Goal: Use online tool/utility: Use online tool/utility

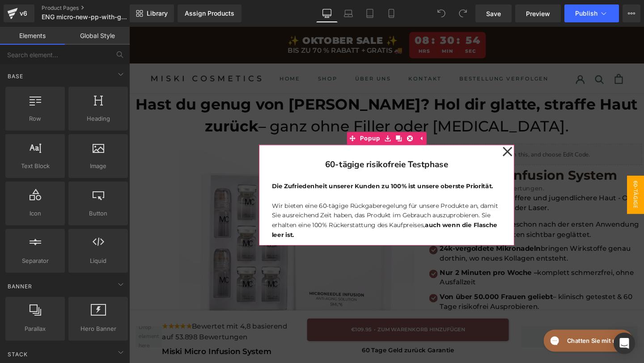
click at [476, 172] on h1 "60-tägige risikofreie Testphase" at bounding box center [400, 171] width 242 height 15
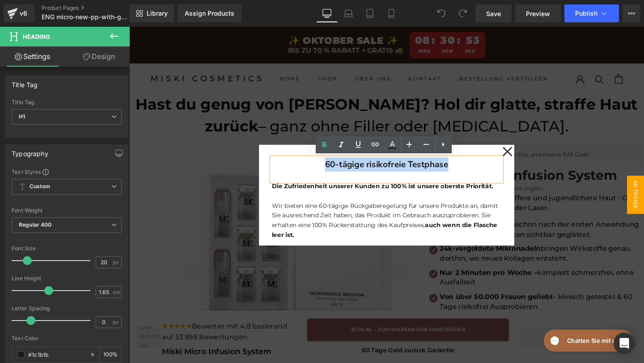
drag, startPoint x: 465, startPoint y: 173, endPoint x: 311, endPoint y: 168, distance: 154.4
click at [311, 168] on h1 "60-tägige risikofreie Testphase" at bounding box center [400, 171] width 242 height 15
copy b "60-tägige risikofreie Testphase"
paste div
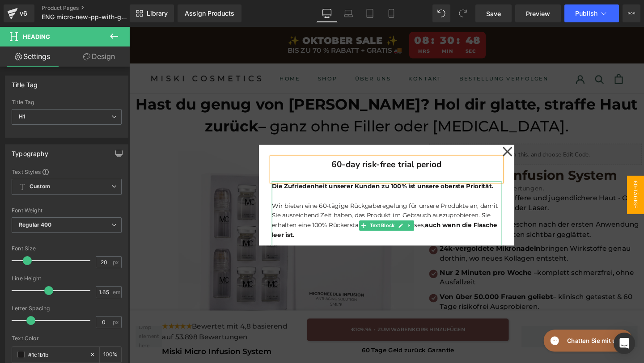
click at [510, 202] on p at bounding box center [400, 205] width 242 height 10
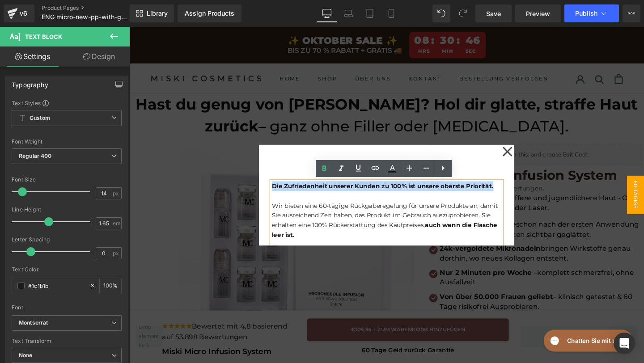
drag, startPoint x: 511, startPoint y: 199, endPoint x: 251, endPoint y: 187, distance: 260.2
copy strong "Die Zufriedenheit unserer Kunden zu 100% ist unsere oberste Priorität."
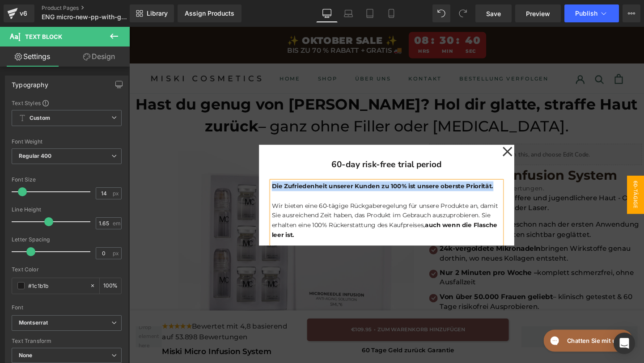
paste div
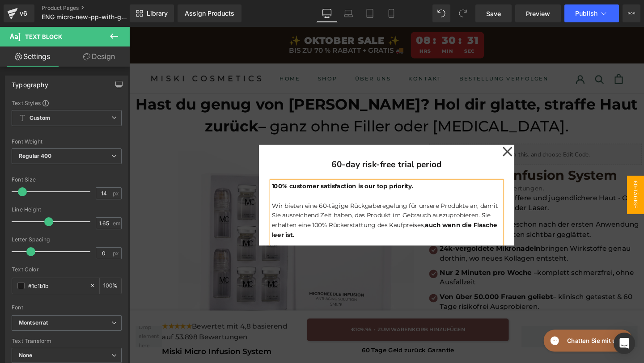
click at [305, 242] on p "Wir bieten eine 60-tägige Rückgaberegelung für unsere Produkte an, damit Sie au…" at bounding box center [400, 230] width 242 height 41
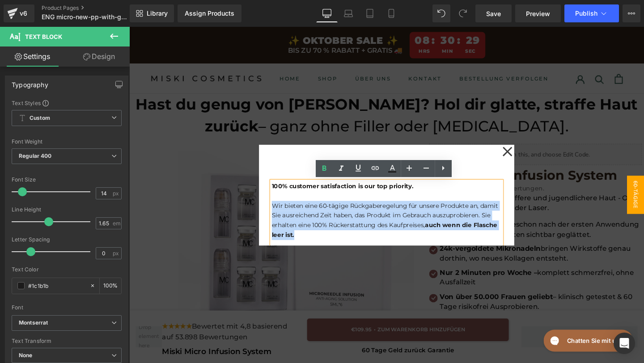
drag, startPoint x: 305, startPoint y: 244, endPoint x: 280, endPoint y: 218, distance: 36.4
click at [280, 218] on p "Wir bieten eine 60-tägige Rückgaberegelung für unsere Produkte an, damit Sie au…" at bounding box center [400, 230] width 242 height 41
copy p "Wir bieten eine 60-tägige Rückgaberegelung für unsere Produkte an, damit Sie au…"
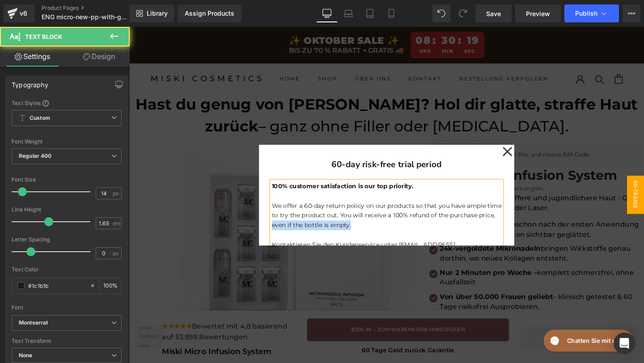
drag, startPoint x: 365, startPoint y: 237, endPoint x: 280, endPoint y: 236, distance: 85.0
click at [280, 236] on p "We offer a 60-day return policy on our products so that you have ample time to …" at bounding box center [400, 225] width 242 height 31
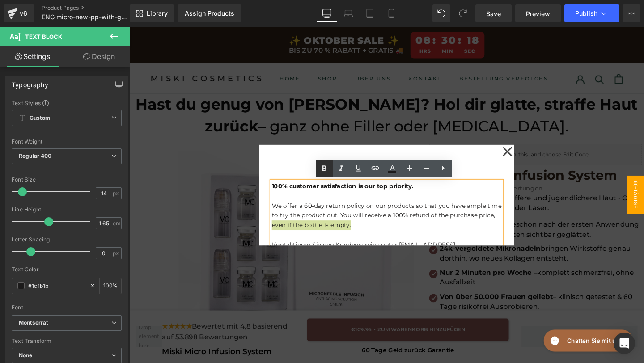
click at [326, 170] on icon at bounding box center [325, 168] width 4 height 5
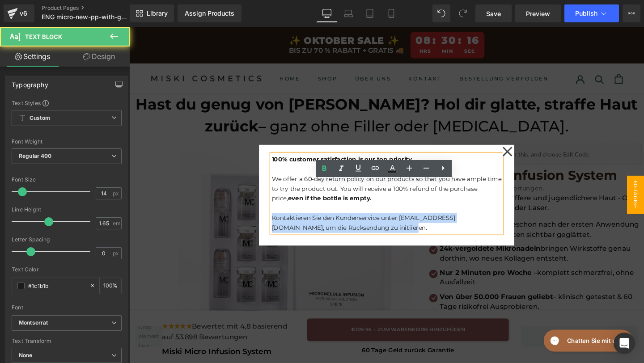
drag, startPoint x: 383, startPoint y: 235, endPoint x: 281, endPoint y: 229, distance: 102.2
click at [281, 229] on p "Kontaktieren Sie den Kundenservice unter [EMAIL_ADDRESS][DOMAIN_NAME], um die R…" at bounding box center [400, 233] width 242 height 21
copy p "Kontaktieren Sie den Kundenservice unter [EMAIL_ADDRESS][DOMAIN_NAME], um die R…"
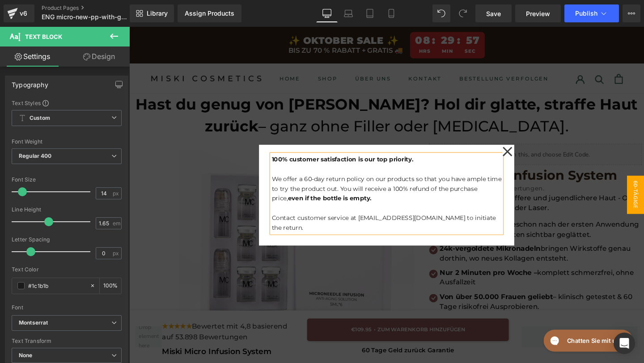
click at [528, 157] on icon at bounding box center [527, 158] width 10 height 10
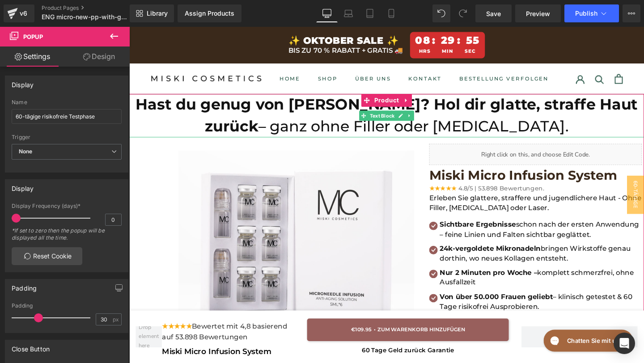
click at [513, 131] on p "Hast du genug von [PERSON_NAME]? Hol dir glatte, straffe Haut zurück – ganz ohn…" at bounding box center [399, 121] width 541 height 46
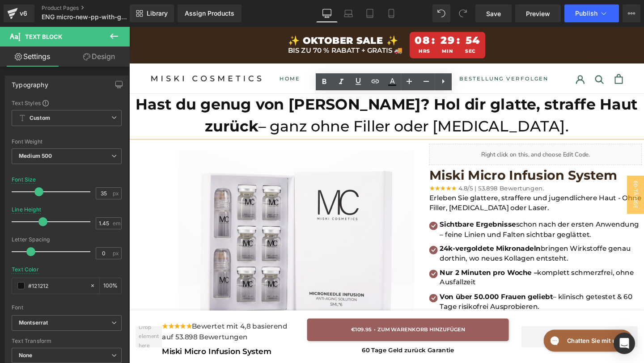
click at [519, 130] on p "Hast du genug von [PERSON_NAME]? Hol dir glatte, straffe Haut zurück – ganz ohn…" at bounding box center [399, 121] width 541 height 46
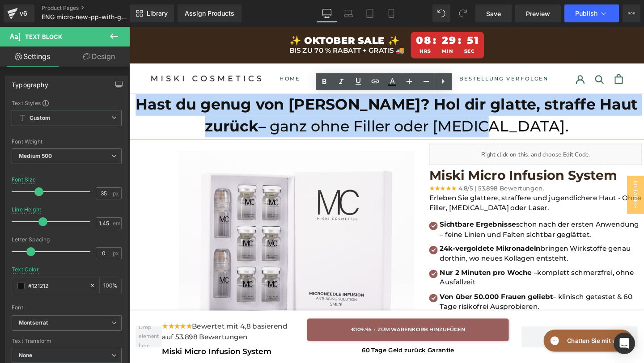
drag, startPoint x: 519, startPoint y: 130, endPoint x: 143, endPoint y: 108, distance: 376.5
click at [143, 108] on p "Hast du genug von [PERSON_NAME]? Hol dir glatte, straffe Haut zurück – ganz ohn…" at bounding box center [399, 121] width 541 height 46
copy p "Hast du genug von [PERSON_NAME]? Hol dir glatte, straffe Haut zurück – ganz ohn…"
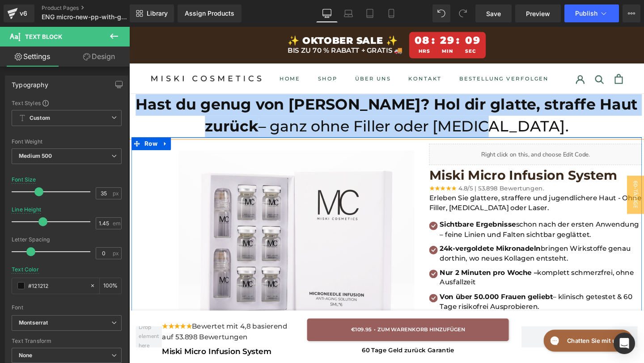
paste div
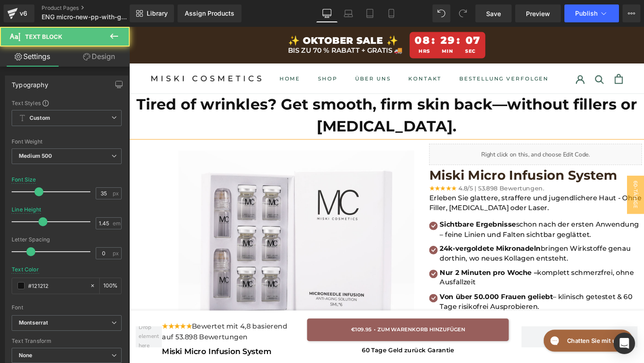
click at [510, 109] on b "Tired of wrinkles? Get smooth, firm skin back—without fillers or [MEDICAL_DATA]." at bounding box center [400, 120] width 527 height 42
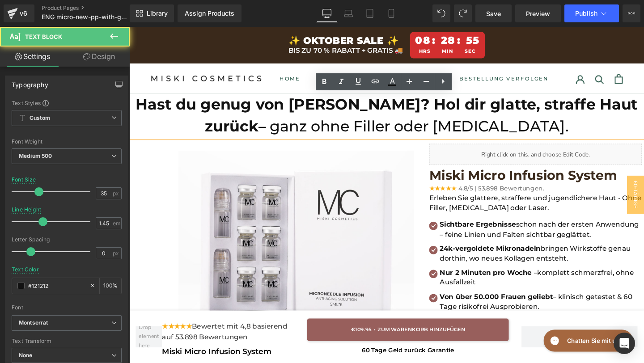
click at [538, 131] on p "Hast du genug von [PERSON_NAME]? Hol dir glatte, straffe Haut zurück – ganz ohn…" at bounding box center [399, 121] width 541 height 46
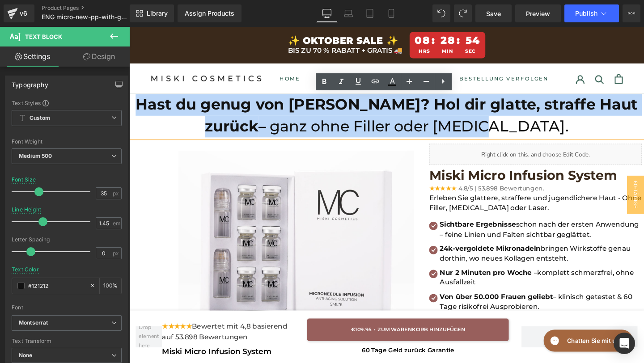
drag, startPoint x: 536, startPoint y: 133, endPoint x: 178, endPoint y: 83, distance: 361.3
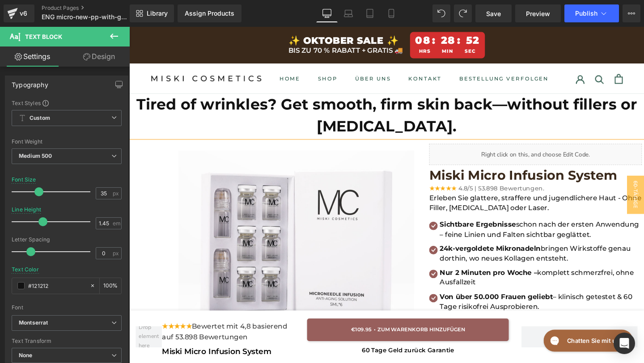
click at [516, 112] on b "Tired of wrinkles? Get smooth, firm skin back—without fillers or [MEDICAL_DATA]." at bounding box center [400, 120] width 527 height 42
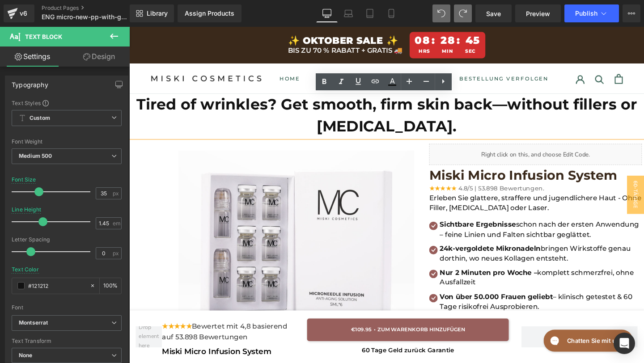
click at [522, 113] on b "Tired of wrinkles? Get smooth, firm skin back—without fillers or [MEDICAL_DATA]." at bounding box center [400, 120] width 527 height 42
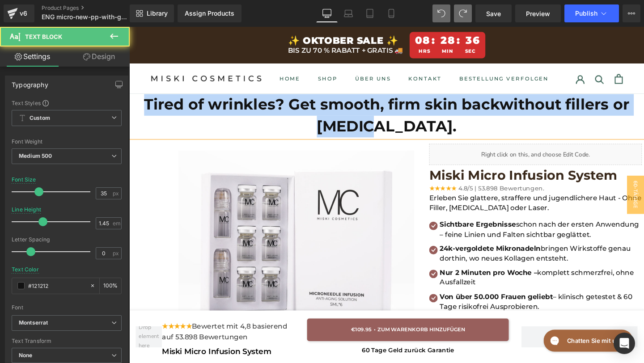
drag, startPoint x: 450, startPoint y: 132, endPoint x: 115, endPoint y: 110, distance: 335.8
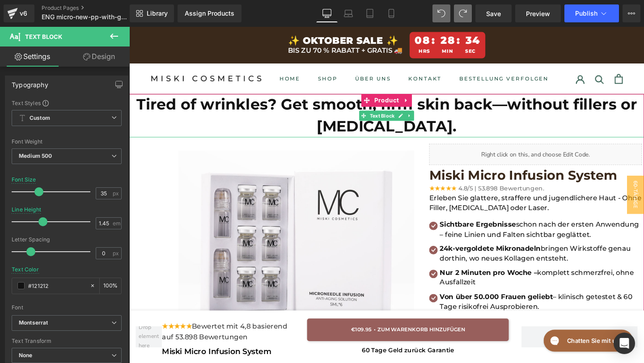
click at [527, 109] on b "Tired of wrinkles? Get smooth, firm skin back—without fillers or [MEDICAL_DATA]." at bounding box center [400, 120] width 527 height 42
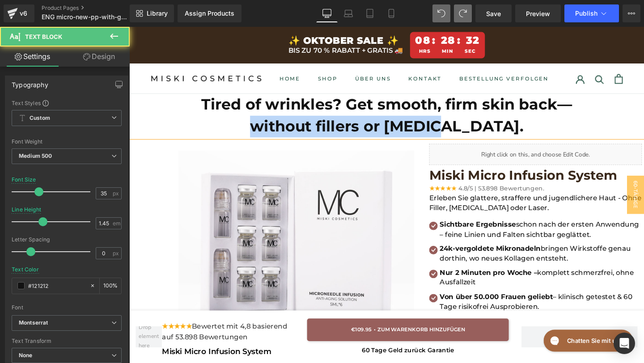
drag, startPoint x: 524, startPoint y: 127, endPoint x: 207, endPoint y: 126, distance: 316.7
click at [207, 125] on p "without fillers or [MEDICAL_DATA]." at bounding box center [399, 131] width 541 height 23
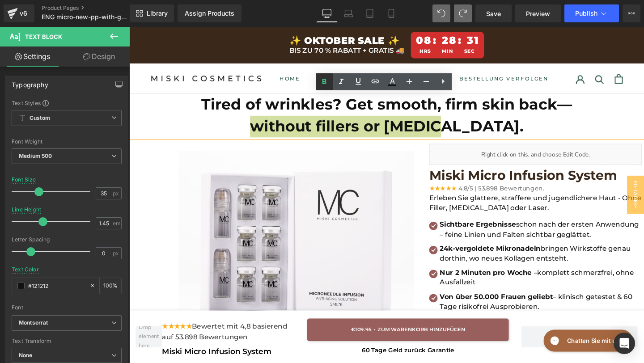
click at [320, 81] on icon at bounding box center [324, 82] width 11 height 11
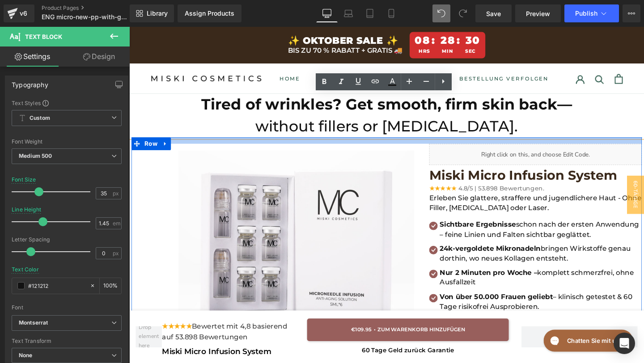
click at [542, 143] on div at bounding box center [400, 146] width 537 height 7
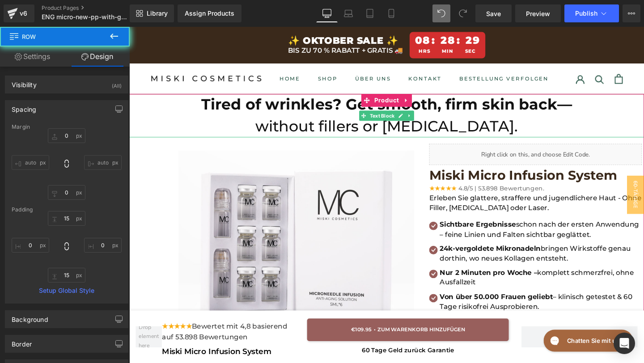
click at [515, 131] on p "without fillers or [MEDICAL_DATA]." at bounding box center [399, 131] width 541 height 23
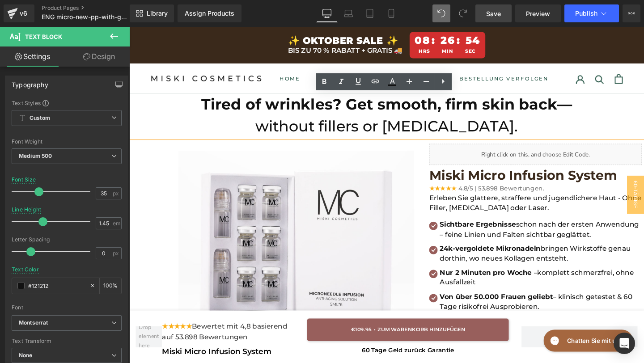
click at [500, 9] on span "Save" at bounding box center [493, 13] width 15 height 9
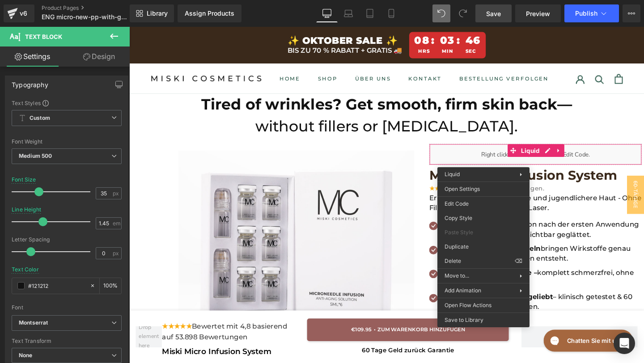
drag, startPoint x: 589, startPoint y: 238, endPoint x: 476, endPoint y: 221, distance: 113.6
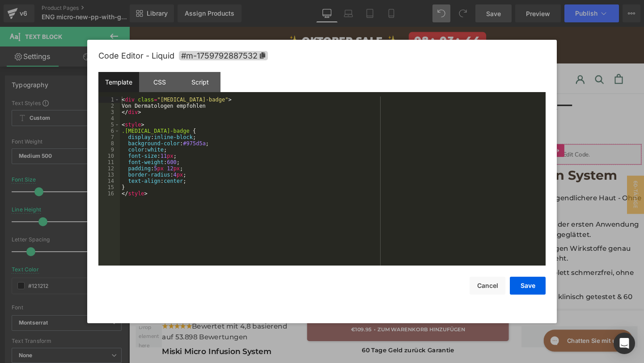
click at [464, 0] on div "You are previewing how the will restyle your page. You can not edit Elements in…" at bounding box center [322, 0] width 644 height 0
drag, startPoint x: 213, startPoint y: 108, endPoint x: 127, endPoint y: 106, distance: 85.9
click at [127, 106] on div "< div class = "[MEDICAL_DATA]-badge" > Von Dermatologen empfohlen </ div > < st…" at bounding box center [333, 188] width 426 height 182
click at [530, 290] on button "Save" at bounding box center [528, 286] width 36 height 18
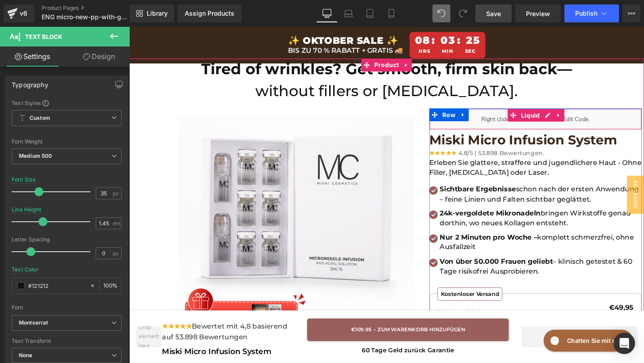
scroll to position [43, 0]
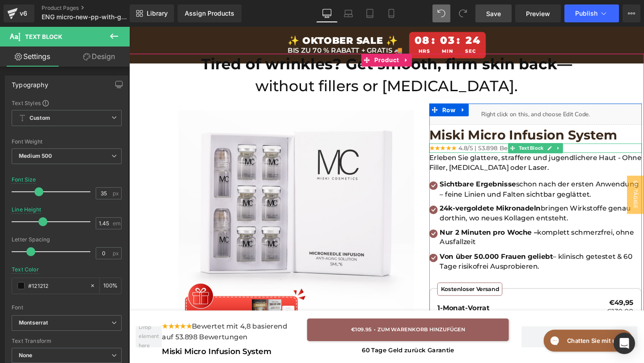
click at [517, 154] on span "4.8/5 | 53.898 Bewertungen." at bounding box center [521, 154] width 90 height 8
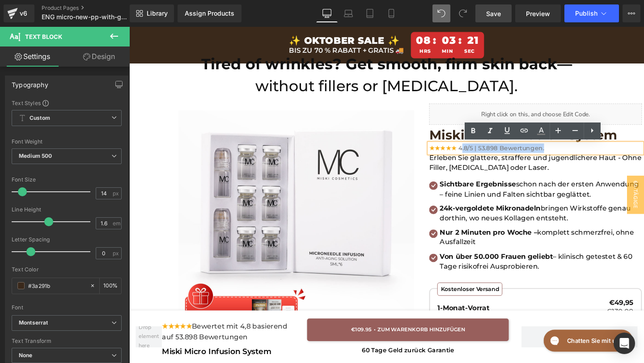
drag, startPoint x: 573, startPoint y: 157, endPoint x: 482, endPoint y: 157, distance: 91.3
click at [482, 157] on div "★★★★★ 4.8/5 | 53.898 Bewertungen." at bounding box center [557, 154] width 224 height 10
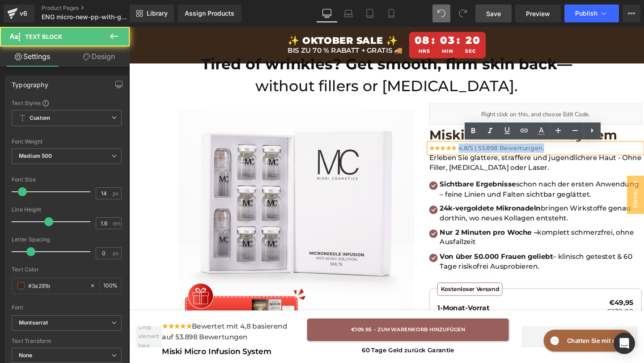
drag, startPoint x: 481, startPoint y: 156, endPoint x: 584, endPoint y: 159, distance: 103.4
click at [584, 159] on div "★★★★★ 4.8/5 | 53.898 Bewertungen." at bounding box center [557, 154] width 224 height 10
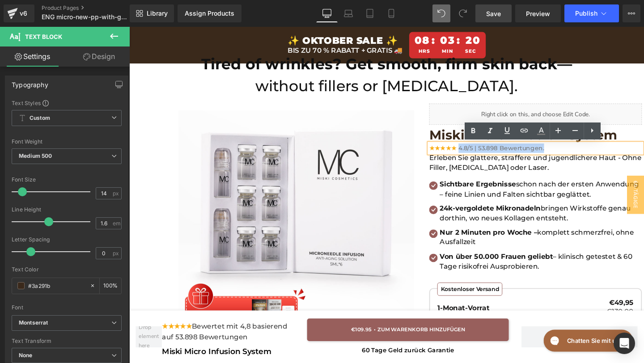
copy span "4.8/5 | 53.898 Bewertungen."
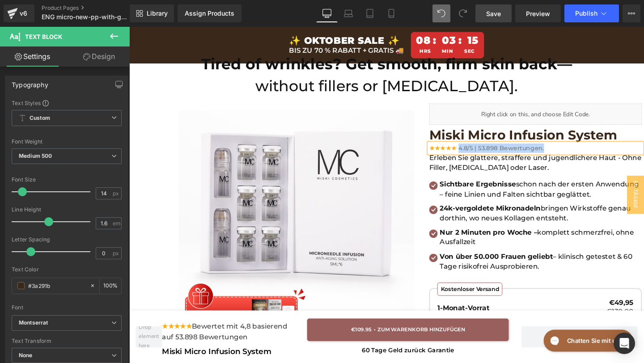
paste div
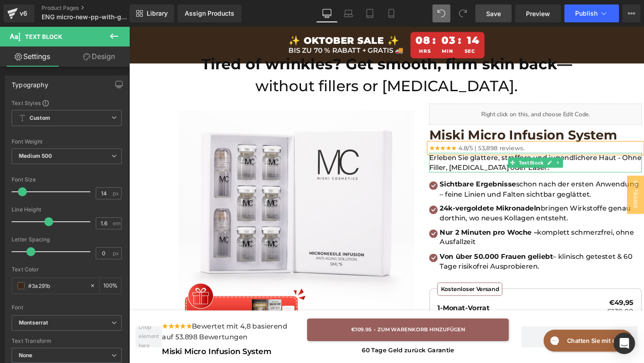
click at [515, 176] on p "Erleben Sie glattere, straffere und jugendlichere Haut - Ohne Filler, [MEDICAL_…" at bounding box center [557, 169] width 224 height 21
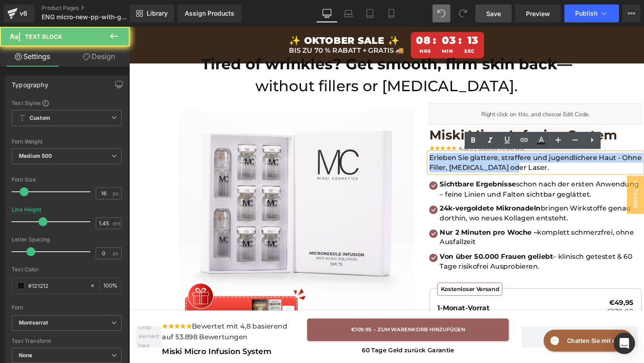
drag, startPoint x: 535, startPoint y: 176, endPoint x: 437, endPoint y: 167, distance: 98.9
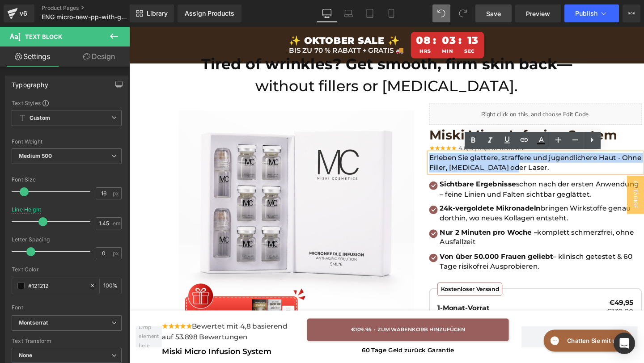
copy p "Erleben Sie glattere, straffere und jugendlichere Haut - Ohne Filler, [MEDICAL_…"
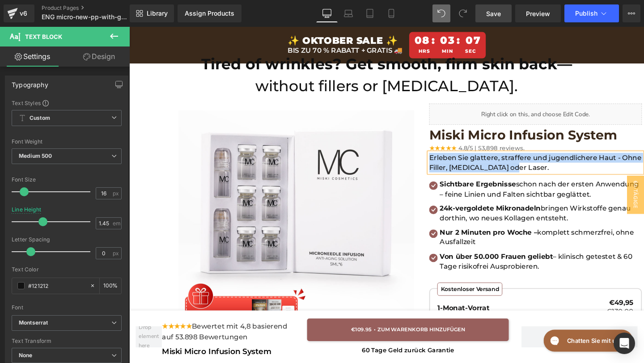
paste div
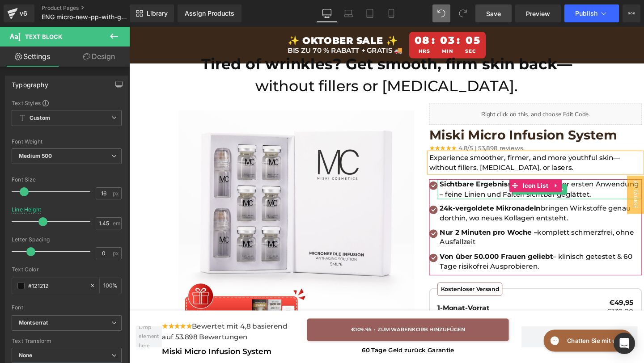
click at [614, 203] on p "Sichtbare Ergebnisse schon nach der ersten Anwendung – feine Linien und Falten …" at bounding box center [562, 197] width 213 height 21
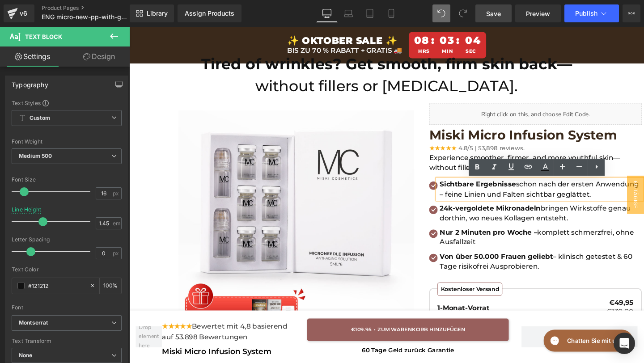
drag, startPoint x: 614, startPoint y: 203, endPoint x: 466, endPoint y: 179, distance: 150.0
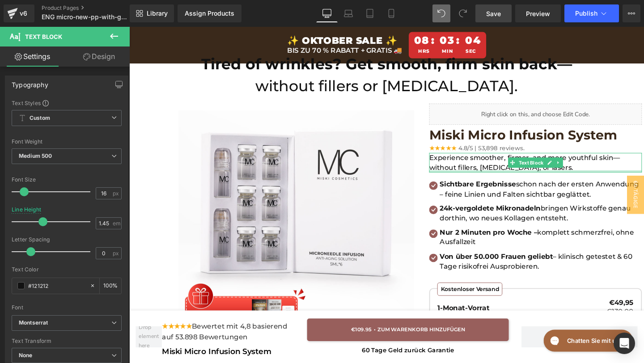
copy p "Sichtbare Ergebnisse schon nach der ersten Anwendung – feine Linien und Falten …"
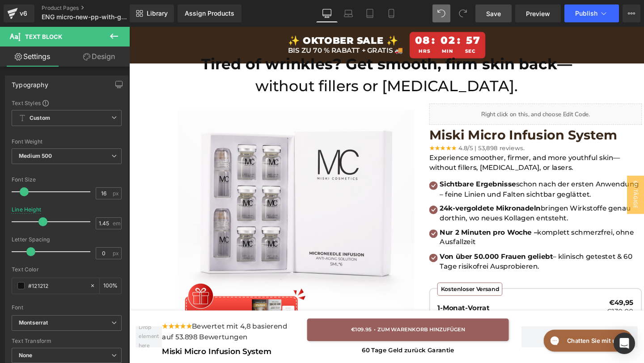
paste div
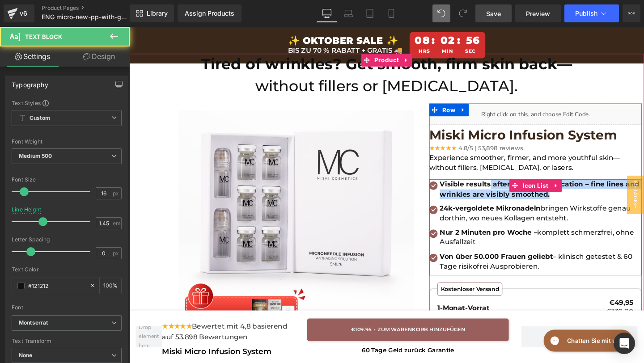
drag, startPoint x: 509, startPoint y: 192, endPoint x: 620, endPoint y: 209, distance: 111.7
click at [620, 209] on ul "Icon Visible results after just one application – fine lines and wrinkles are v…" at bounding box center [557, 237] width 224 height 101
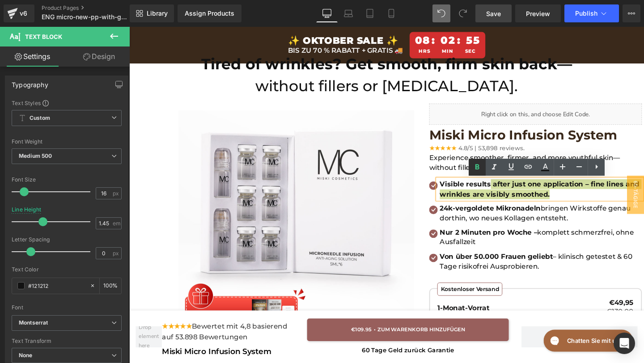
click at [473, 168] on icon at bounding box center [477, 167] width 11 height 11
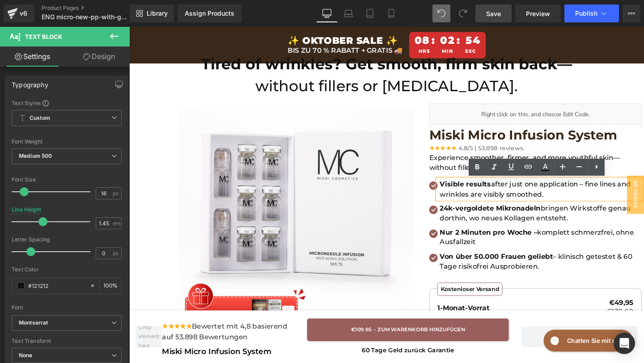
click at [516, 225] on p "24k-vergoldete Mikronadeln bringen Wirkstoffe genau dorthin, wo neues Kollagen …" at bounding box center [562, 223] width 213 height 21
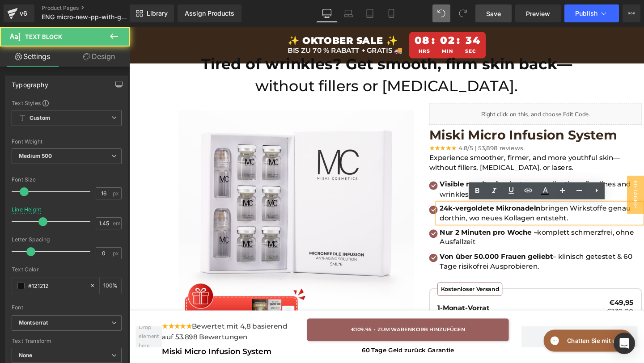
click at [586, 227] on p "24k-vergoldete Mikronadeln bringen Wirkstoffe genau dorthin, wo neues Kollagen …" at bounding box center [562, 223] width 213 height 21
click at [604, 227] on p "24k-vergoldete Mikronadeln bringen Wirkstoffe genau dorthin, wo neues Kollagen …" at bounding box center [562, 223] width 213 height 21
drag, startPoint x: 596, startPoint y: 230, endPoint x: 455, endPoint y: 218, distance: 141.4
click at [455, 218] on div "24k-vergoldete Mikronadeln bringen Wirkstoffe genau dorthin, wo neues Kollagen …" at bounding box center [561, 223] width 215 height 21
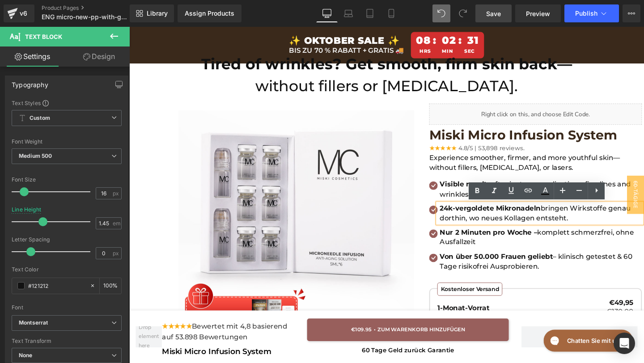
copy p "24k-vergoldete Mikronadeln bringen Wirkstoffe genau dorthin, wo neues Kollagen …"
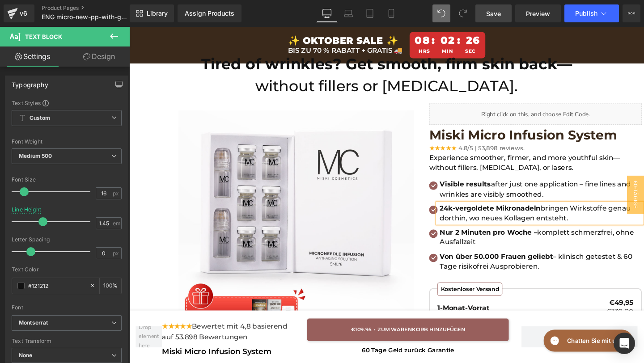
paste div
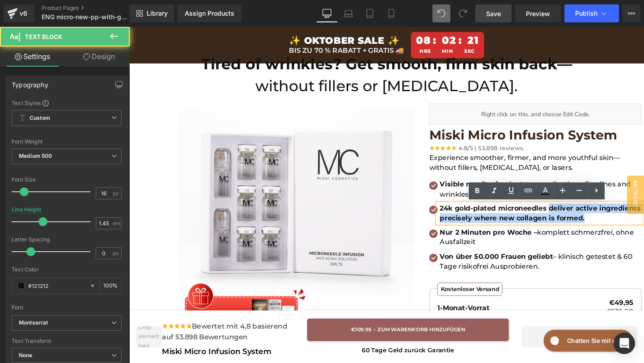
drag, startPoint x: 570, startPoint y: 216, endPoint x: 613, endPoint y: 229, distance: 45.3
click at [613, 230] on p "24k gold-plated microneedles deliver active ingredients precisely where new col…" at bounding box center [562, 223] width 213 height 21
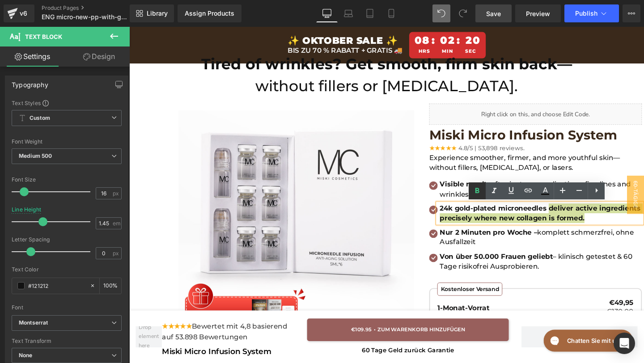
click at [474, 191] on icon at bounding box center [477, 191] width 11 height 11
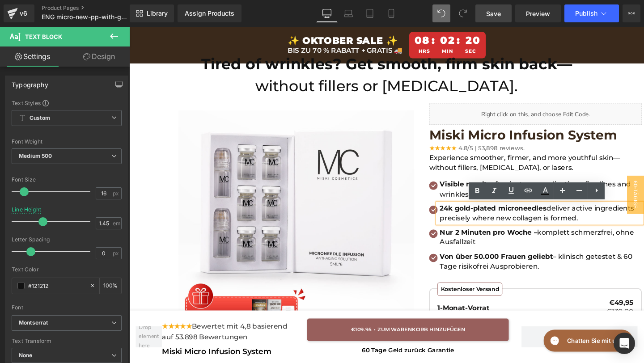
click at [523, 221] on strong "24k gold-plated microneedles" at bounding box center [512, 217] width 112 height 9
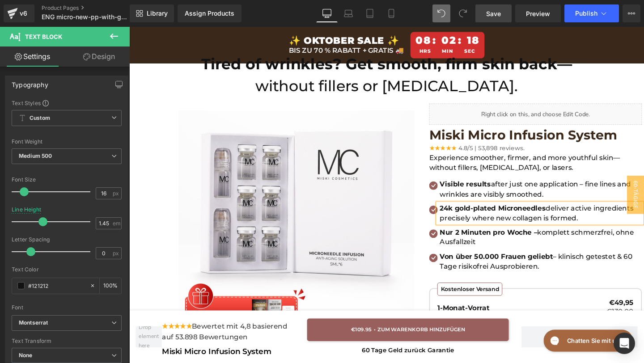
click at [478, 245] on span "Nur 2 Minuten pro Woche –" at bounding box center [507, 242] width 102 height 9
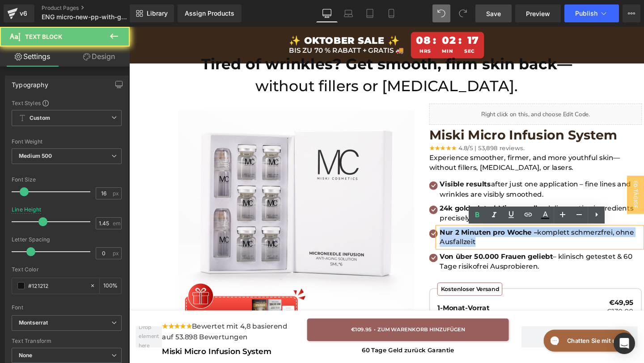
drag, startPoint x: 500, startPoint y: 254, endPoint x: 454, endPoint y: 239, distance: 48.5
click at [455, 239] on div "Nur 2 Minuten pro Woche – komplett schmerzfrei, ohne Ausfallzeit" at bounding box center [561, 248] width 215 height 21
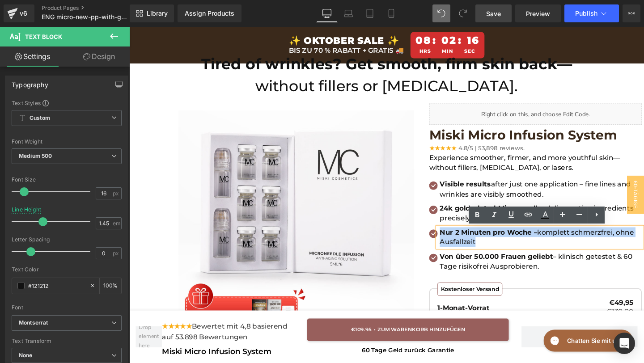
copy p "Nur 2 Minuten pro Woche – komplett schmerzfrei, ohne Ausfallzeit"
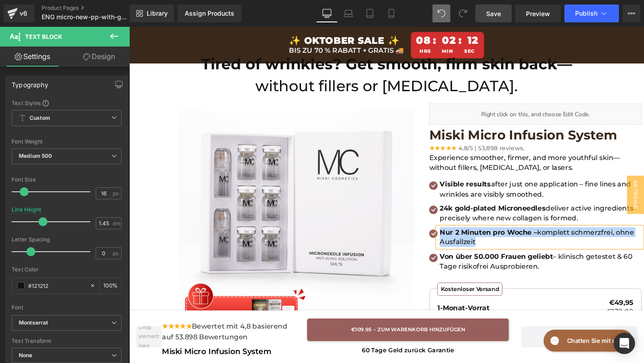
paste div
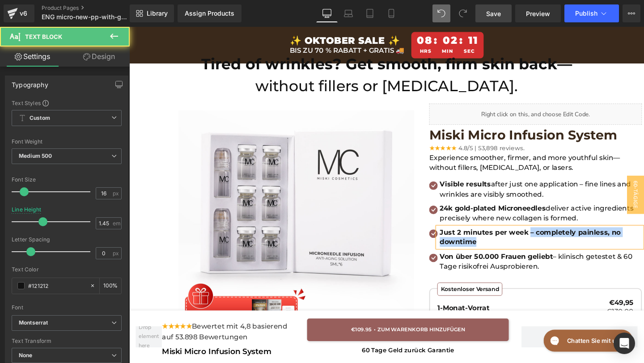
drag, startPoint x: 551, startPoint y: 244, endPoint x: 584, endPoint y: 278, distance: 47.5
click at [583, 278] on ul "Icon Visible results after just one application – fine lines and wrinkles are v…" at bounding box center [557, 237] width 224 height 101
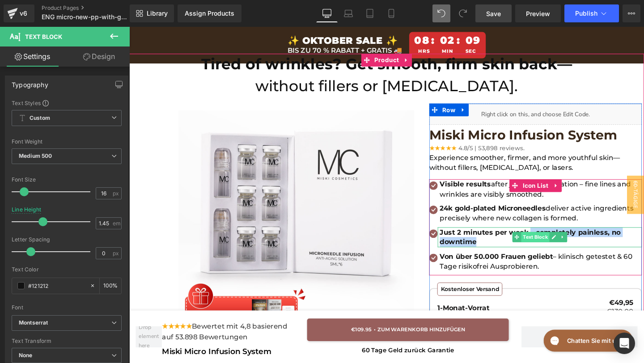
click at [545, 248] on span "Text Block" at bounding box center [556, 247] width 30 height 11
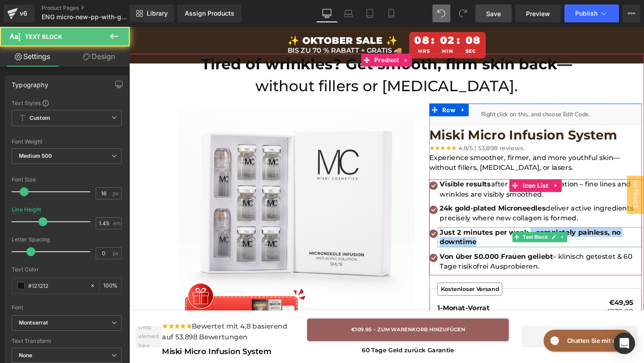
click at [525, 251] on p "Just 2 minutes per week – completely painless, no downtime" at bounding box center [562, 248] width 213 height 21
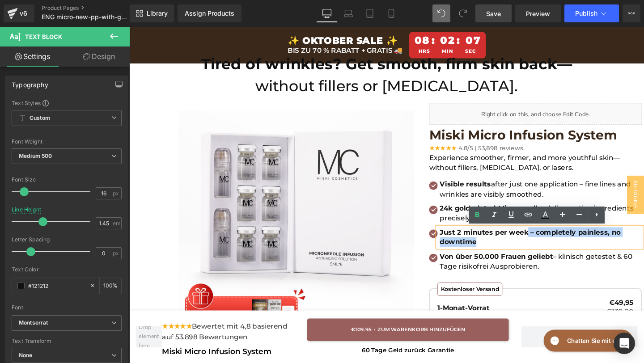
drag, startPoint x: 546, startPoint y: 244, endPoint x: 560, endPoint y: 250, distance: 15.2
click at [560, 250] on p "Just 2 minutes per week – completely painless, no downtime" at bounding box center [562, 248] width 213 height 21
click at [470, 207] on link at bounding box center [477, 215] width 17 height 17
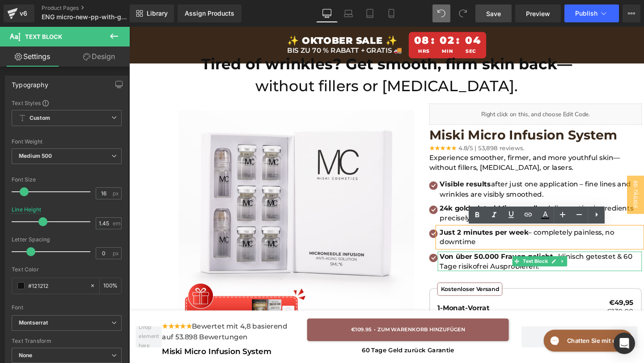
click at [603, 274] on p "Von über 50.000 Frauen geliebt – klinisch getestet & 60 Tage risikofrei Ausprob…" at bounding box center [562, 273] width 213 height 21
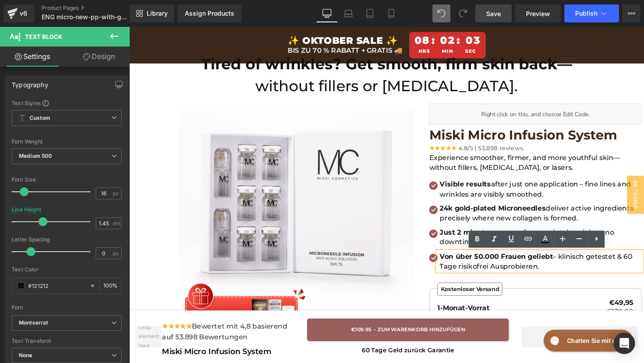
drag, startPoint x: 567, startPoint y: 276, endPoint x: 452, endPoint y: 269, distance: 114.7
click at [454, 269] on div "Von über 50.000 Frauen geliebt – klinisch getestet & 60 Tage risikofrei Ausprob…" at bounding box center [561, 273] width 215 height 21
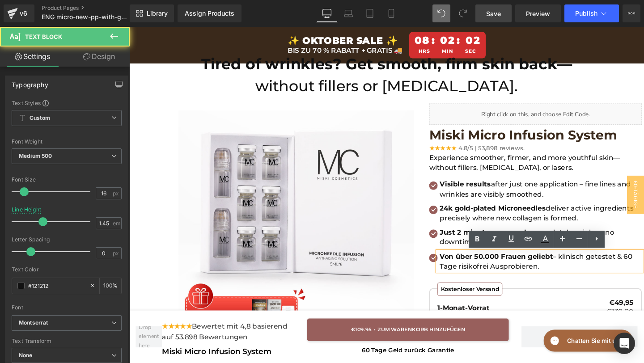
drag, startPoint x: 458, startPoint y: 267, endPoint x: 565, endPoint y: 286, distance: 109.4
click at [565, 284] on div "Von über 50.000 Frauen geliebt – klinisch getestet & 60 Tage risikofrei Ausprob…" at bounding box center [561, 273] width 215 height 21
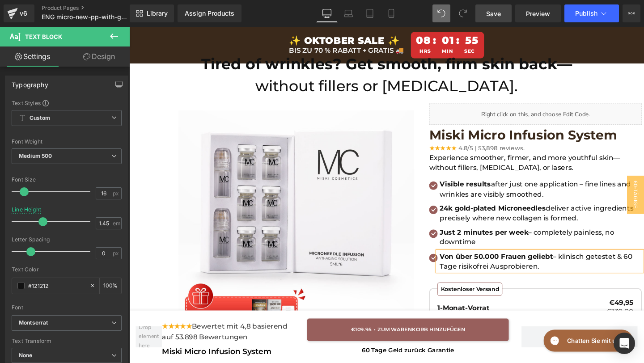
paste div
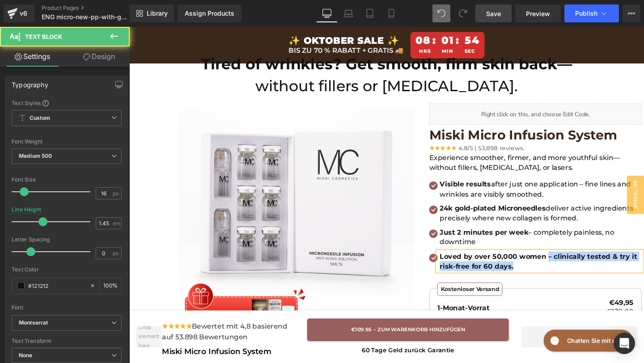
drag, startPoint x: 567, startPoint y: 268, endPoint x: 581, endPoint y: 275, distance: 15.8
click at [580, 275] on p "Loved by over 50,000 women – clinically tested & try it risk-free for 60 days." at bounding box center [562, 273] width 213 height 21
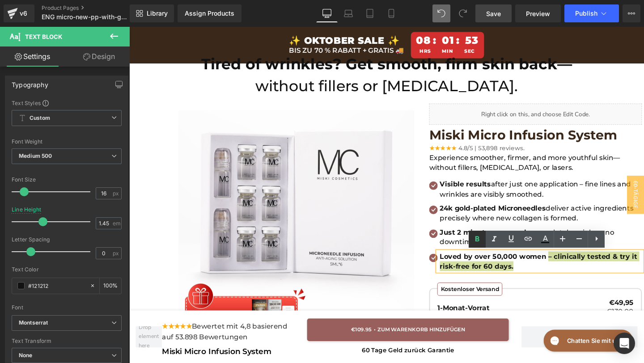
click at [477, 243] on icon at bounding box center [477, 239] width 11 height 11
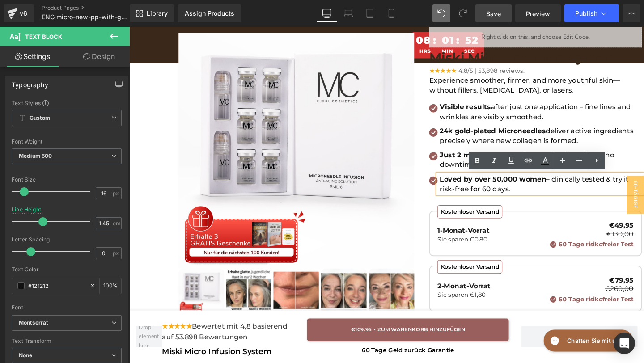
scroll to position [125, 0]
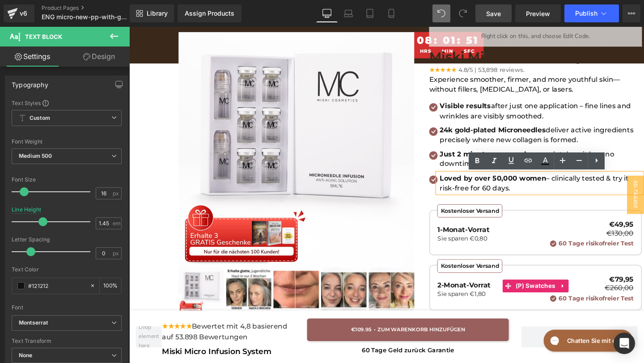
click at [526, 234] on div "Kostenloser Versand 1-Monat-Vorrat Sie sparen €0,80 €49,95 €130,00 60 Tage risi…" at bounding box center [556, 244] width 206 height 27
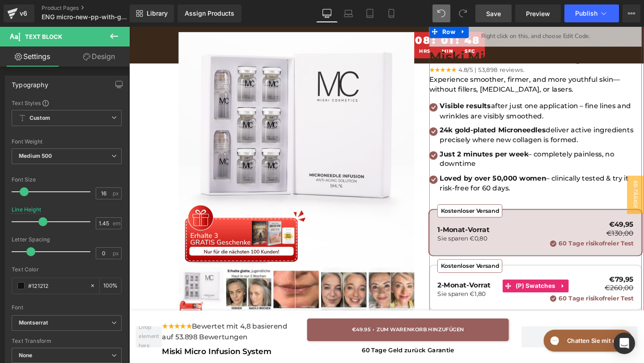
click at [504, 216] on div "Kostenloser Versand" at bounding box center [487, 220] width 68 height 14
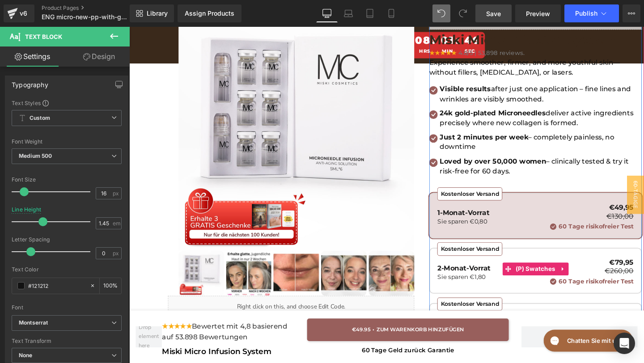
scroll to position [135, 0]
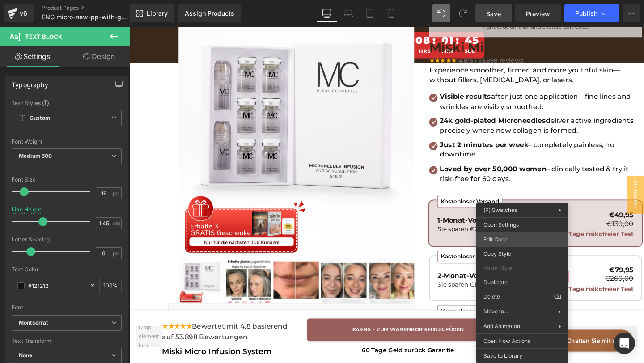
click at [505, 0] on div "Text Block You are previewing how the will restyle your page. You can not edit …" at bounding box center [322, 0] width 644 height 0
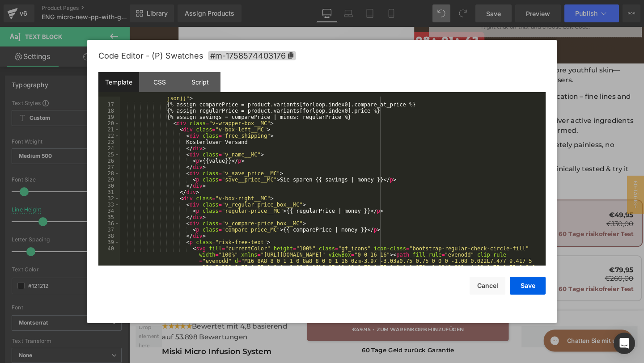
scroll to position [133, 0]
drag, startPoint x: 258, startPoint y: 145, endPoint x: 192, endPoint y: 144, distance: 65.8
click at [192, 144] on div "< span class = "gf_swatch {{selectedClass}}" data-group = "{{group}}" data-pric…" at bounding box center [331, 191] width 422 height 219
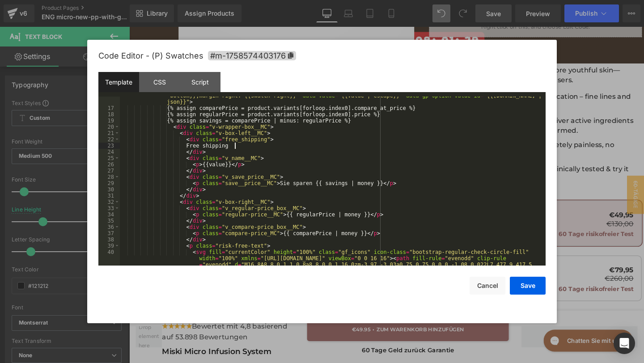
scroll to position [129, 0]
drag, startPoint x: 281, startPoint y: 183, endPoint x: 311, endPoint y: 184, distance: 30.0
click at [311, 184] on div "< span class = "gf_swatch {{selectedClass}}" data-group = "{{group}}" data-pric…" at bounding box center [331, 195] width 422 height 219
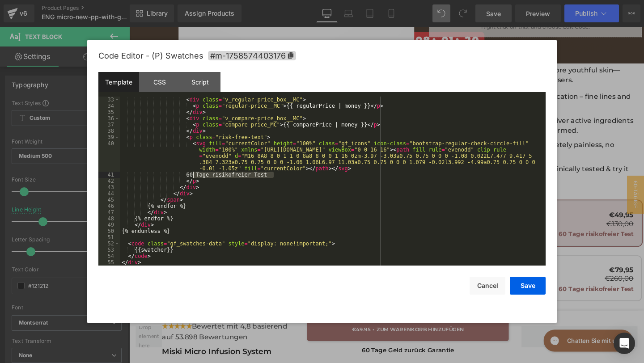
drag, startPoint x: 278, startPoint y: 177, endPoint x: 193, endPoint y: 174, distance: 85.1
click at [194, 174] on div "< div class = "v_regular-price_box__MC" > < p class = "regular-price__MC" > {{ …" at bounding box center [331, 188] width 422 height 182
click at [517, 286] on button "Save" at bounding box center [528, 286] width 36 height 18
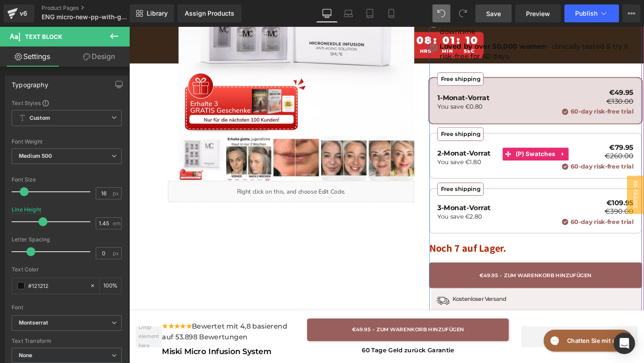
scroll to position [282, 0]
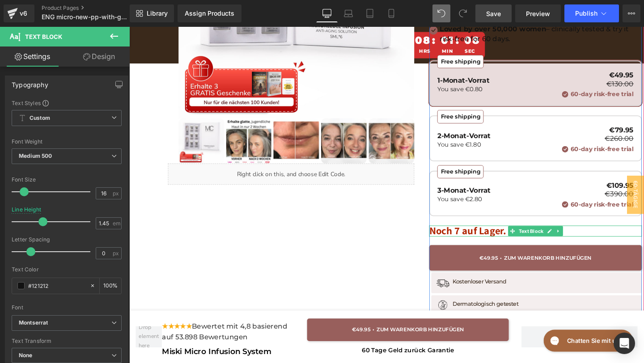
click at [521, 242] on span "Noch 7 auf Lager." at bounding box center [485, 241] width 81 height 14
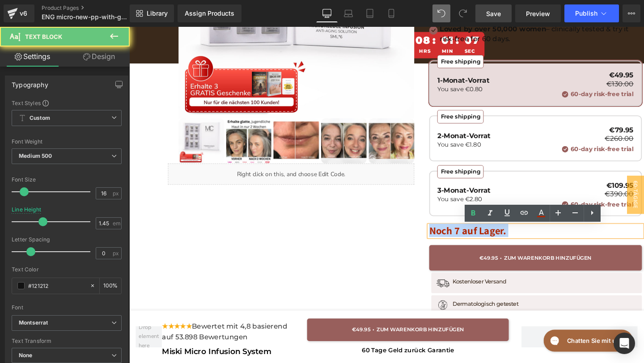
drag, startPoint x: 529, startPoint y: 242, endPoint x: 425, endPoint y: 229, distance: 105.1
click at [427, 228] on div "Hast du genug von [PERSON_NAME]? Hol dir glatte, straffe Haut zurück – ganz ohn…" at bounding box center [400, 176] width 537 height 631
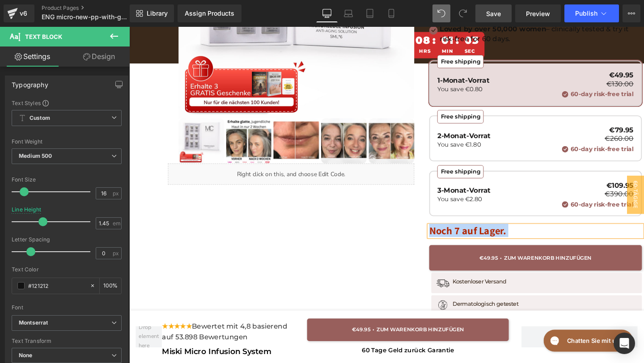
paste div
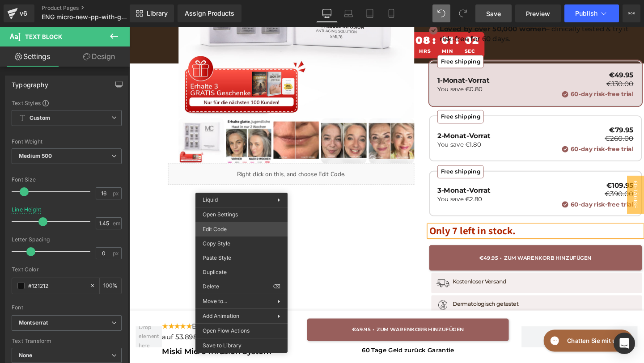
click at [227, 0] on div "Text Block You are previewing how the will restyle your page. You can not edit …" at bounding box center [322, 0] width 644 height 0
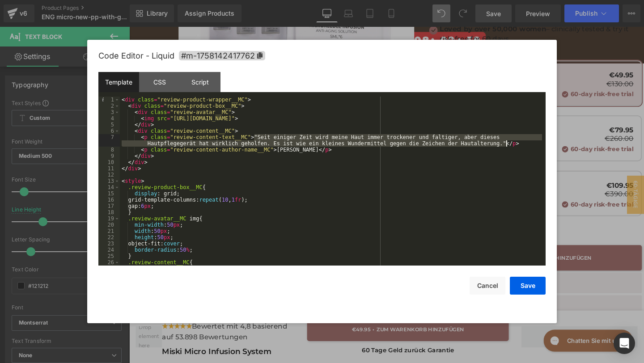
drag, startPoint x: 255, startPoint y: 136, endPoint x: 506, endPoint y: 142, distance: 250.2
click at [506, 142] on div "< div class = "review-product-wrapper__MC" > < div class = "review-product-box_…" at bounding box center [331, 188] width 422 height 182
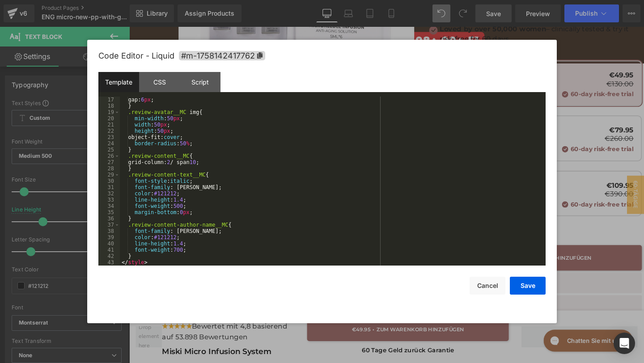
scroll to position [0, 0]
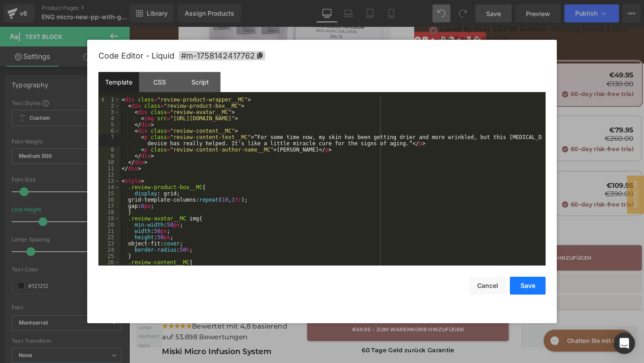
click at [524, 287] on button "Save" at bounding box center [528, 286] width 36 height 18
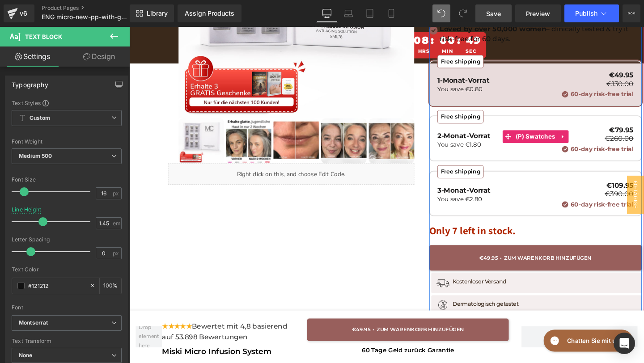
scroll to position [339, 0]
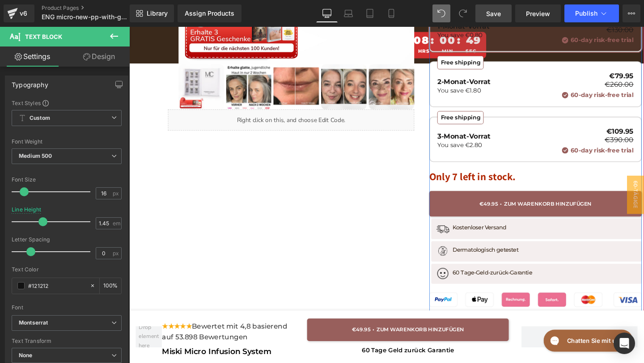
click at [469, 217] on button "ADD TO CART" at bounding box center [557, 213] width 224 height 27
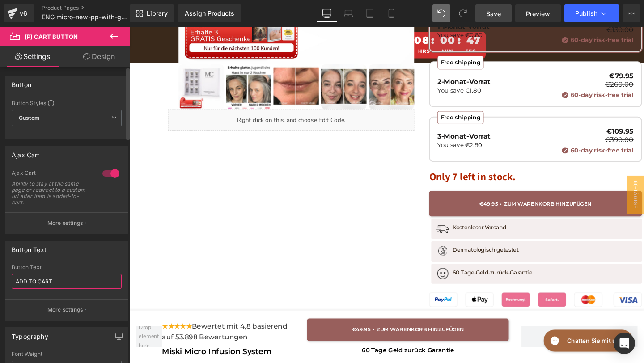
click at [52, 282] on input "ADD TO CART" at bounding box center [67, 281] width 110 height 15
click at [55, 311] on p "More settings" at bounding box center [65, 310] width 36 height 8
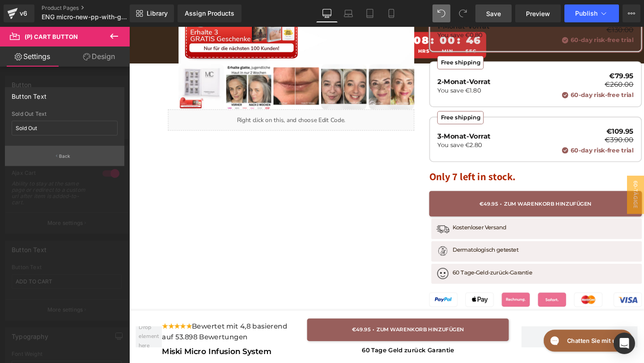
click at [32, 157] on button "Back" at bounding box center [64, 156] width 119 height 20
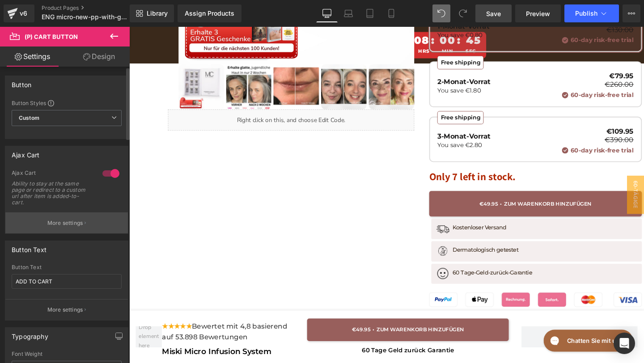
click at [40, 227] on button "More settings" at bounding box center [66, 223] width 123 height 21
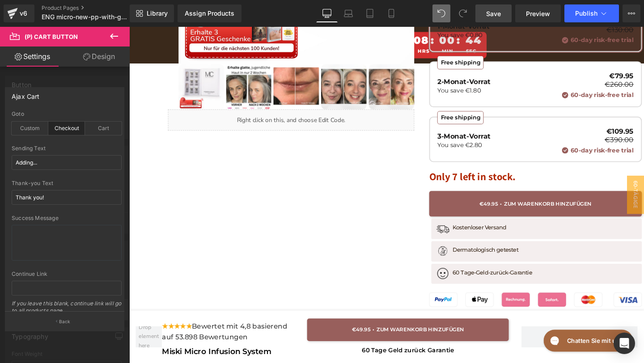
click at [60, 317] on button "Back" at bounding box center [64, 321] width 119 height 20
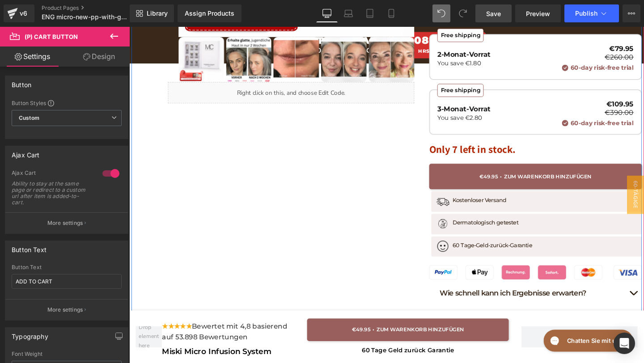
scroll to position [371, 0]
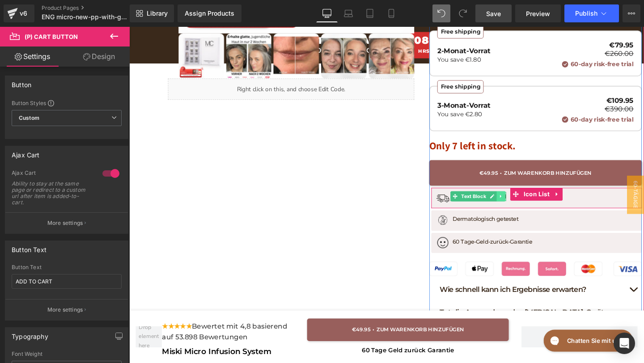
click at [521, 204] on icon at bounding box center [520, 205] width 5 height 5
click at [498, 208] on link at bounding box center [497, 205] width 9 height 11
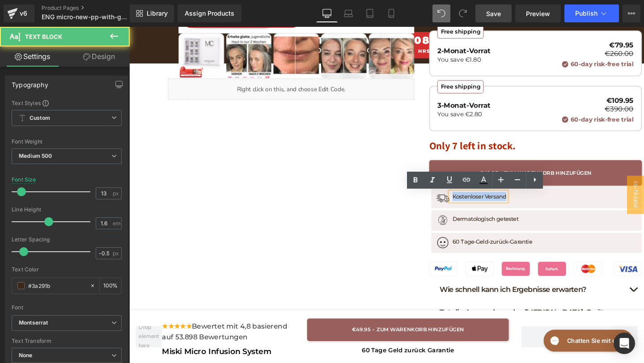
drag, startPoint x: 525, startPoint y: 204, endPoint x: 442, endPoint y: 204, distance: 83.7
click at [441, 204] on div "Hast du genug von [PERSON_NAME]? Hol dir glatte, straffe Haut zurück – ganz ohn…" at bounding box center [400, 87] width 537 height 631
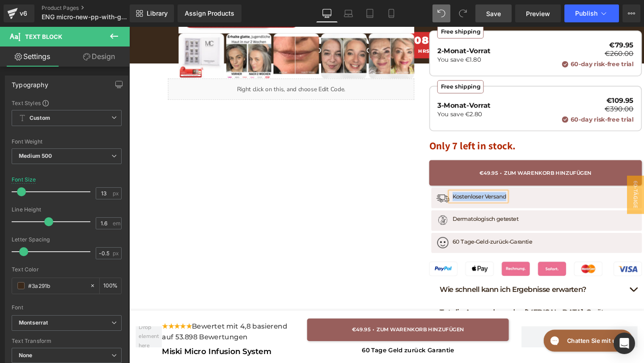
paste div
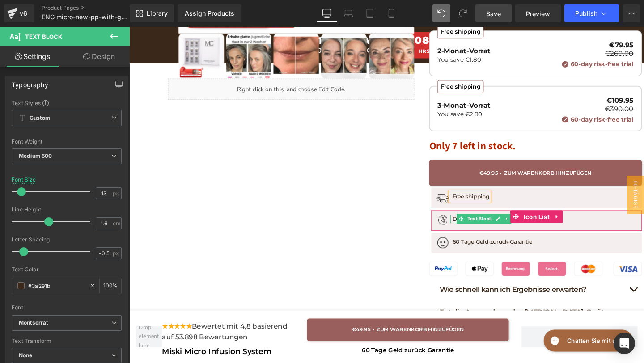
click at [470, 229] on p "Dermatologisch getestet" at bounding box center [503, 229] width 69 height 9
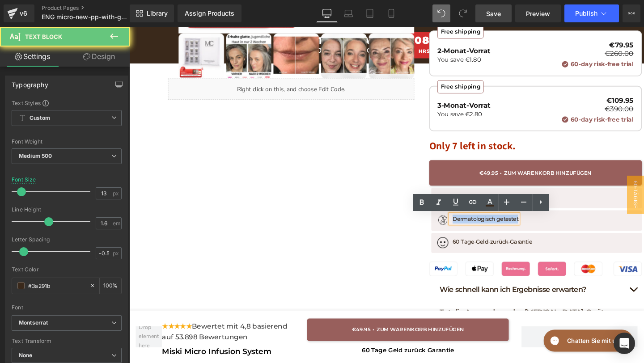
drag, startPoint x: 470, startPoint y: 229, endPoint x: 546, endPoint y: 229, distance: 76.1
click at [546, 229] on div "Image Dermatologisch getestet Text Block" at bounding box center [557, 231] width 213 height 13
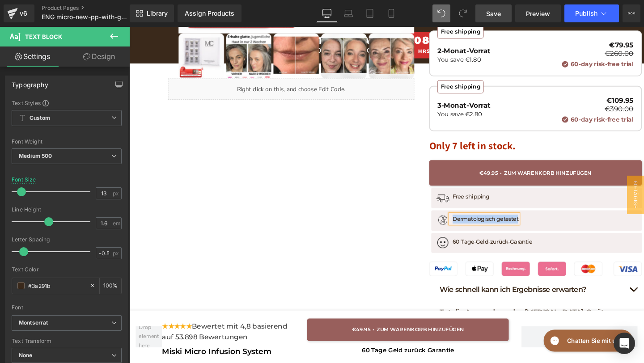
paste div
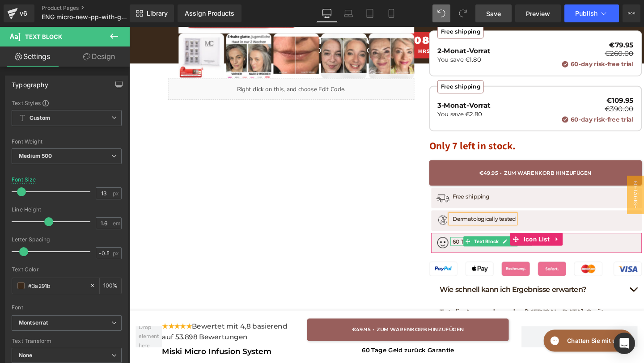
click at [470, 252] on p "60 Tage-Geld-zurück-Garantie" at bounding box center [511, 252] width 84 height 9
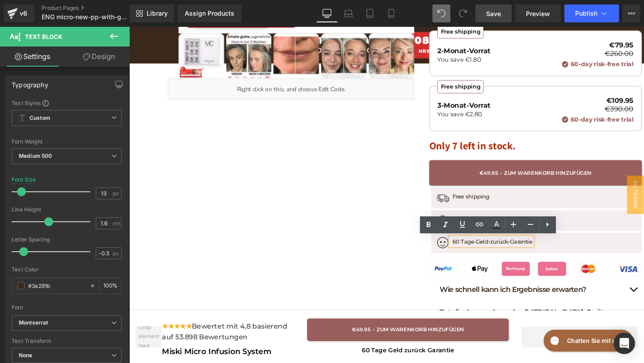
click at [406, 259] on div "Hast du genug von [PERSON_NAME]? Hol dir glatte, straffe Haut zurück – ganz ohn…" at bounding box center [400, 87] width 537 height 631
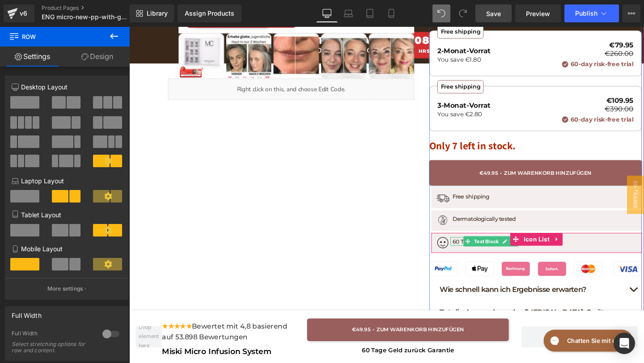
click at [472, 252] on p "60 Tage-Geld-zurück-Garantie" at bounding box center [511, 252] width 84 height 9
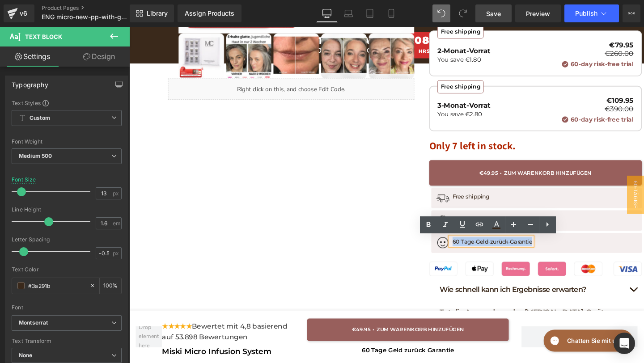
drag, startPoint x: 469, startPoint y: 252, endPoint x: 573, endPoint y: 264, distance: 104.0
click at [574, 264] on div "Image 60 Tage-Geld-zurück-Garantie Text Block Icon List" at bounding box center [557, 254] width 221 height 21
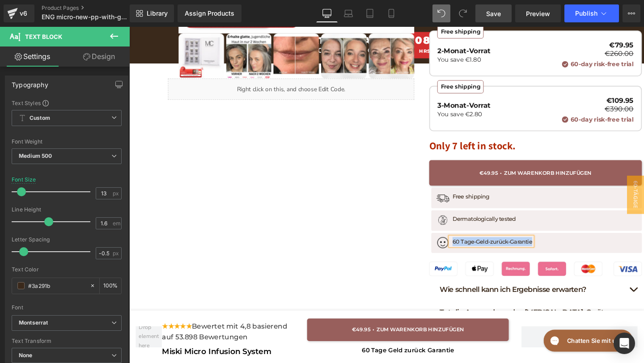
paste div
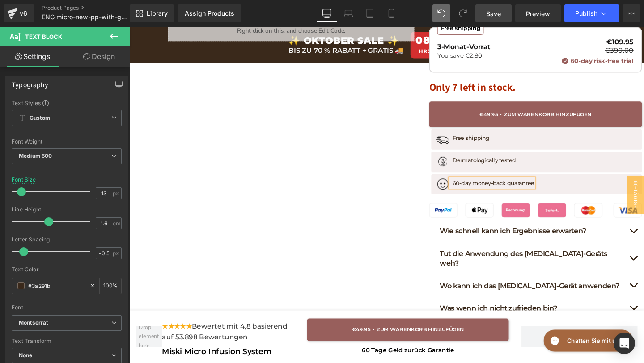
scroll to position [451, 0]
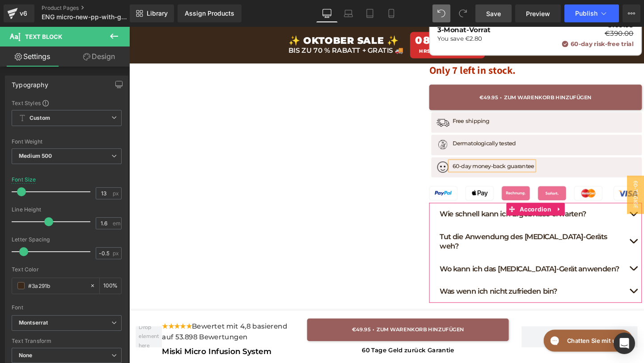
click at [454, 224] on div "Wie [PERSON_NAME] kann ich Ergebnisse erwarten? Heading" at bounding box center [557, 224] width 224 height 24
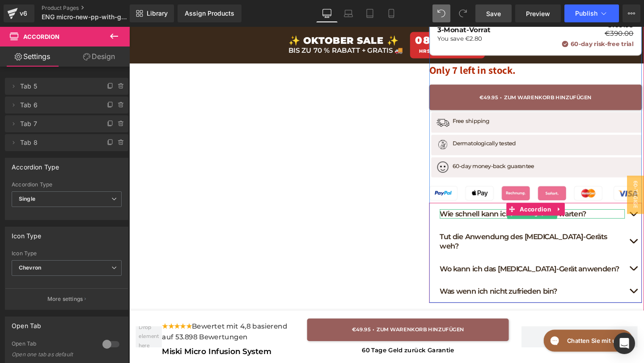
click at [613, 224] on h1 "Wie schnell kann ich Ergebnisse erwarten?" at bounding box center [553, 224] width 195 height 10
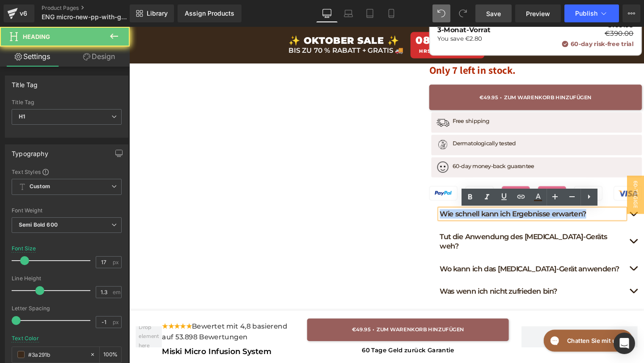
drag, startPoint x: 613, startPoint y: 224, endPoint x: 428, endPoint y: 221, distance: 185.2
click at [428, 221] on div "Hast du genug von [PERSON_NAME]? Hol dir glatte, straffe Haut zurück – ganz ohn…" at bounding box center [400, 8] width 537 height 631
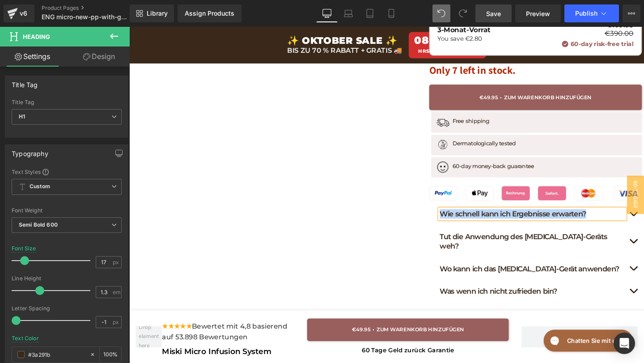
paste div
click at [644, 208] on span "60-tägige risikofreie Testphase" at bounding box center [644, 203] width 54 height 40
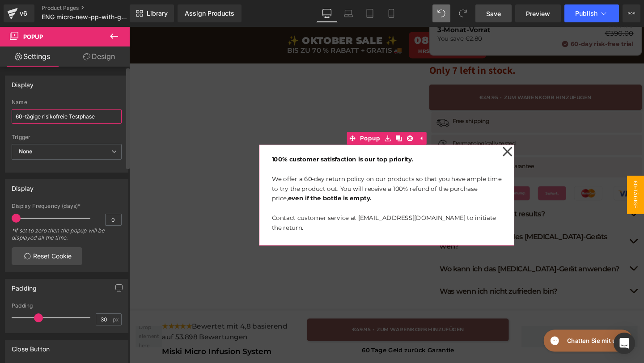
drag, startPoint x: 106, startPoint y: 117, endPoint x: 0, endPoint y: 100, distance: 107.4
click at [0, 100] on div "Display 60-tägige risikofreie Testphase Name 60-tägige risikofreie Testphase No…" at bounding box center [67, 121] width 134 height 104
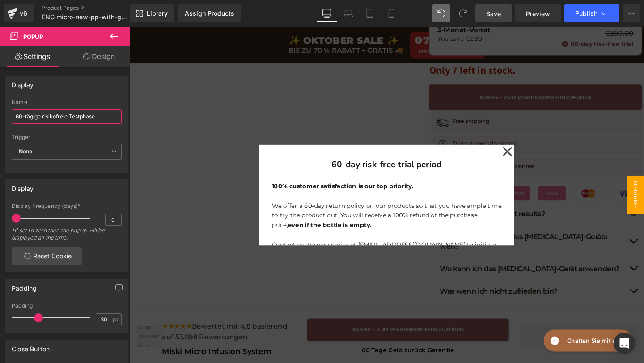
paste input "day risk-free trial period"
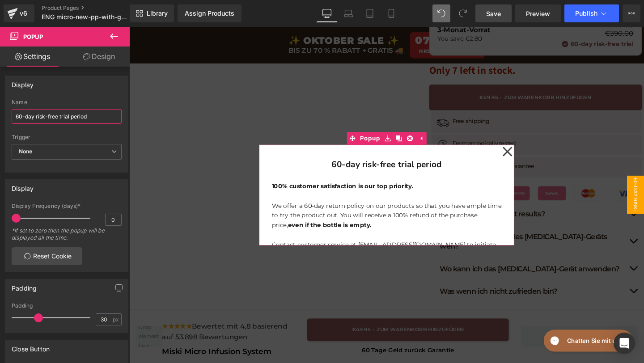
type input "60-day risk-free trial period"
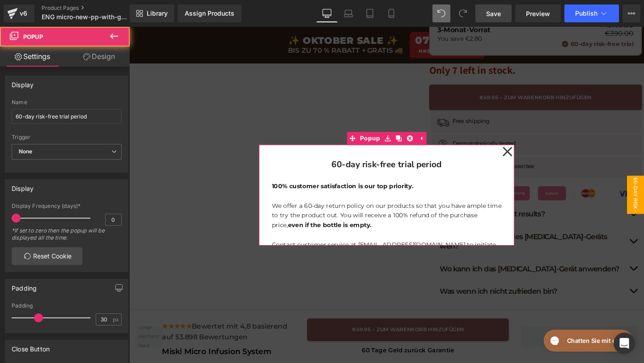
click at [526, 166] on icon at bounding box center [527, 158] width 11 height 45
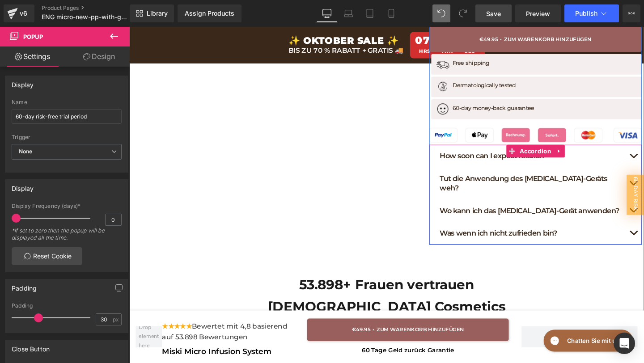
scroll to position [515, 0]
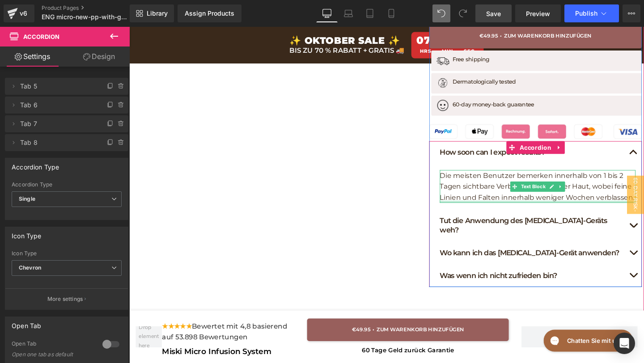
click at [556, 211] on div "Die meisten Benutzer bemerken innerhalb von 1 bis 2 Tagen sichtbare Verbesserun…" at bounding box center [559, 195] width 206 height 34
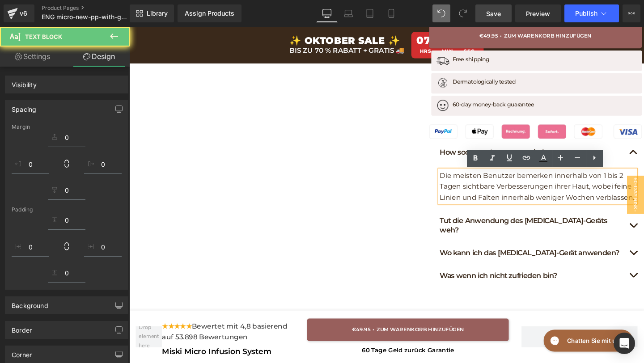
scroll to position [561, 0]
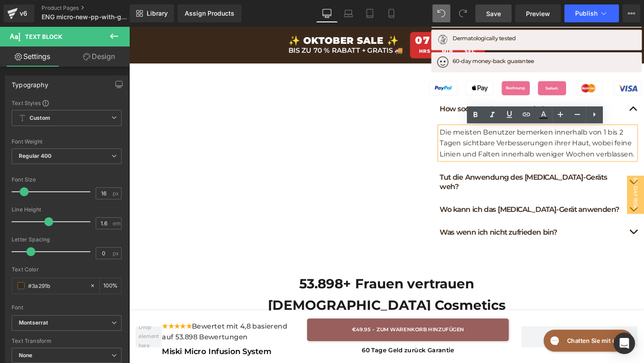
drag, startPoint x: 659, startPoint y: 159, endPoint x: 457, endPoint y: 137, distance: 203.8
click at [456, 136] on p "Die meisten Benutzer bemerken innerhalb von 1 bis 2 Tagen sichtbare Verbesserun…" at bounding box center [559, 149] width 206 height 34
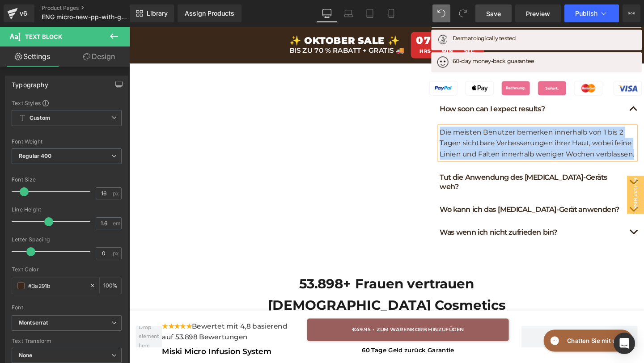
paste div
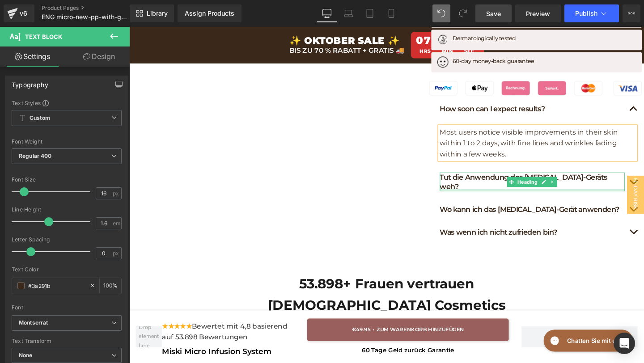
click at [485, 187] on h1 "Tut die Anwendung des [MEDICAL_DATA]-Geräts weh?" at bounding box center [553, 190] width 195 height 20
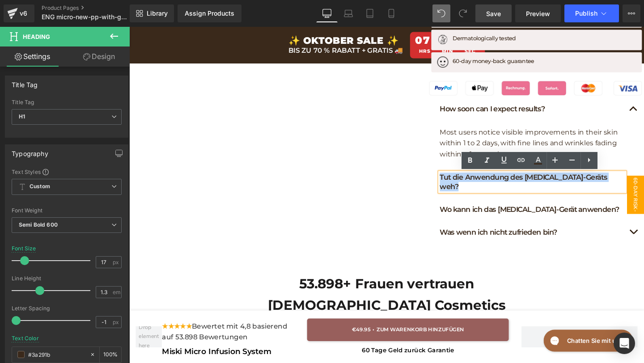
drag, startPoint x: 457, startPoint y: 186, endPoint x: 659, endPoint y: 188, distance: 202.7
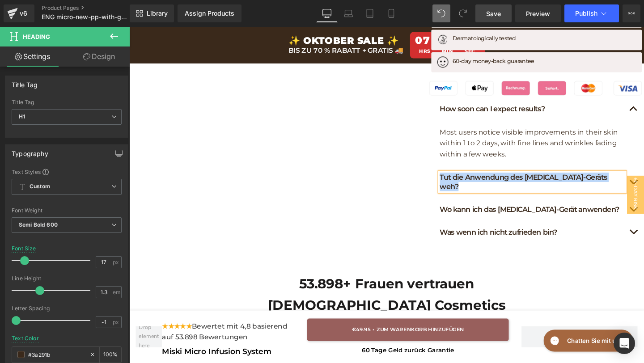
paste div
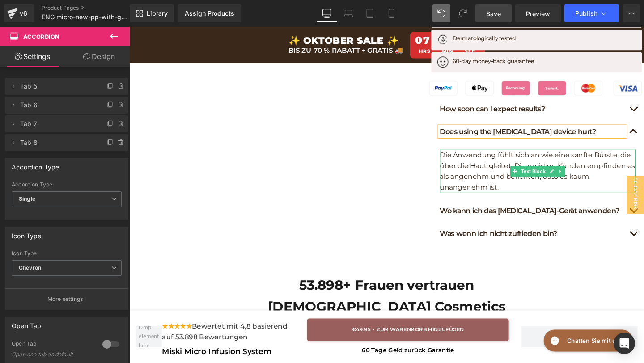
click at [525, 197] on p "Die Anwendung fühlt sich an wie eine sanfte Bürste, die über die Haut gleitet. …" at bounding box center [559, 179] width 206 height 46
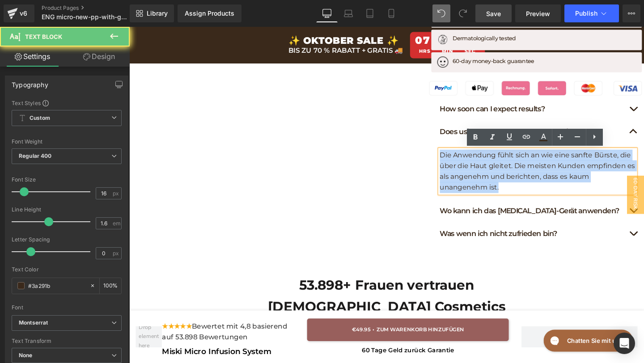
drag, startPoint x: 525, startPoint y: 198, endPoint x: 448, endPoint y: 158, distance: 86.4
click at [447, 158] on article "Die Anwendung fühlt sich an wie eine sanfte Bürste, die über die Haut gleitet. …" at bounding box center [557, 179] width 224 height 60
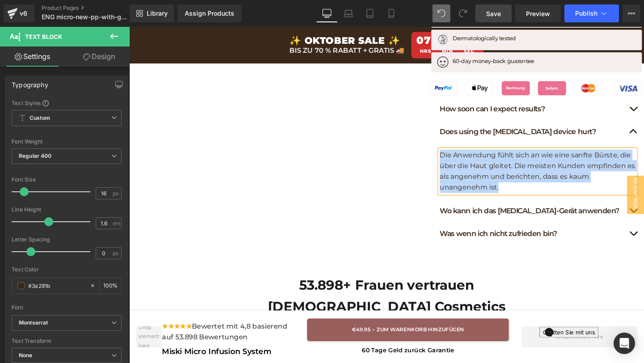
paste div
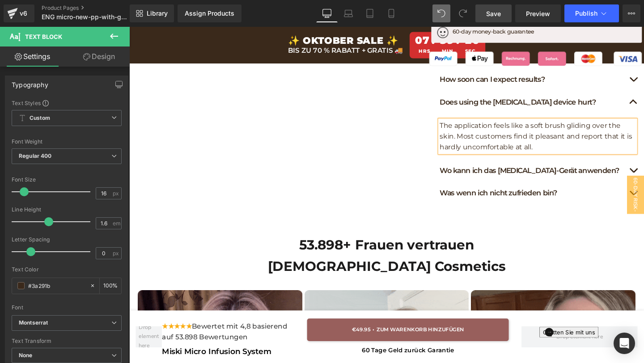
scroll to position [601, 0]
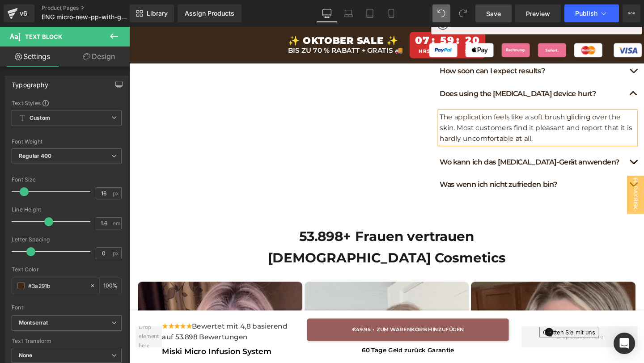
click at [129, 27] on div at bounding box center [129, 27] width 0 height 0
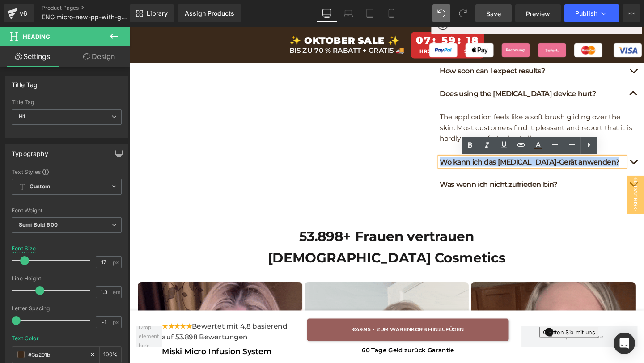
drag, startPoint x: 458, startPoint y: 166, endPoint x: 650, endPoint y: 173, distance: 192.1
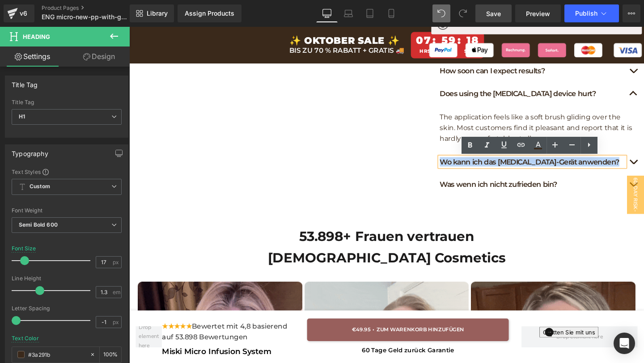
click at [644, 173] on h1 "Wo kann ich das [MEDICAL_DATA]-Gerät anwenden?" at bounding box center [553, 169] width 195 height 10
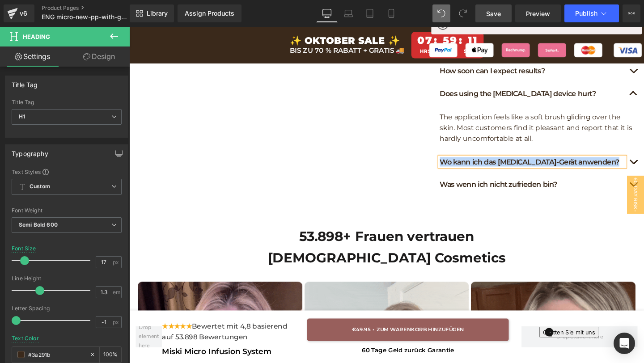
paste div
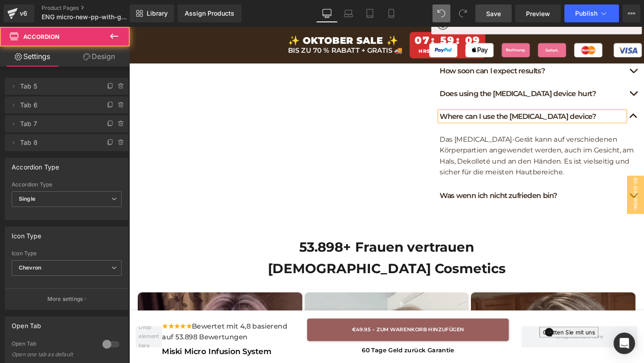
click at [503, 178] on p "Das [MEDICAL_DATA]-Gerät kann auf verschiedenen Körperpartien angewendet werden…" at bounding box center [559, 163] width 206 height 46
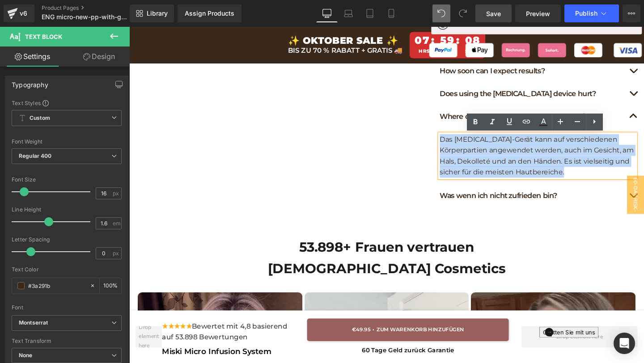
drag, startPoint x: 594, startPoint y: 181, endPoint x: 429, endPoint y: 124, distance: 173.7
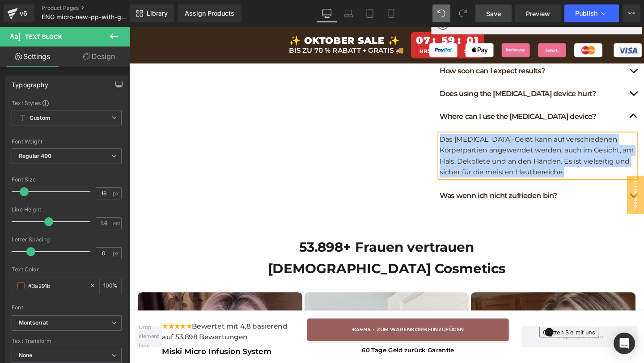
paste div
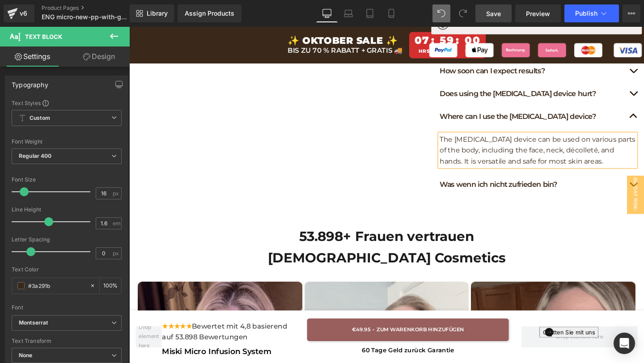
click at [587, 191] on h1 "Was wenn ich nicht zufrieden bin?" at bounding box center [553, 193] width 195 height 10
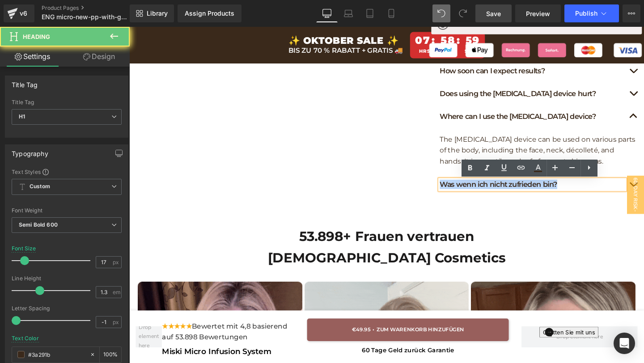
drag, startPoint x: 588, startPoint y: 193, endPoint x: 425, endPoint y: 184, distance: 163.1
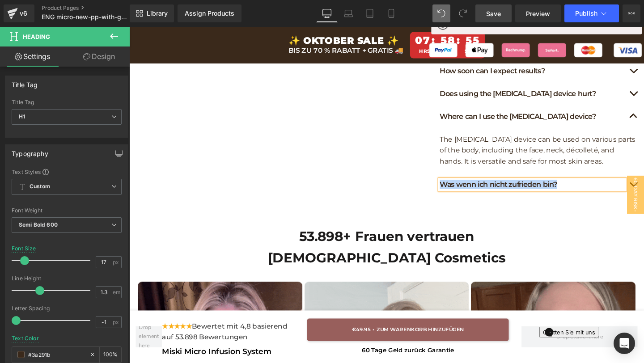
paste div
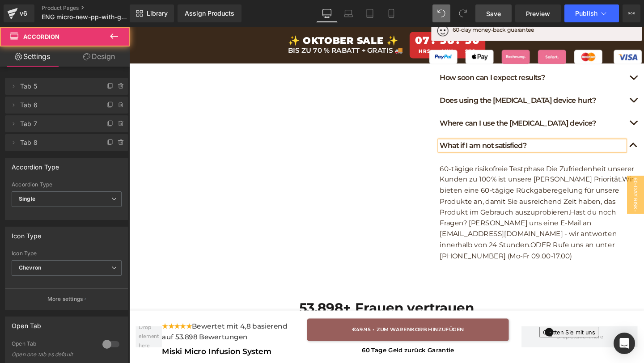
scroll to position [589, 0]
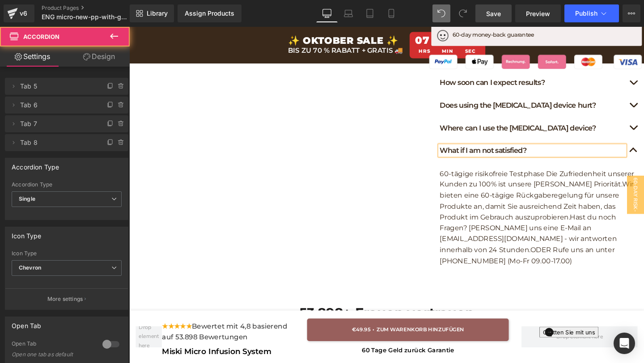
click at [509, 237] on p "60-tägige risikofreie Testphase Die Zufriedenheit unserer Kunden zu 100% ist un…" at bounding box center [559, 227] width 206 height 103
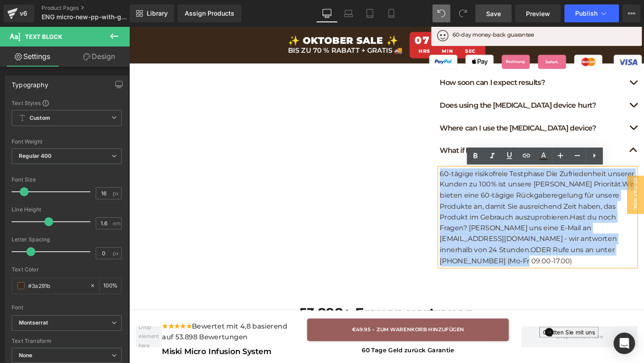
drag, startPoint x: 618, startPoint y: 259, endPoint x: 412, endPoint y: 161, distance: 228.1
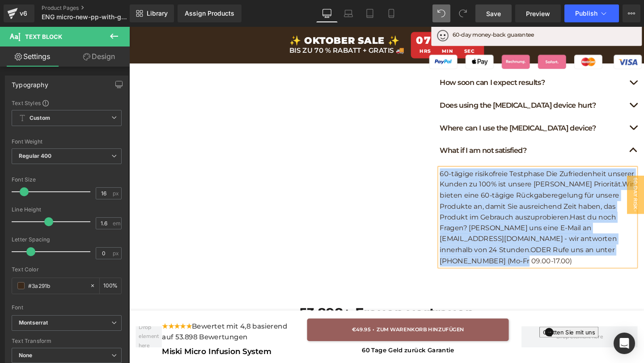
paste div
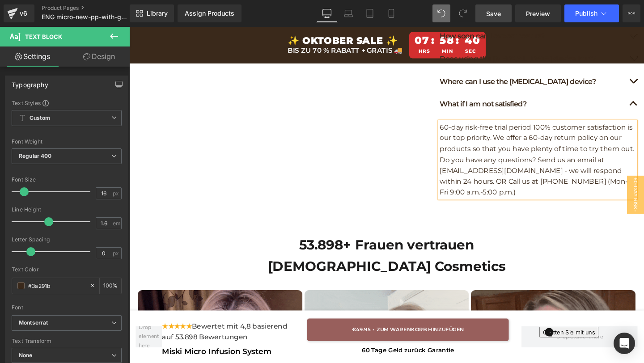
scroll to position [654, 0]
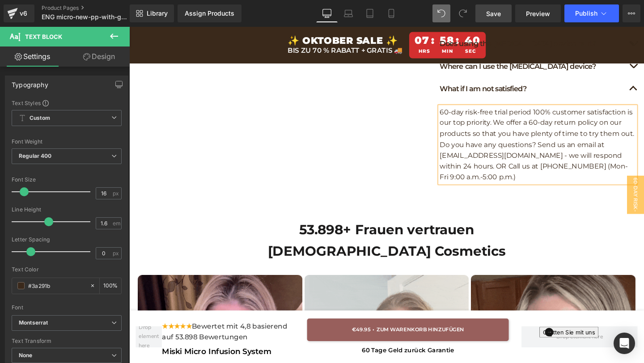
click at [464, 268] on h1 "[DEMOGRAPHIC_DATA] Cosmetics" at bounding box center [399, 263] width 523 height 23
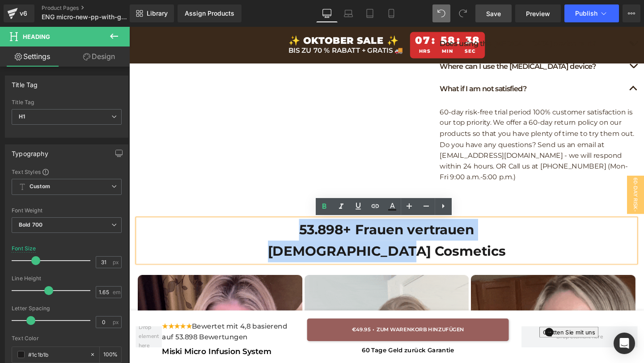
drag, startPoint x: 464, startPoint y: 268, endPoint x: 295, endPoint y: 238, distance: 172.2
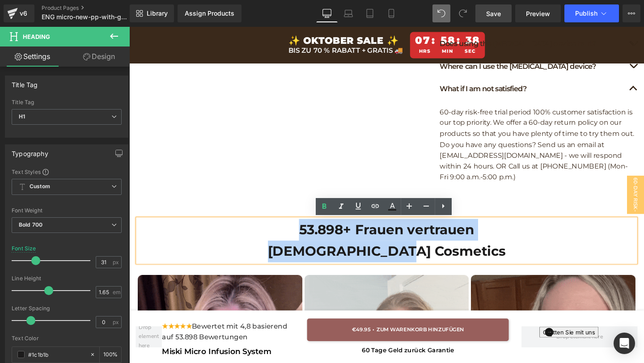
click at [295, 238] on div "53.898+ Frauen vertrauen Miski Cosmetics" at bounding box center [399, 252] width 523 height 46
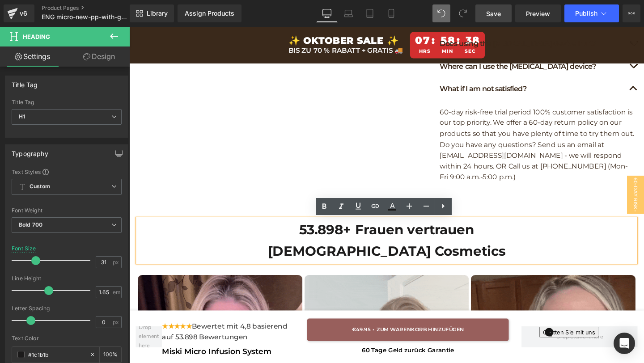
click at [297, 242] on h1 "53.898+ Frauen vertrauen" at bounding box center [399, 240] width 523 height 23
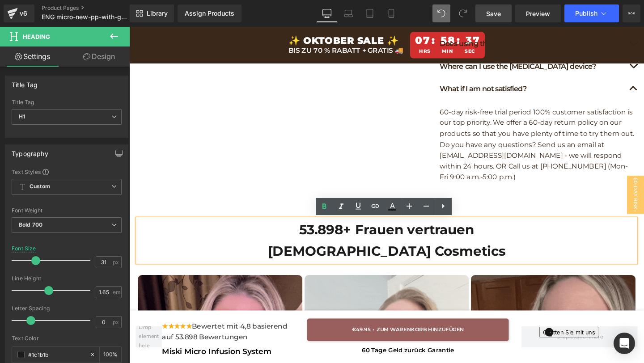
drag, startPoint x: 306, startPoint y: 241, endPoint x: 500, endPoint y: 236, distance: 193.8
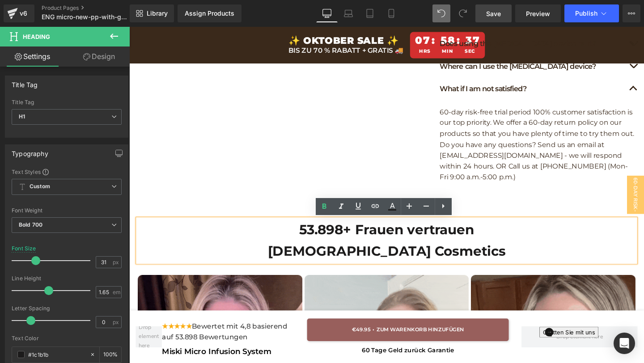
click at [501, 236] on h1 "53.898+ Frauen vertrauen" at bounding box center [399, 240] width 523 height 23
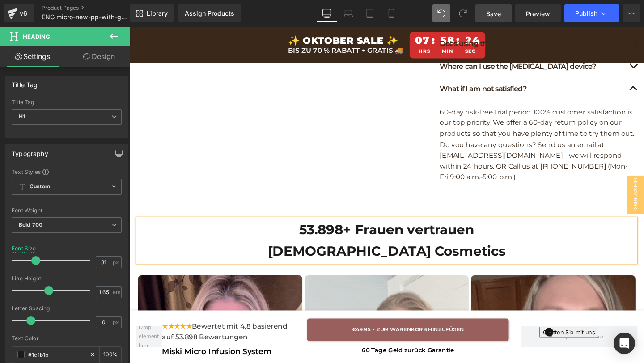
paste div "To enrich screen reader interactions, please activate Accessibility in Grammarl…"
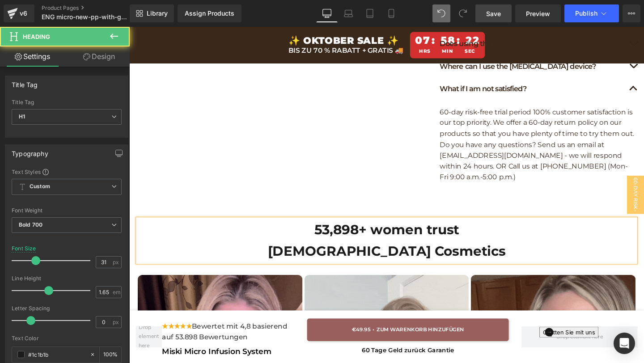
click at [395, 245] on h1 "53,898+ women trust" at bounding box center [399, 240] width 523 height 23
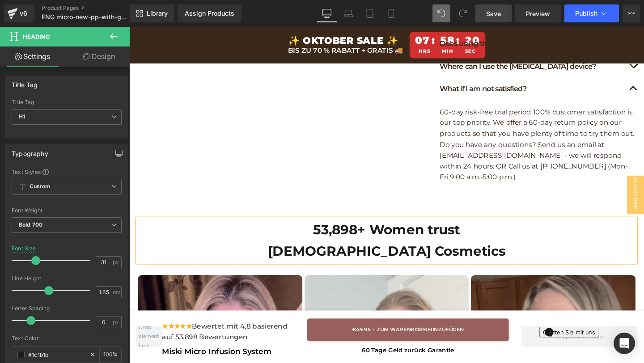
click at [300, 255] on h1 "[DEMOGRAPHIC_DATA] Cosmetics" at bounding box center [399, 263] width 523 height 23
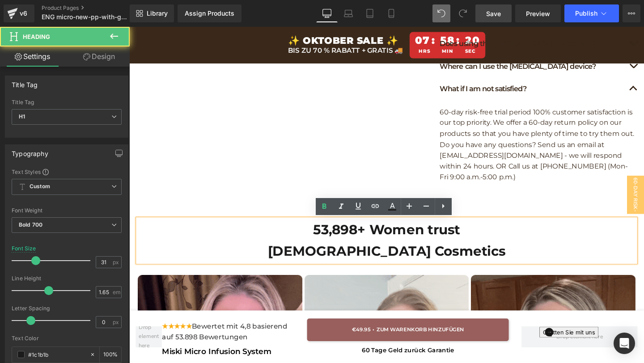
click at [308, 242] on h1 "53,898+ Women trust" at bounding box center [399, 240] width 523 height 23
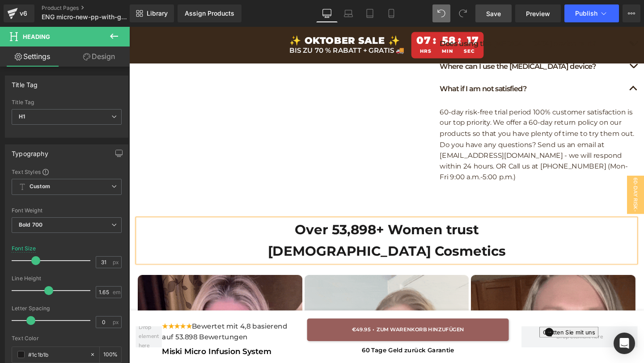
click at [273, 254] on h1 "[DEMOGRAPHIC_DATA] Cosmetics" at bounding box center [399, 263] width 523 height 23
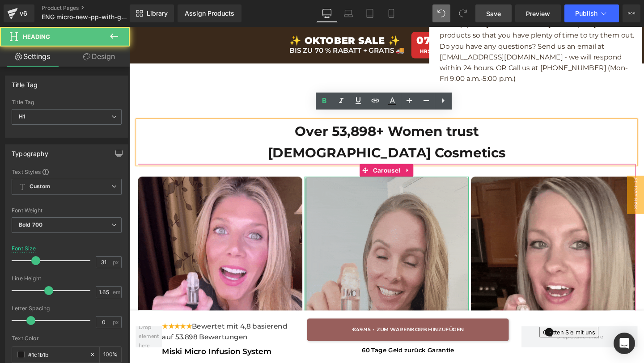
scroll to position [764, 0]
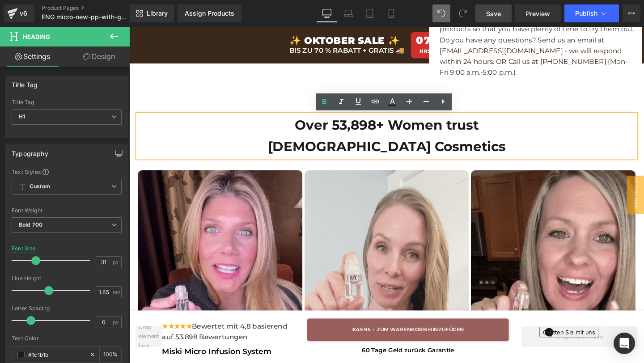
click at [233, 149] on h1 "[DEMOGRAPHIC_DATA] Cosmetics" at bounding box center [399, 153] width 523 height 23
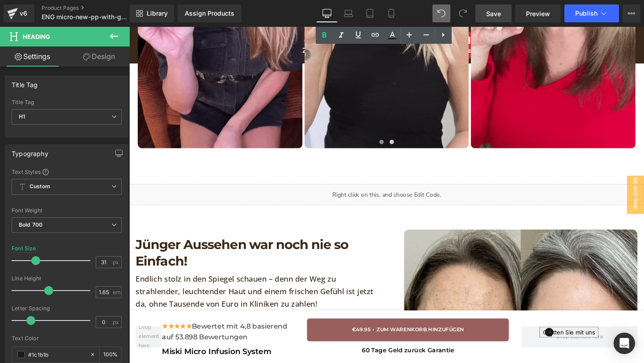
scroll to position [1093, 0]
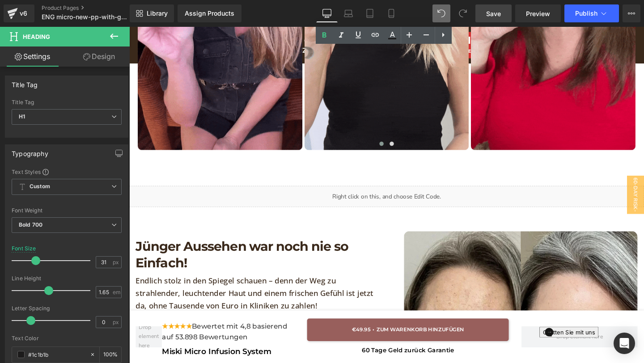
click at [290, 202] on div "Liquid" at bounding box center [399, 205] width 541 height 22
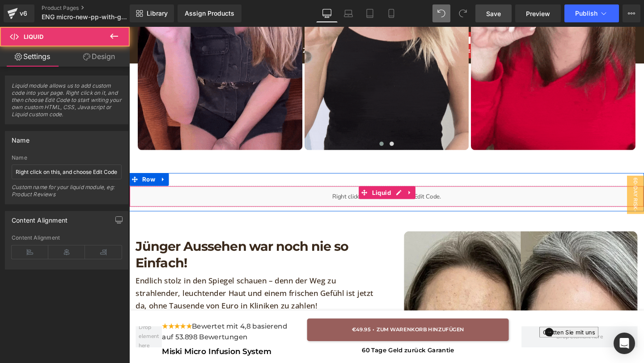
click at [273, 200] on div "Liquid" at bounding box center [399, 205] width 541 height 22
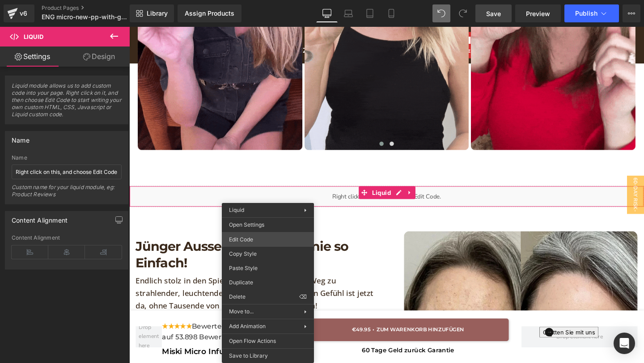
click at [247, 0] on div "Text Block You are previewing how the will restyle your page. You can not edit …" at bounding box center [322, 0] width 644 height 0
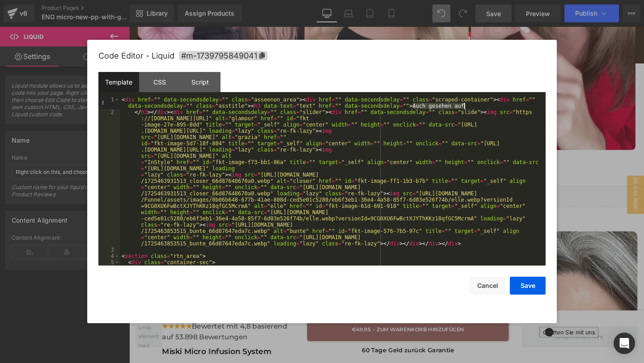
drag, startPoint x: 413, startPoint y: 105, endPoint x: 463, endPoint y: 105, distance: 50.6
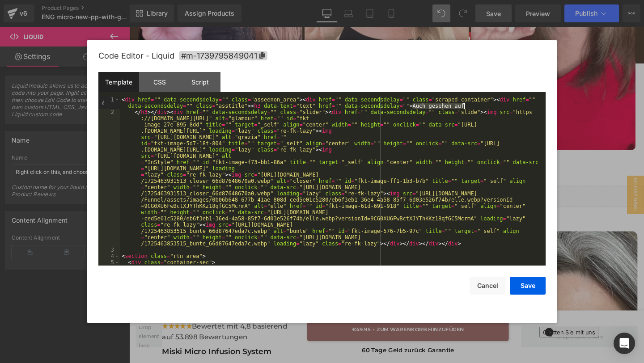
click at [463, 106] on div "< div href = "" data-secondsdelay = "" class = "asseenon_area" > < div href = "…" at bounding box center [331, 191] width 422 height 188
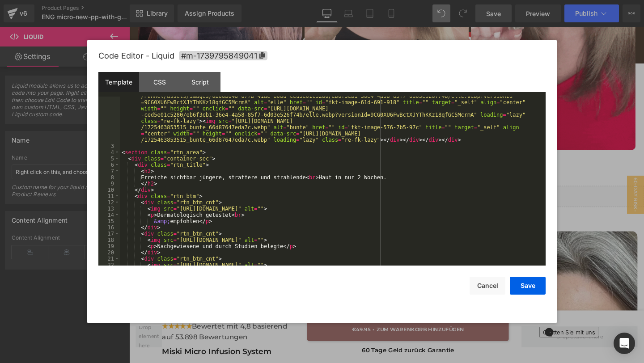
scroll to position [104, 0]
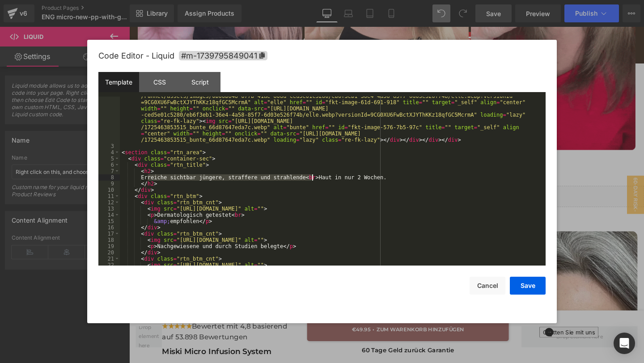
drag, startPoint x: 148, startPoint y: 177, endPoint x: 313, endPoint y: 176, distance: 165.5
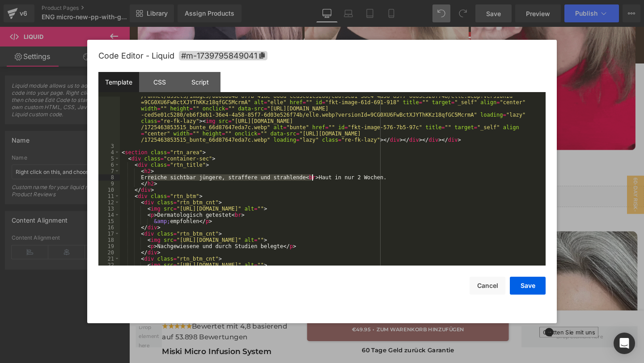
click at [313, 177] on div "</ h3 > </ div > < div href = "" data-secondsdelay = "" class = "slider" > < di…" at bounding box center [331, 161] width 422 height 313
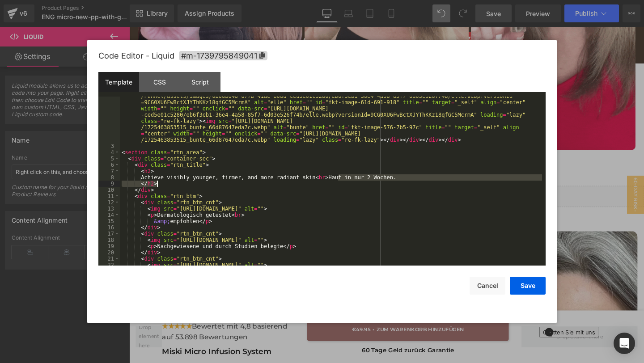
drag, startPoint x: 339, startPoint y: 177, endPoint x: 404, endPoint y: 182, distance: 65.1
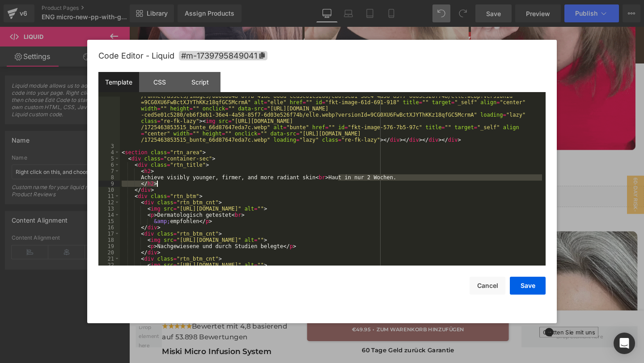
click at [404, 182] on div "</ h3 > </ div > < div href = "" data-secondsdelay = "" class = "slider" > < di…" at bounding box center [331, 161] width 422 height 313
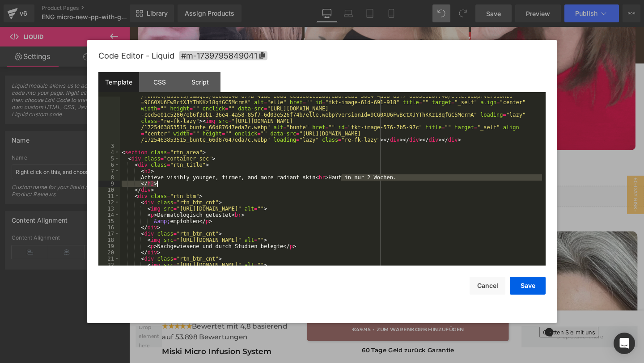
drag, startPoint x: 340, startPoint y: 179, endPoint x: 376, endPoint y: 182, distance: 35.9
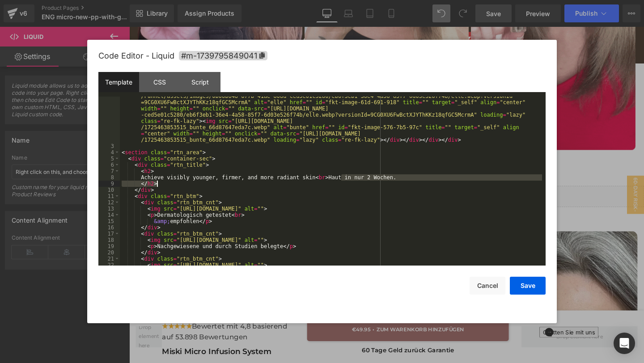
click at [376, 182] on div "</ h3 > </ div > < div href = "" data-secondsdelay = "" class = "slider" > < di…" at bounding box center [331, 161] width 422 height 313
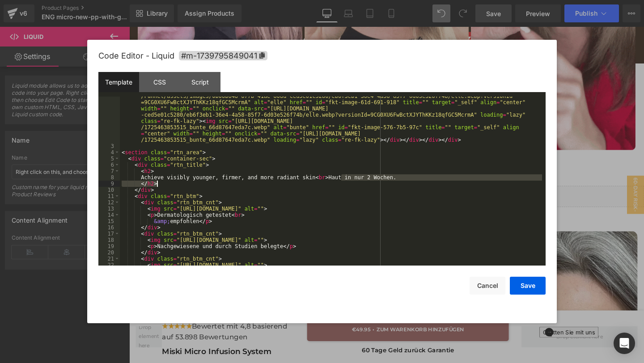
click at [343, 181] on div "</ h3 > </ div > < div href = "" data-secondsdelay = "" class = "slider" > < di…" at bounding box center [331, 161] width 422 height 313
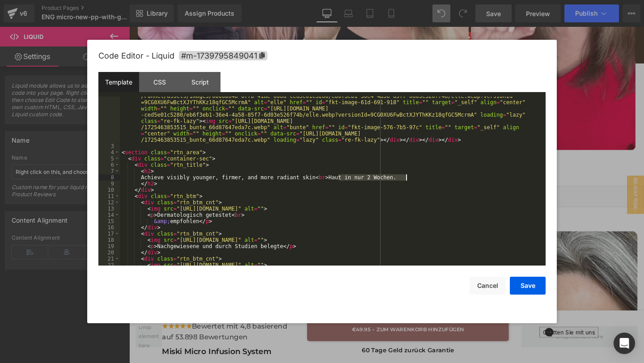
drag, startPoint x: 339, startPoint y: 176, endPoint x: 405, endPoint y: 174, distance: 66.2
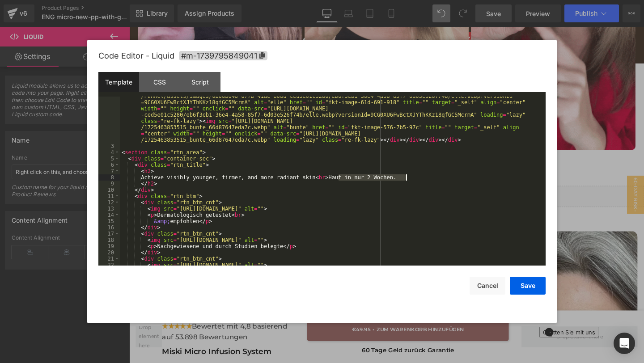
click at [407, 177] on div "</ h3 > </ div > < div href = "" data-secondsdelay = "" class = "slider" > < di…" at bounding box center [331, 161] width 422 height 313
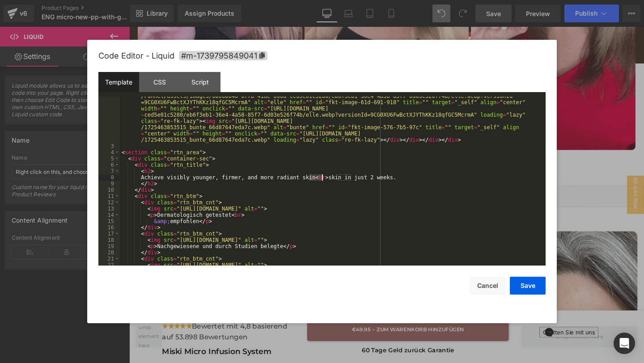
drag, startPoint x: 309, startPoint y: 178, endPoint x: 321, endPoint y: 179, distance: 11.8
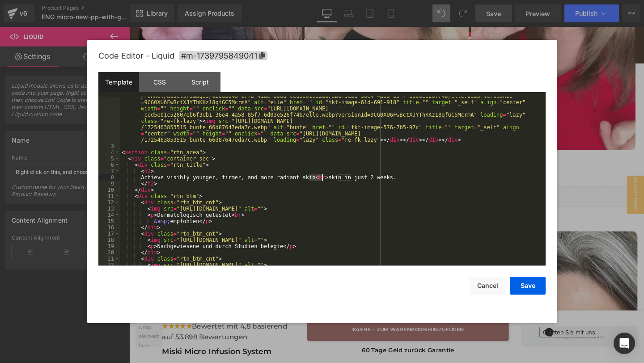
click at [321, 179] on div "</ h3 > </ div > < div href = "" data-secondsdelay = "" class = "slider" > < di…" at bounding box center [331, 161] width 422 height 313
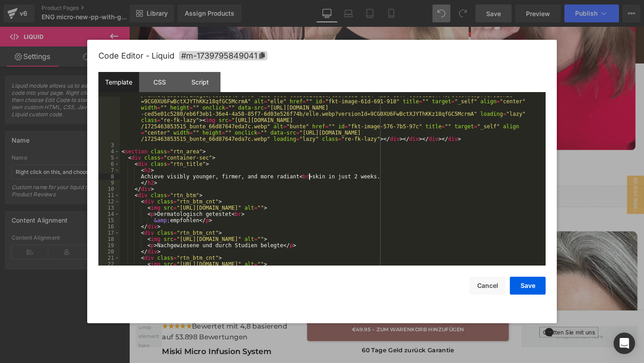
scroll to position [116, 0]
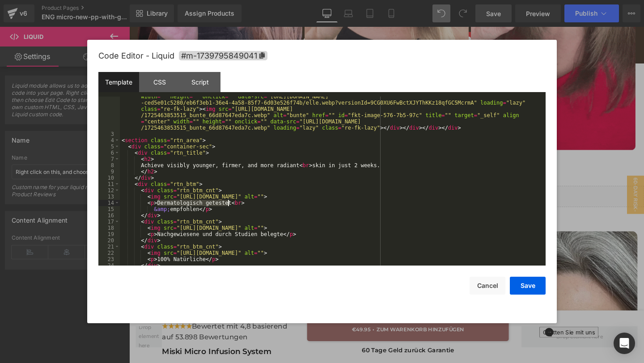
drag, startPoint x: 159, startPoint y: 203, endPoint x: 230, endPoint y: 200, distance: 71.2
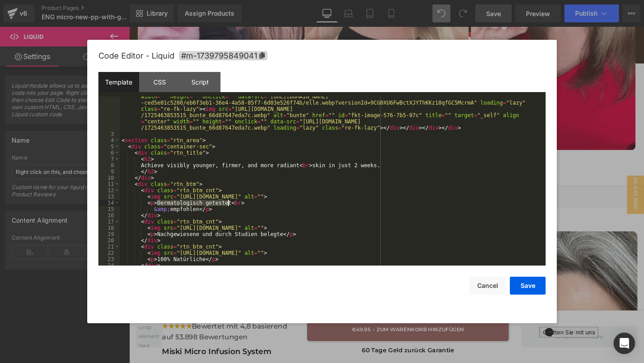
click at [230, 200] on div "</ h3 > </ div > < div href = "" data-secondsdelay = "" class = "slider" > < di…" at bounding box center [331, 149] width 422 height 313
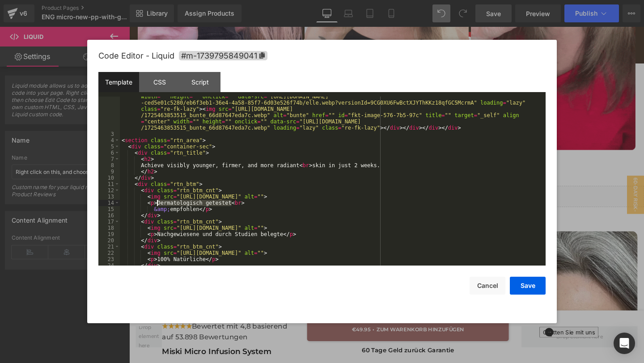
drag, startPoint x: 232, startPoint y: 205, endPoint x: 158, endPoint y: 204, distance: 74.3
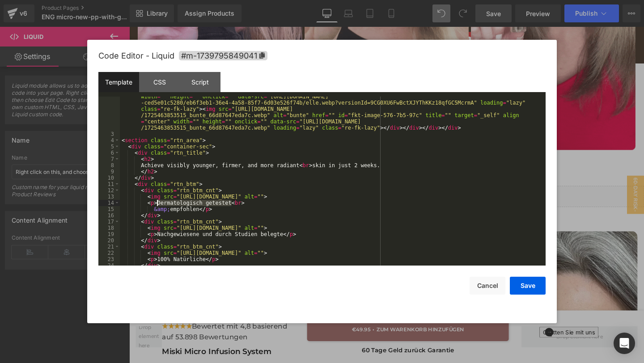
click at [157, 204] on div "</ h3 > </ div > < div href = "" data-secondsdelay = "" class = "slider" > < di…" at bounding box center [331, 149] width 422 height 313
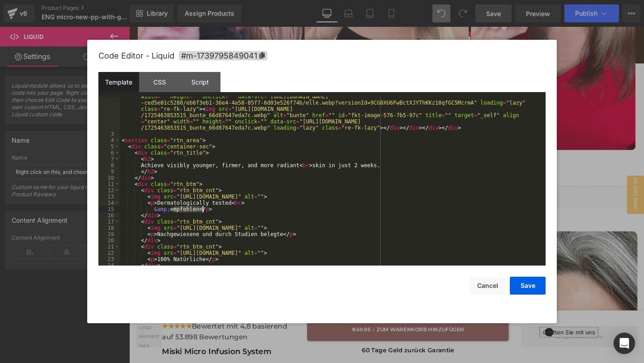
drag, startPoint x: 173, startPoint y: 211, endPoint x: 202, endPoint y: 209, distance: 29.1
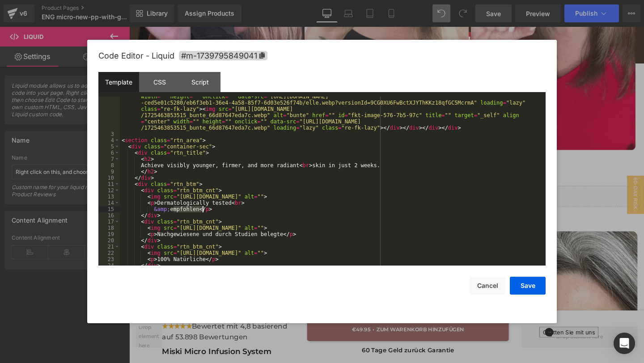
click at [202, 209] on div "</ h3 > </ div > < div href = "" data-secondsdelay = "" class = "slider" > < di…" at bounding box center [331, 149] width 422 height 313
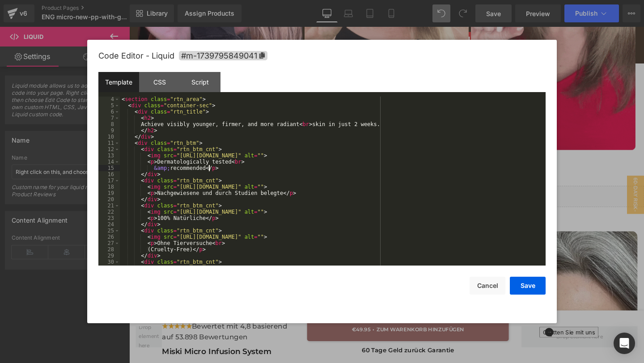
scroll to position [195, 0]
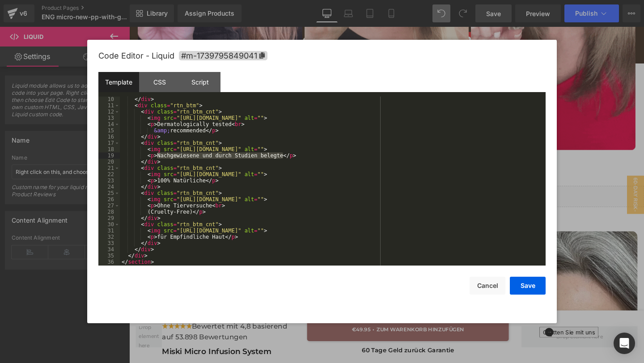
drag, startPoint x: 157, startPoint y: 157, endPoint x: 282, endPoint y: 158, distance: 124.4
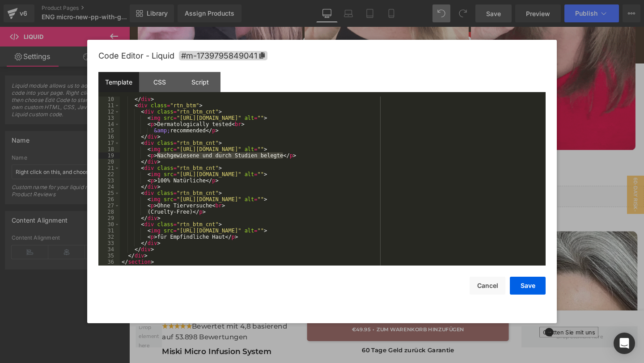
click at [282, 158] on div "</ div > < div class = "rtn_btm" > < div class = "rtn_btm_cnt" > < img src = "[…" at bounding box center [331, 187] width 422 height 182
drag, startPoint x: 157, startPoint y: 180, endPoint x: 205, endPoint y: 179, distance: 47.9
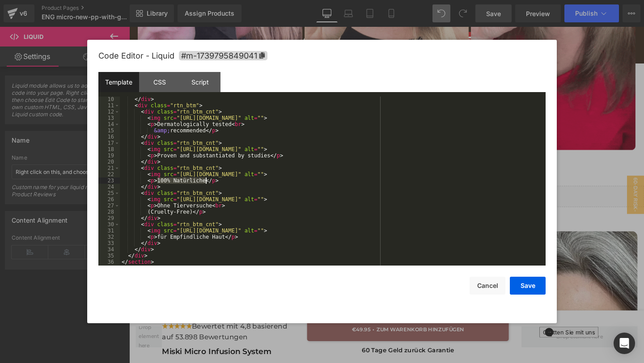
click at [205, 179] on div "</ div > < div class = "rtn_btm" > < div class = "rtn_btm_cnt" > < img src = "[…" at bounding box center [331, 187] width 422 height 182
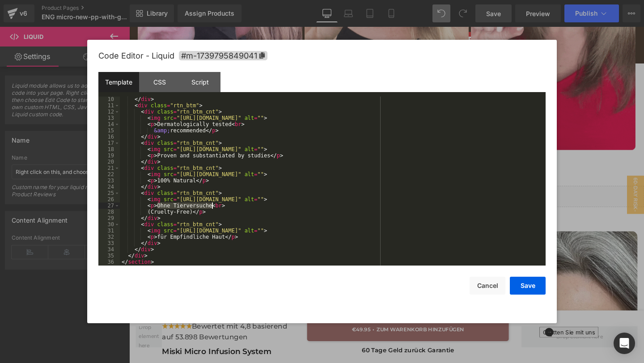
drag, startPoint x: 157, startPoint y: 204, endPoint x: 211, endPoint y: 205, distance: 54.6
click at [212, 205] on div "</ div > < div class = "rtn_btm" > < div class = "rtn_btm_cnt" > < img src = "[…" at bounding box center [331, 187] width 422 height 182
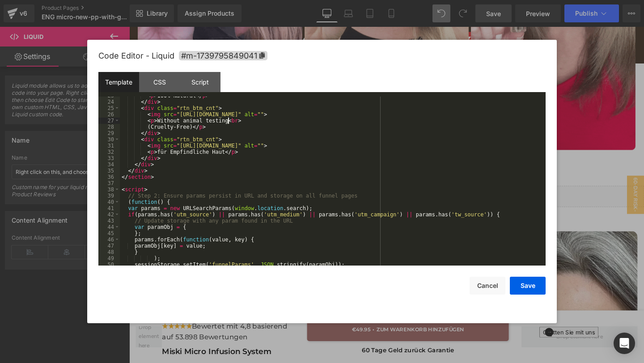
scroll to position [280, 0]
drag, startPoint x: 158, startPoint y: 151, endPoint x: 225, endPoint y: 153, distance: 67.6
click at [226, 153] on div "< p > 100% Natural </ p > </ div > < div class = "rtn_btm_cnt" > < img src = "[…" at bounding box center [331, 184] width 422 height 182
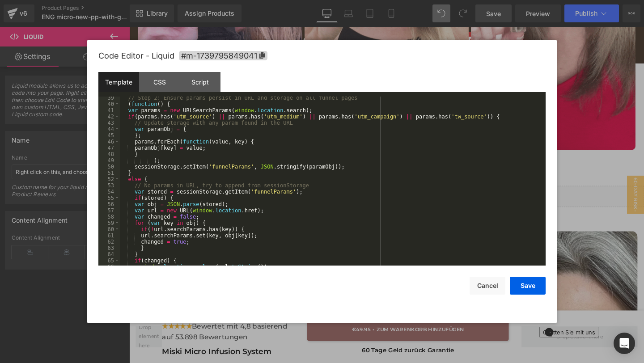
scroll to position [420, 0]
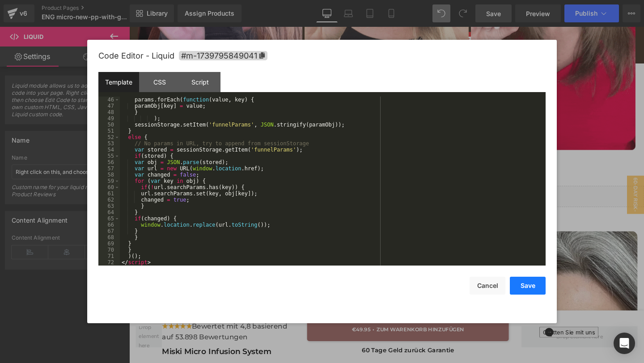
click at [521, 284] on button "Save" at bounding box center [528, 286] width 36 height 18
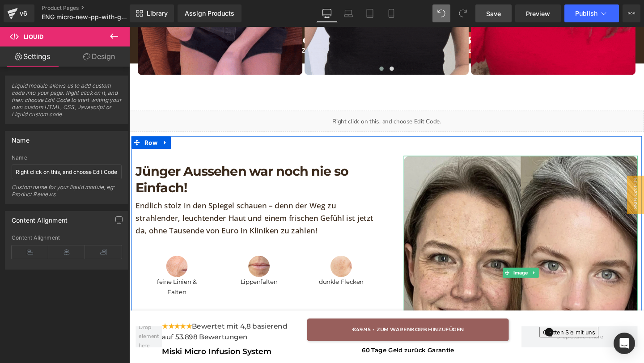
scroll to position [1180, 0]
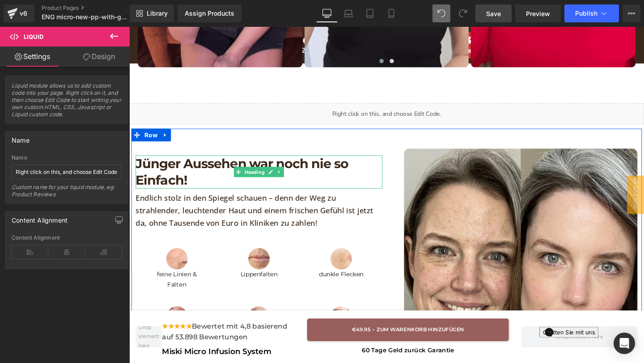
click at [211, 190] on h1 "Jünger Aussehen war noch nie so Einfach!" at bounding box center [265, 179] width 259 height 35
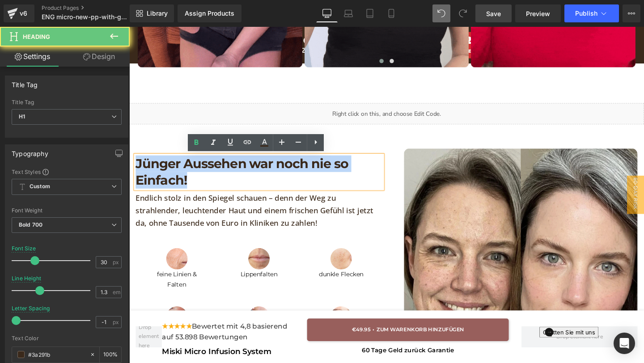
drag, startPoint x: 195, startPoint y: 189, endPoint x: 123, endPoint y: 151, distance: 81.4
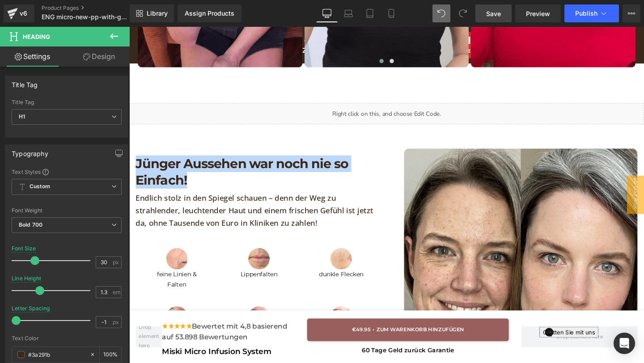
paste div "To enrich screen reader interactions, please activate Accessibility in Grammarl…"
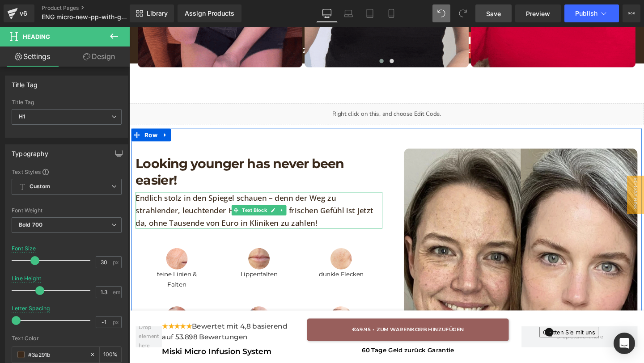
click at [298, 239] on div "Looking younger has never been easier! Heading Endlich [PERSON_NAME] in den Spi…" at bounding box center [266, 277] width 268 height 246
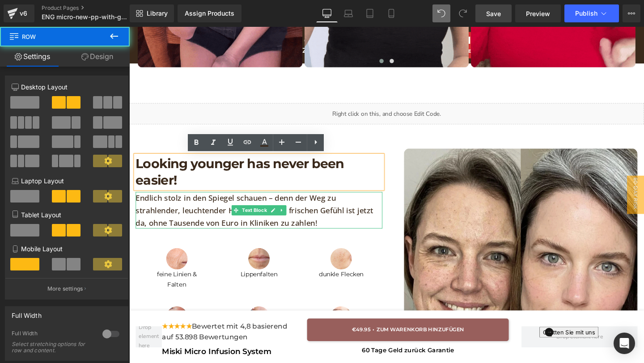
click at [296, 232] on p "Endlich stolz in den Spiegel schauen – denn der Weg zu strahlender, leuchtender…" at bounding box center [265, 219] width 259 height 38
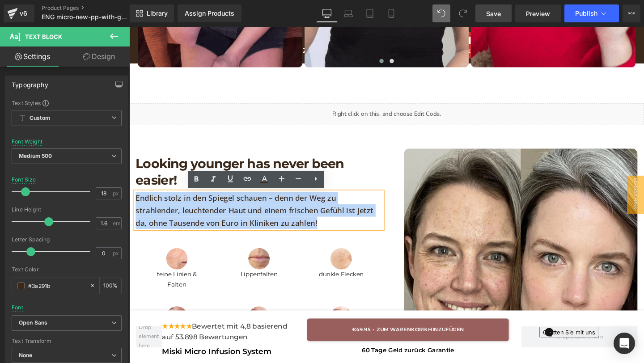
drag, startPoint x: 299, startPoint y: 232, endPoint x: 137, endPoint y: 205, distance: 164.1
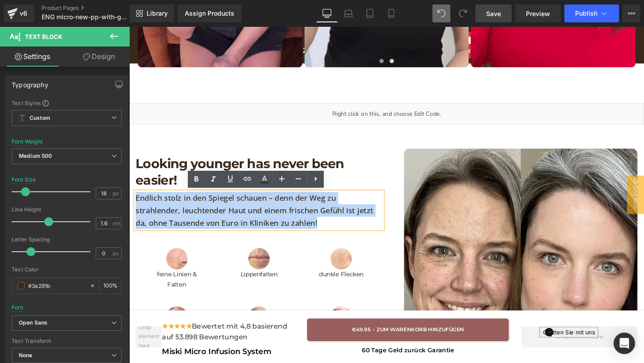
click at [137, 205] on p "Endlich stolz in den Spiegel schauen – denn der Weg zu strahlender, leuchtender…" at bounding box center [265, 219] width 259 height 38
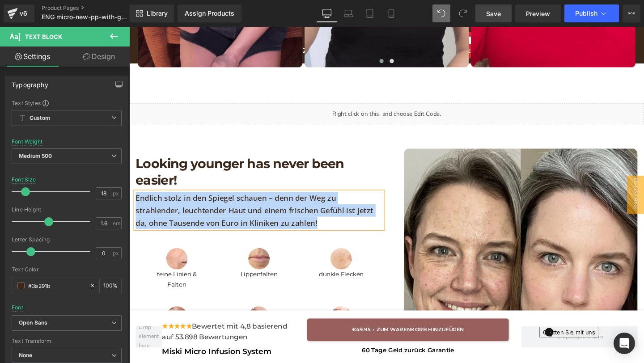
paste div "To enrich screen reader interactions, please activate Accessibility in Grammarl…"
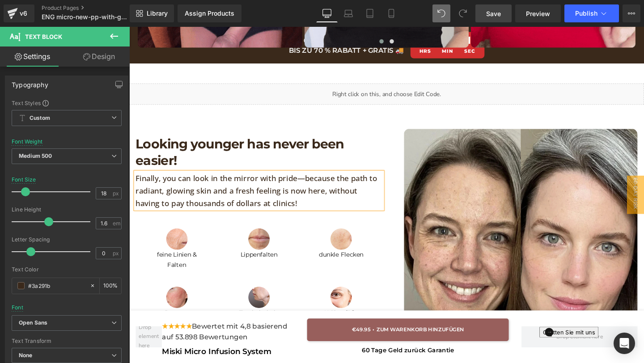
scroll to position [1202, 0]
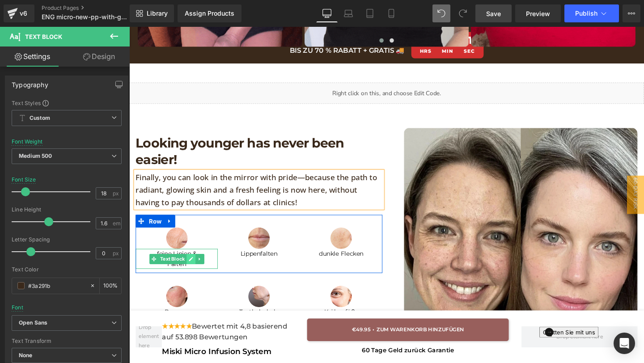
click at [193, 272] on icon at bounding box center [194, 271] width 4 height 4
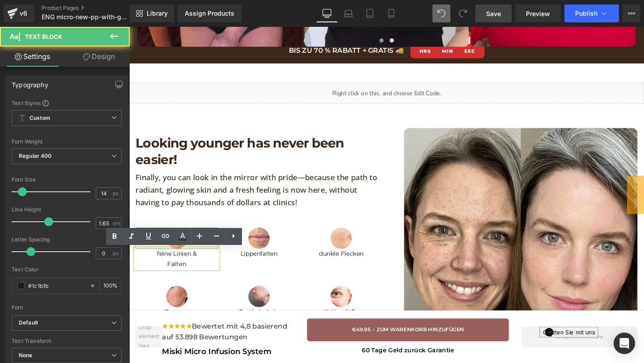
drag, startPoint x: 193, startPoint y: 272, endPoint x: 143, endPoint y: 257, distance: 52.7
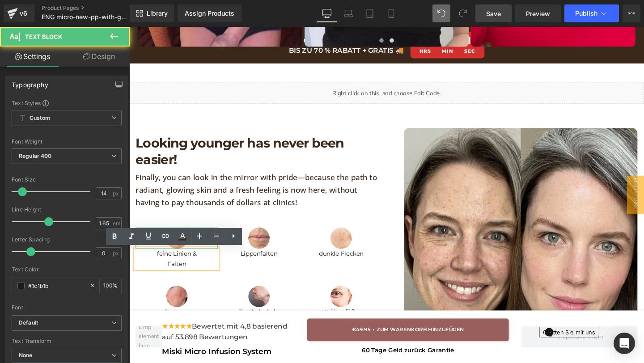
click at [143, 257] on div "Image feine Linien & Falten Text Block" at bounding box center [179, 259] width 86 height 43
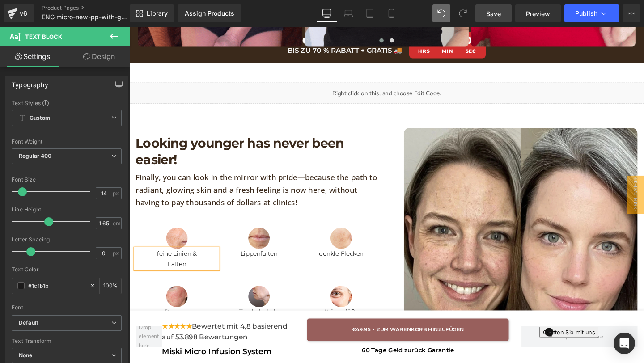
paste div
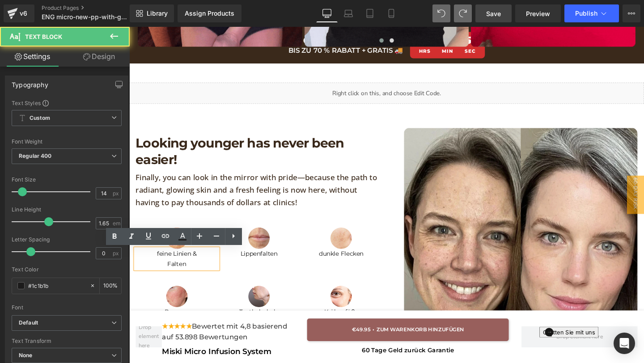
drag, startPoint x: 196, startPoint y: 280, endPoint x: 156, endPoint y: 269, distance: 42.2
click at [156, 269] on p "feine Linien & Falten" at bounding box center [179, 270] width 86 height 21
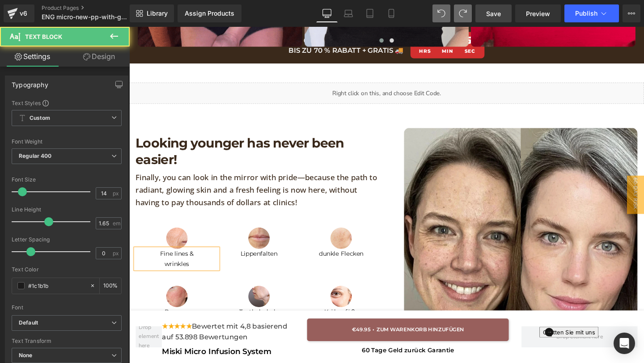
click at [166, 268] on font "Fine lines &" at bounding box center [179, 265] width 35 height 8
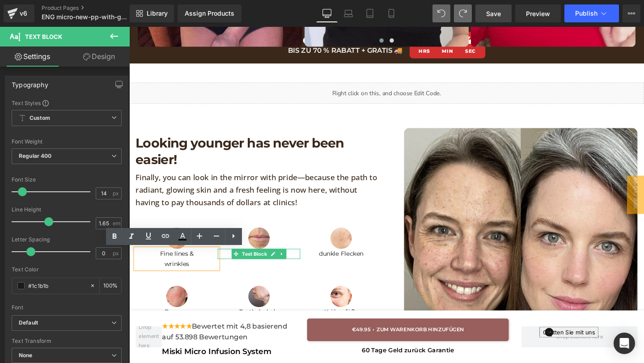
click at [284, 265] on link at bounding box center [280, 265] width 9 height 11
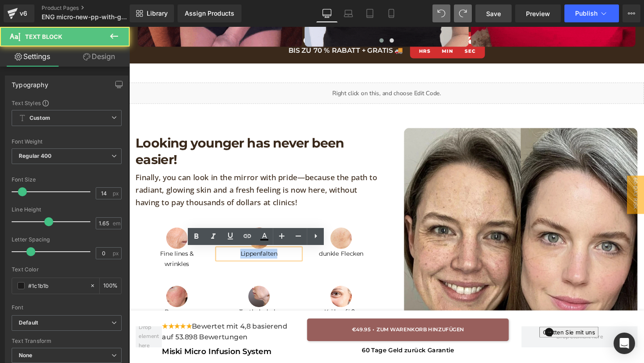
drag, startPoint x: 289, startPoint y: 265, endPoint x: 246, endPoint y: 261, distance: 44.0
click at [246, 261] on p "Lippenfalten" at bounding box center [265, 265] width 86 height 10
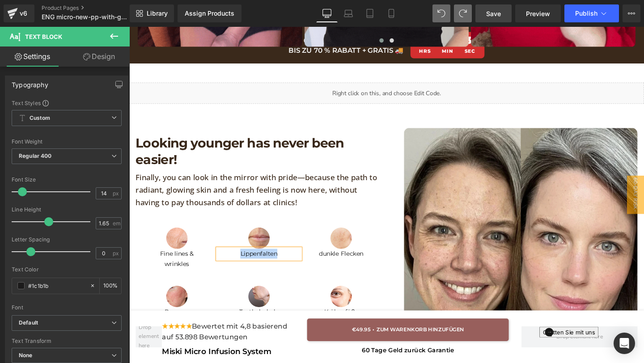
paste div
click at [250, 266] on font "lip wrinkles" at bounding box center [265, 265] width 35 height 8
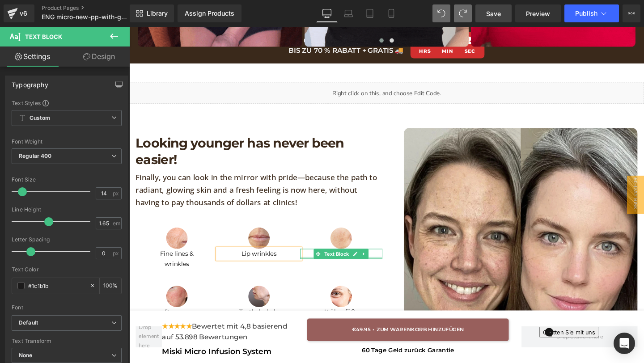
click at [383, 266] on p "dunkle Flecken" at bounding box center [352, 265] width 86 height 10
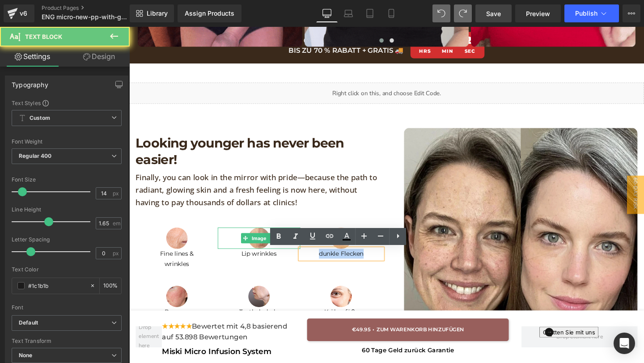
drag, startPoint x: 383, startPoint y: 266, endPoint x: 302, endPoint y: 252, distance: 82.2
click at [302, 252] on div "Image Fine lines & wrinkles Text Block Image Lip wrinkles Text Block Image [PER…" at bounding box center [265, 255] width 259 height 61
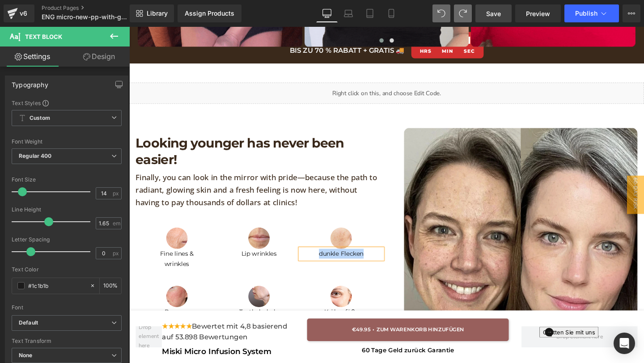
paste div
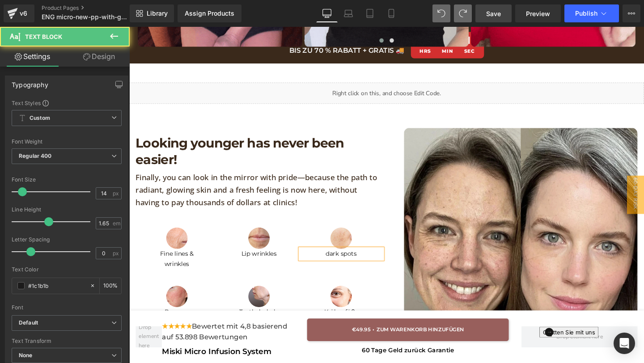
click at [339, 266] on font "dark spots" at bounding box center [352, 265] width 33 height 8
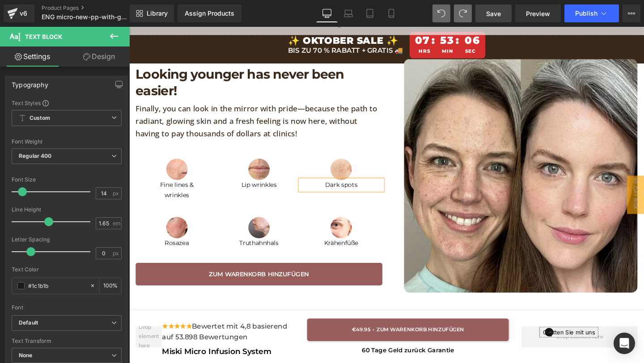
scroll to position [1278, 0]
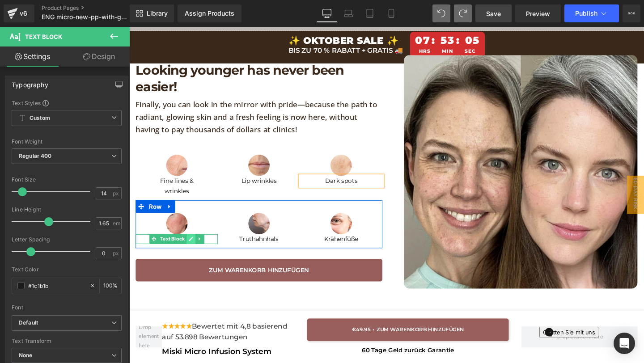
click at [198, 251] on link at bounding box center [193, 250] width 9 height 11
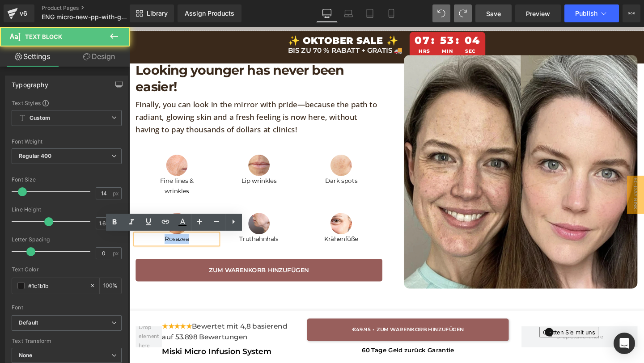
drag, startPoint x: 198, startPoint y: 251, endPoint x: 149, endPoint y: 251, distance: 48.8
click at [149, 251] on p "Rosazea" at bounding box center [179, 250] width 86 height 10
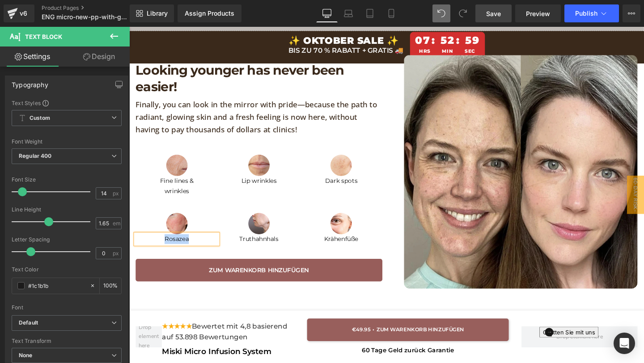
paste div
click at [170, 251] on span "[MEDICAL_DATA]" at bounding box center [179, 250] width 55 height 8
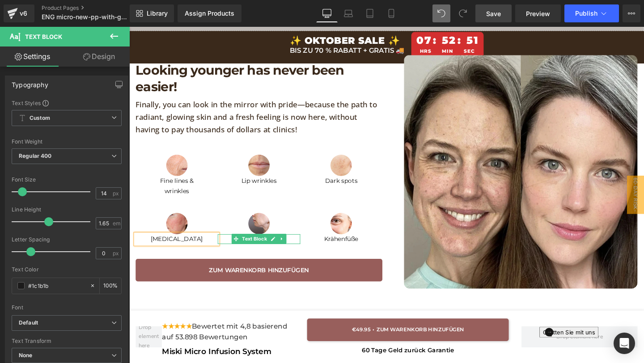
click at [297, 248] on p "Truthahnhals" at bounding box center [265, 250] width 86 height 10
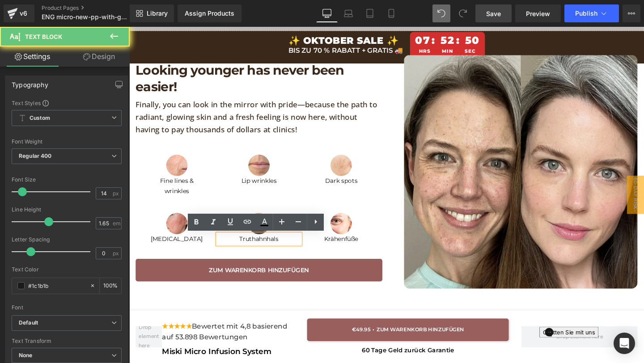
drag, startPoint x: 293, startPoint y: 248, endPoint x: 229, endPoint y: 246, distance: 64.0
click at [230, 245] on div "Truthahnhals" at bounding box center [265, 250] width 86 height 10
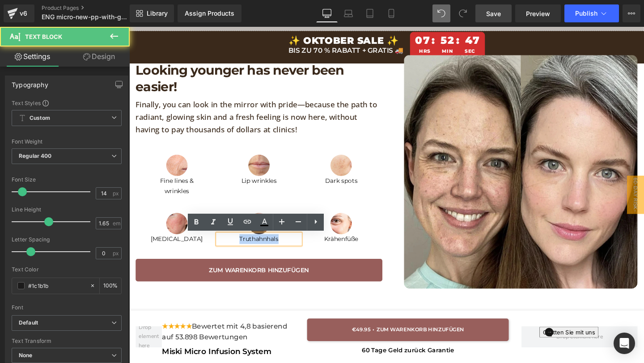
drag, startPoint x: 240, startPoint y: 251, endPoint x: 337, endPoint y: 252, distance: 97.1
click at [338, 252] on div "Image [MEDICAL_DATA] Text Block Image Truthahnhals Text Block Image Krähenfüße …" at bounding box center [265, 234] width 259 height 51
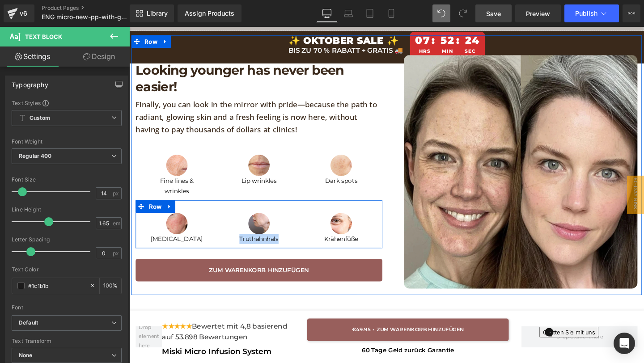
paste div
click at [278, 253] on link at bounding box center [280, 250] width 9 height 11
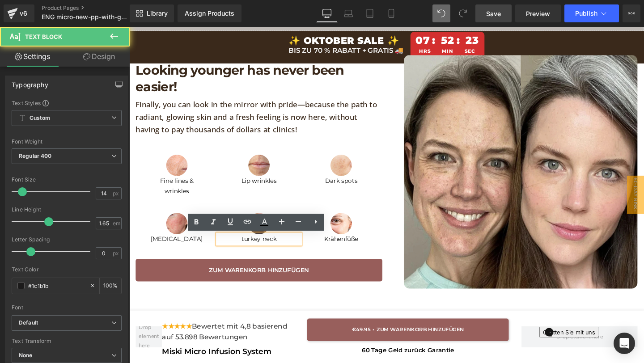
click at [247, 252] on p "turkey neck" at bounding box center [265, 250] width 86 height 10
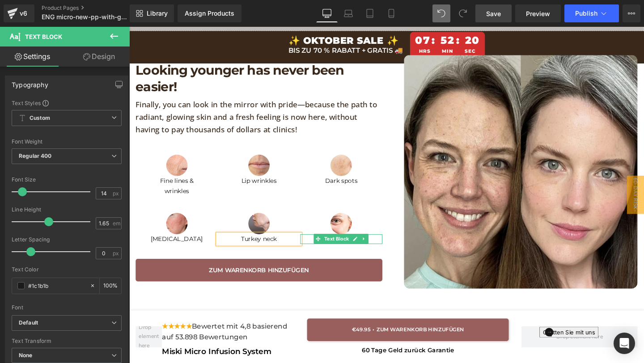
click at [385, 249] on p "Krähenfüße" at bounding box center [352, 250] width 86 height 10
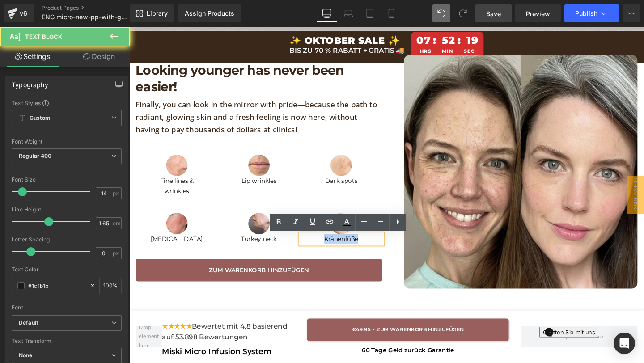
drag, startPoint x: 378, startPoint y: 249, endPoint x: 320, endPoint y: 249, distance: 57.7
click at [320, 249] on p "Krähenfüße" at bounding box center [352, 250] width 86 height 10
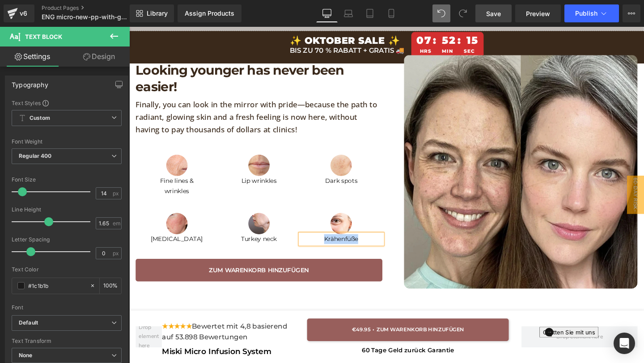
paste div
click at [337, 250] on font "crow's feet" at bounding box center [352, 250] width 34 height 8
click at [200, 290] on link "ZUM WARENKORB HINZUFÜGEN" at bounding box center [265, 283] width 259 height 24
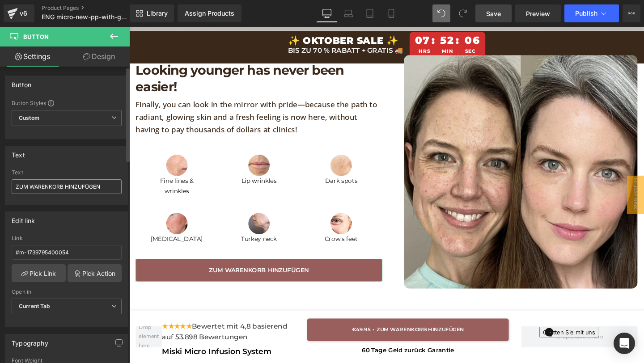
drag, startPoint x: 111, startPoint y: 187, endPoint x: 0, endPoint y: 183, distance: 111.5
click at [0, 181] on div "Text ZUM WARENKORB HINZUFÜGEN Text ZUM WARENKORB HINZUFÜGEN" at bounding box center [67, 172] width 134 height 66
paste input "ADD TO SHOPPING CART"
type input "ADD TO SHOPPING CART"
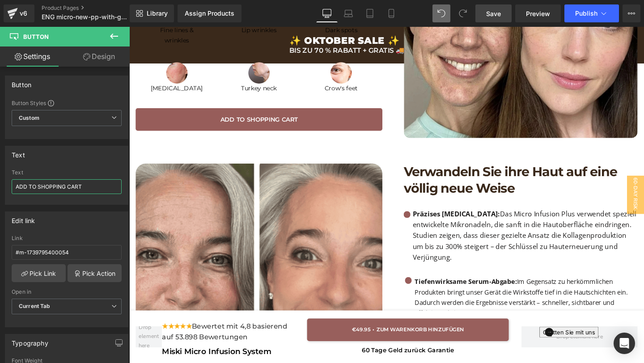
scroll to position [1450, 0]
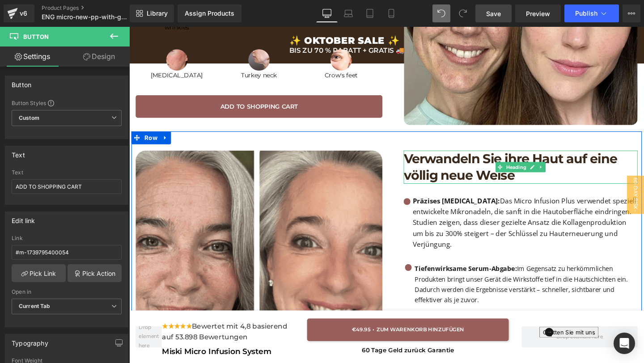
click at [557, 187] on h1 "Verwandeln Sie ihre Haut auf eine völlig neue Weise" at bounding box center [541, 174] width 246 height 35
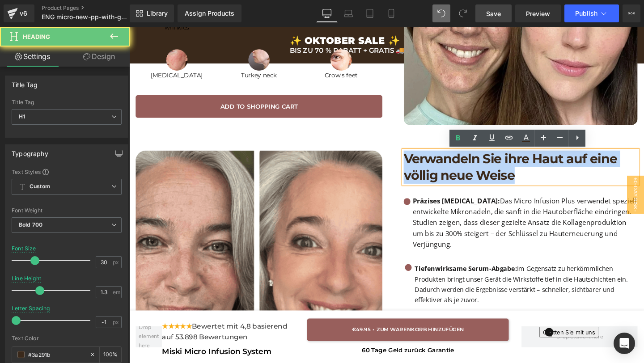
drag, startPoint x: 546, startPoint y: 184, endPoint x: 360, endPoint y: 134, distance: 192.7
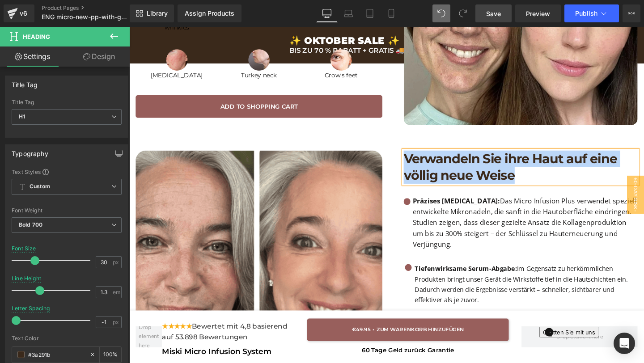
paste div "To enrich screen reader interactions, please activate Accessibility in Grammarl…"
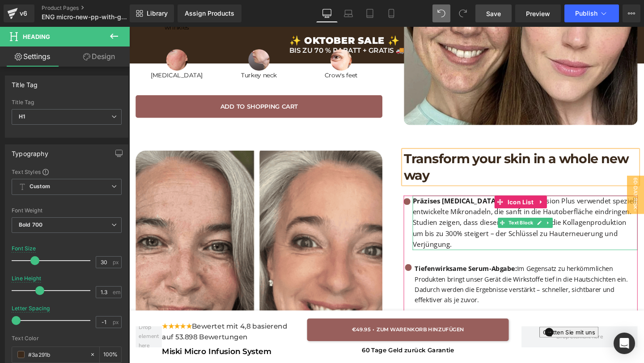
click at [485, 253] on p "Präzises [MEDICAL_DATA]: Das Micro Infusion Plus verwendet speziell entwickelte…" at bounding box center [545, 232] width 237 height 57
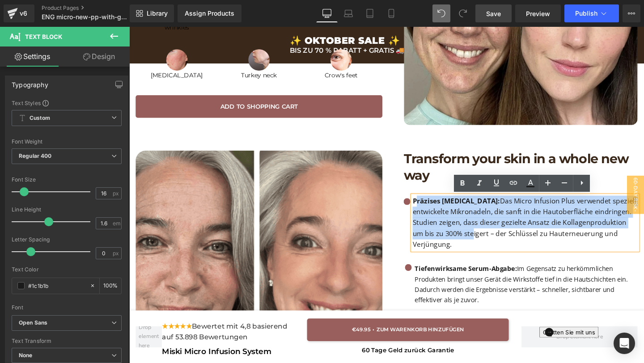
drag, startPoint x: 430, startPoint y: 210, endPoint x: 471, endPoint y: 241, distance: 50.8
click at [471, 242] on p "Präzises [MEDICAL_DATA]: Das Micro Infusion Plus verwendet speziell entwickelte…" at bounding box center [545, 232] width 237 height 57
drag, startPoint x: 471, startPoint y: 252, endPoint x: 427, endPoint y: 208, distance: 62.0
click at [428, 209] on p "Präzises [MEDICAL_DATA]: Das Micro Infusion Plus verwendet speziell entwickelte…" at bounding box center [545, 232] width 237 height 57
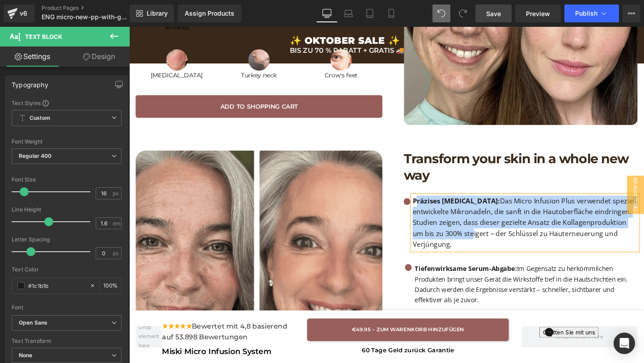
paste div
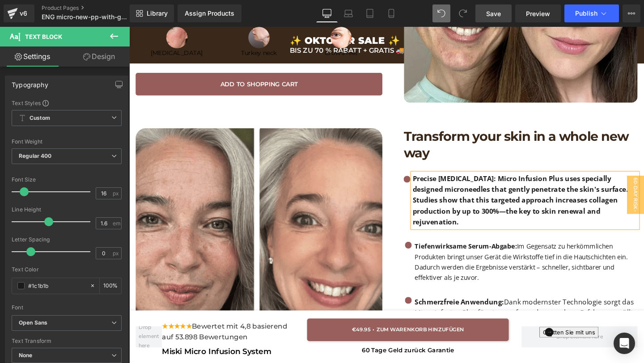
scroll to position [1482, 0]
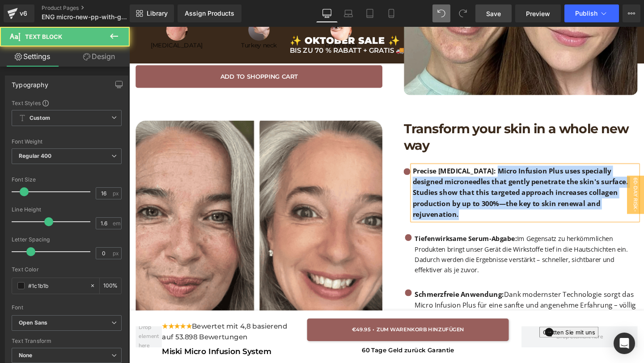
drag, startPoint x: 513, startPoint y: 179, endPoint x: 556, endPoint y: 247, distance: 81.2
click at [556, 248] on ul "Icon Precise [MEDICAL_DATA]: Micro Infusion Plus uses specially designed micron…" at bounding box center [541, 262] width 246 height 179
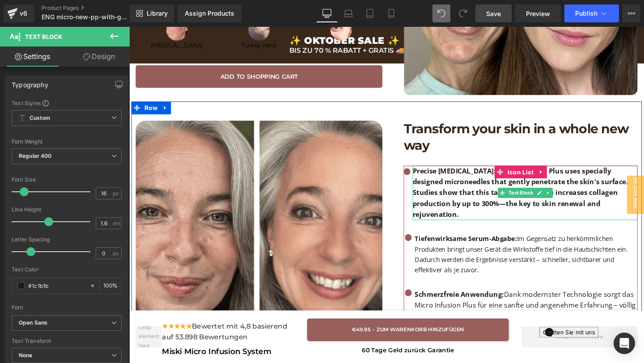
click at [470, 220] on b "Precise [MEDICAL_DATA]: Micro Infusion Plus uses specially designed microneedle…" at bounding box center [540, 200] width 227 height 55
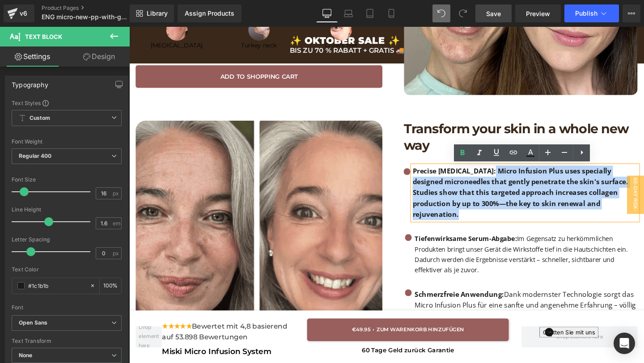
drag, startPoint x: 511, startPoint y: 178, endPoint x: 525, endPoint y: 225, distance: 49.4
click at [525, 225] on p "Precise [MEDICAL_DATA]: Micro Infusion Plus uses specially designed microneedle…" at bounding box center [545, 201] width 237 height 57
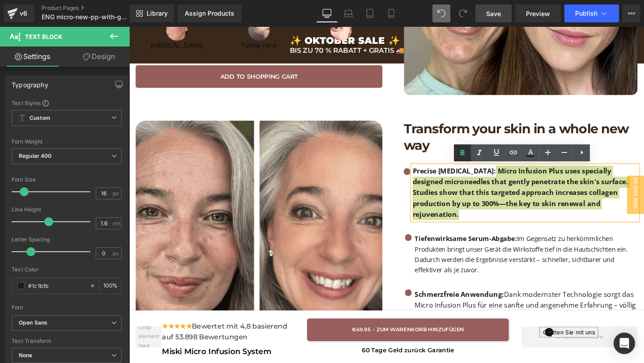
click at [467, 156] on icon at bounding box center [462, 153] width 11 height 11
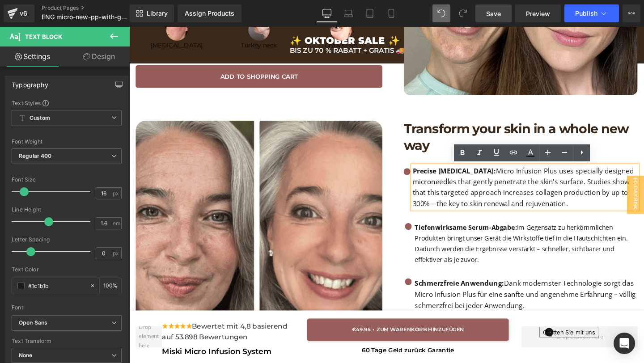
click at [497, 269] on p "Tiefenwirksame Serum-Abgabe: Im Gegensatz zu herkömmlichen Produkten bringt uns…" at bounding box center [546, 254] width 234 height 44
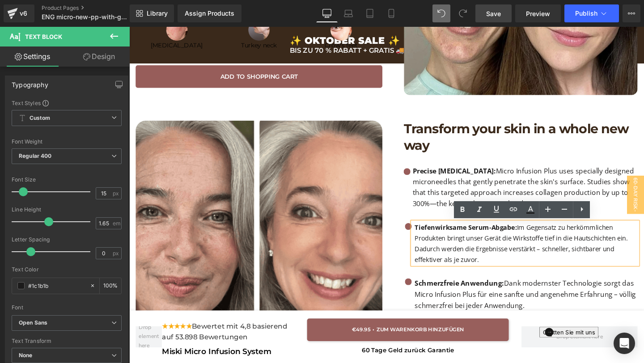
drag, startPoint x: 500, startPoint y: 272, endPoint x: 430, endPoint y: 234, distance: 78.9
click at [430, 234] on p "Tiefenwirksame Serum-Abgabe: Im Gegensatz zu herkömmlichen Produkten bringt uns…" at bounding box center [546, 254] width 234 height 44
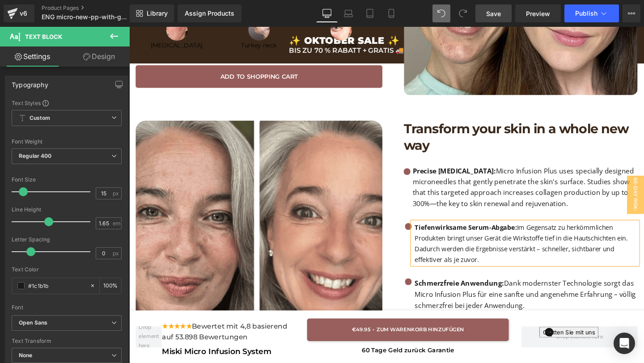
paste div
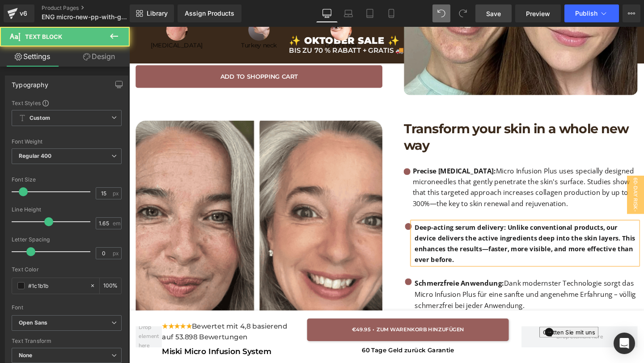
drag, startPoint x: 524, startPoint y: 237, endPoint x: 543, endPoint y: 272, distance: 40.4
click at [543, 272] on p "Deep-acting serum delivery: Unlike conventional products, our device delivers t…" at bounding box center [546, 254] width 234 height 44
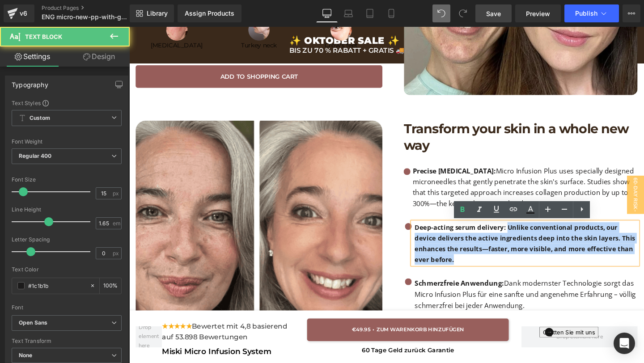
drag, startPoint x: 525, startPoint y: 240, endPoint x: 534, endPoint y: 270, distance: 31.3
click at [534, 269] on p "Deep-acting serum delivery: Unlike conventional products, our device delivers t…" at bounding box center [546, 254] width 234 height 44
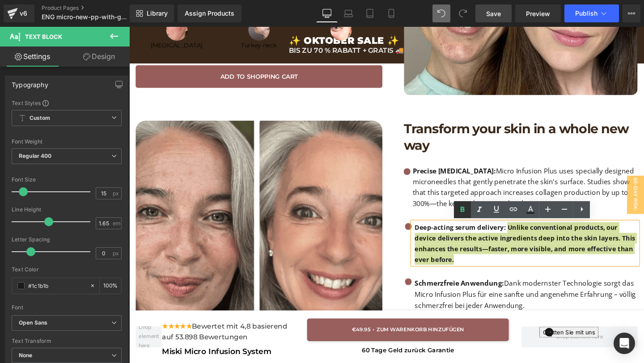
click at [460, 205] on icon at bounding box center [462, 209] width 11 height 11
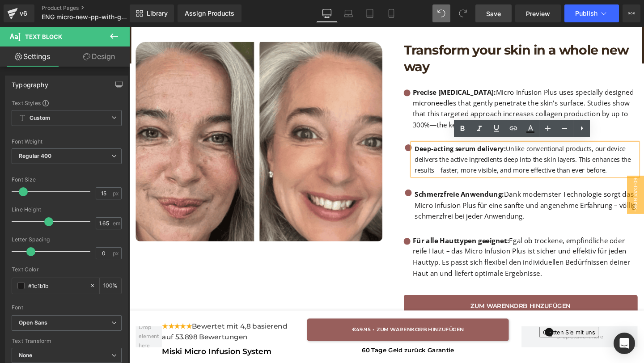
scroll to position [1576, 0]
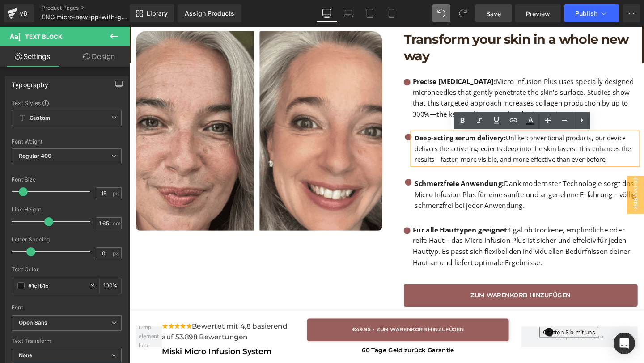
click at [552, 217] on p "Schmerzfreie Anwendung: Dank modernster Technologie sorgt das Micro Infusion Pl…" at bounding box center [546, 203] width 234 height 35
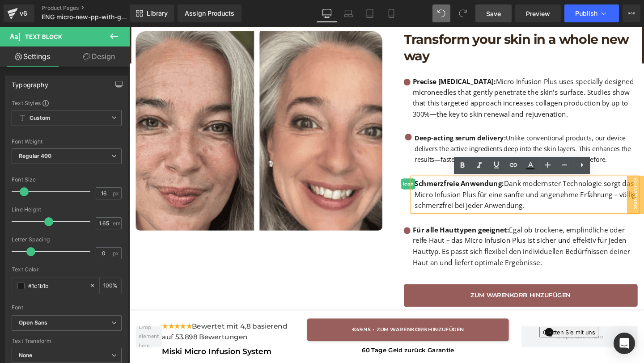
drag, startPoint x: 551, startPoint y: 221, endPoint x: 423, endPoint y: 186, distance: 132.6
click at [423, 186] on li "Icon Schmerzfreie Anwendung: Dank modernster Technologie sorgt das Micro Infusi…" at bounding box center [541, 203] width 246 height 35
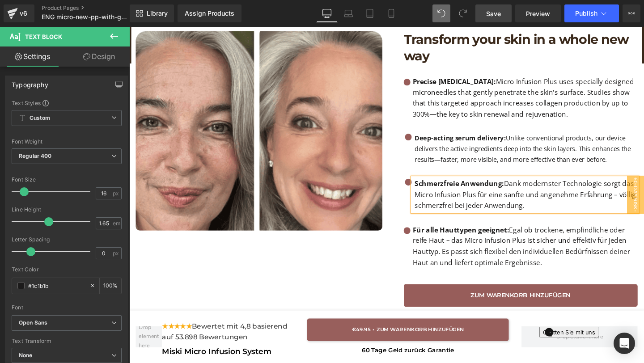
paste div
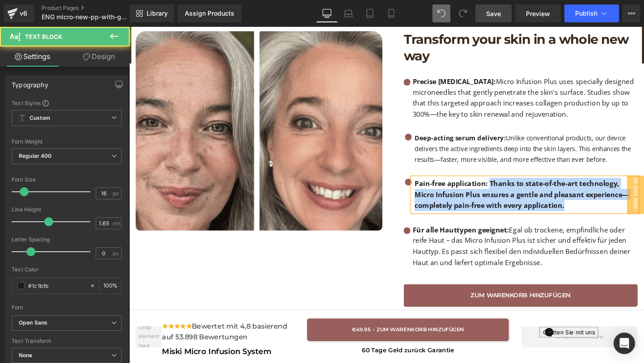
drag, startPoint x: 509, startPoint y: 190, endPoint x: 618, endPoint y: 229, distance: 115.9
click at [618, 231] on ul "Icon Precise [MEDICAL_DATA]: Micro Infusion Plus uses specially designed micron…" at bounding box center [541, 157] width 246 height 156
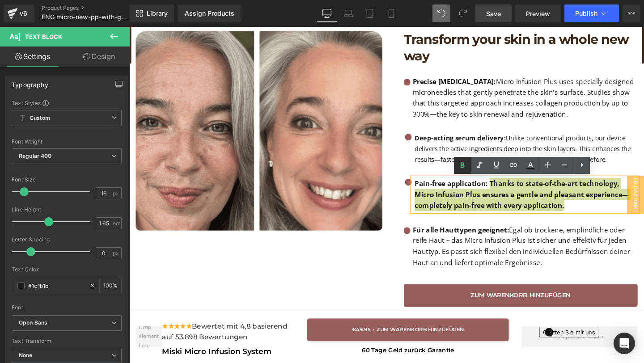
click at [456, 161] on link at bounding box center [462, 165] width 17 height 17
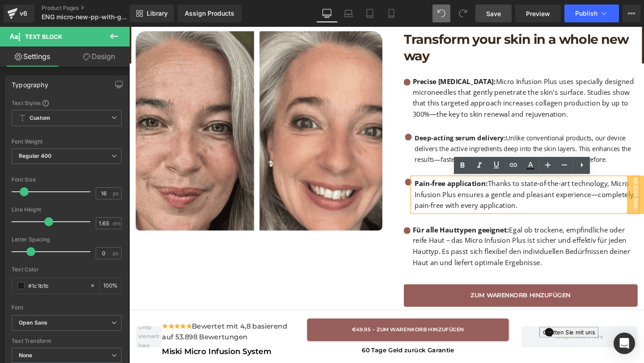
click at [495, 246] on p "Für alle Hauttypen geeignet: Egal ob trockene, empfindliche oder reife Haut – d…" at bounding box center [545, 258] width 237 height 46
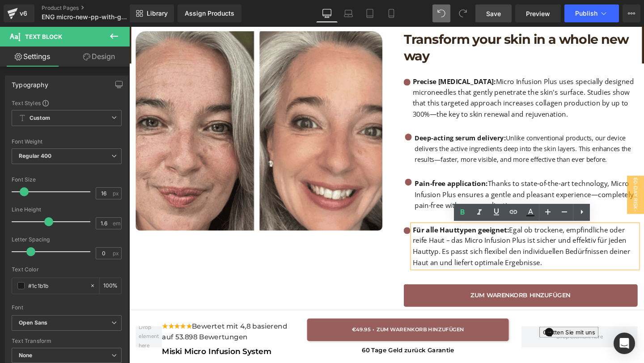
drag, startPoint x: 566, startPoint y: 271, endPoint x: 426, endPoint y: 234, distance: 144.8
click at [427, 235] on div "Für alle Hauttypen geeignet: Egal ob trockene, empfindliche oder reife Haut – d…" at bounding box center [545, 258] width 237 height 46
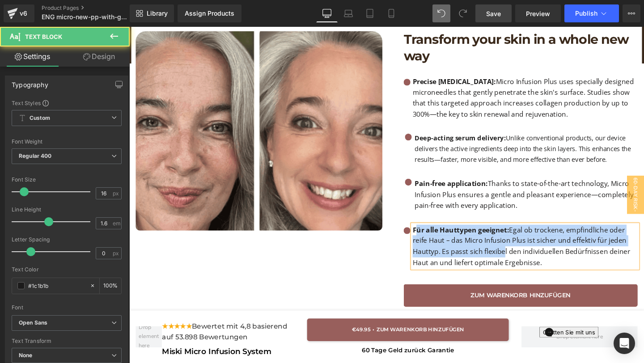
drag, startPoint x: 430, startPoint y: 242, endPoint x: 518, endPoint y: 267, distance: 91.0
click at [518, 267] on p "Für alle Hauttypen geeignet: Egal ob trockene, empfindliche oder reife Haut – d…" at bounding box center [545, 258] width 237 height 46
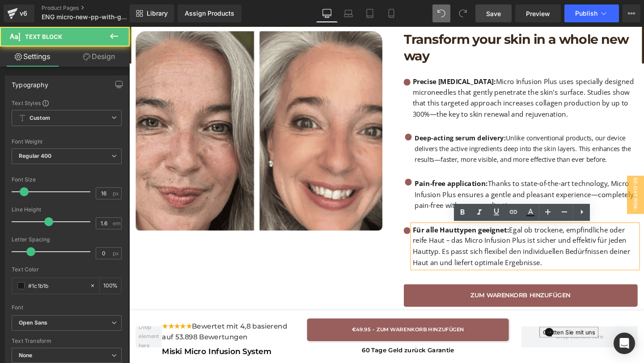
click at [569, 277] on p "Für alle Hauttypen geeignet: Egal ob trockene, empfindliche oder reife Haut – d…" at bounding box center [545, 258] width 237 height 46
drag, startPoint x: 570, startPoint y: 277, endPoint x: 406, endPoint y: 240, distance: 167.5
click at [407, 242] on div "Transform your skin in a whole new way Heading Icon Precise [MEDICAL_DATA]: Mic…" at bounding box center [534, 176] width 268 height 290
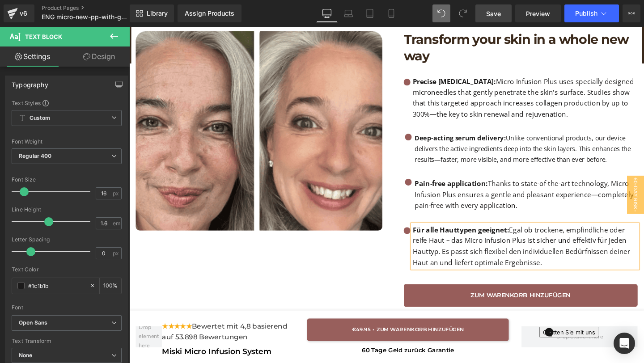
paste div
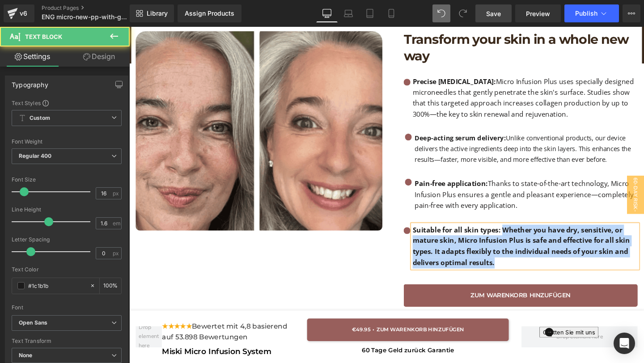
drag, startPoint x: 521, startPoint y: 241, endPoint x: 566, endPoint y: 272, distance: 54.7
click at [567, 275] on p "Suitable for all skin types: Whether you have dry, sensitive, or mature skin, M…" at bounding box center [545, 258] width 237 height 46
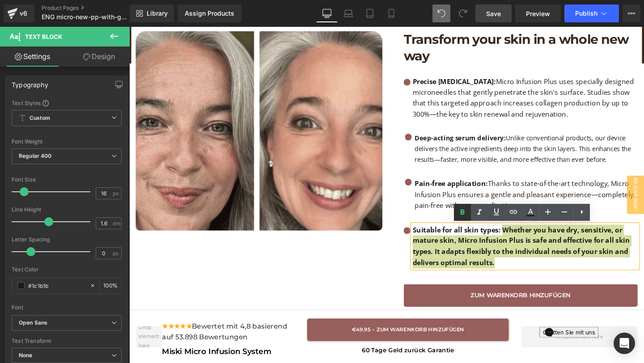
click at [463, 208] on icon at bounding box center [462, 212] width 11 height 11
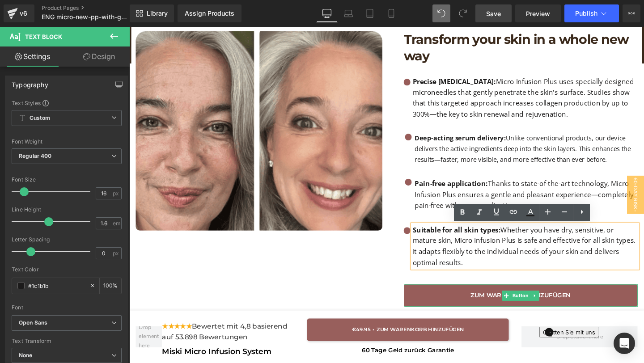
click at [440, 310] on link "ZUM WARENKORB HINZUFÜGEN" at bounding box center [541, 310] width 246 height 24
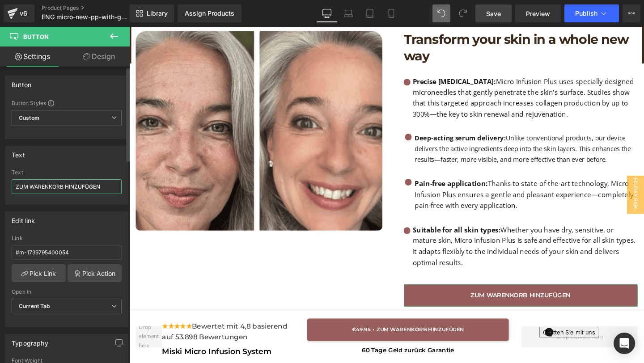
drag, startPoint x: 111, startPoint y: 185, endPoint x: 3, endPoint y: 184, distance: 108.3
click at [4, 184] on div "Text ZUM WARENKORB HINZUFÜGEN Text ZUM WARENKORB HINZUFÜGEN" at bounding box center [67, 172] width 134 height 66
paste input "ADD TO SHOPPING CART"
type input "ADD TO SHOPPING CART"
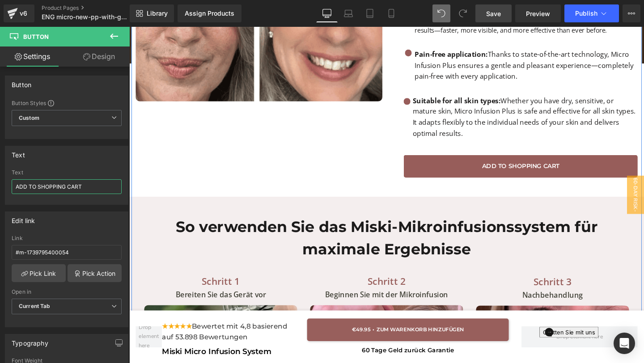
scroll to position [1732, 0]
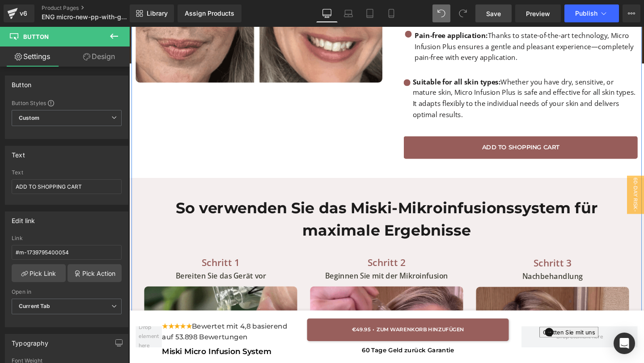
click at [480, 246] on h1 "So verwenden Sie das Miski-Mikroinfusionssystem für maximale Ergebnisse" at bounding box center [399, 229] width 523 height 47
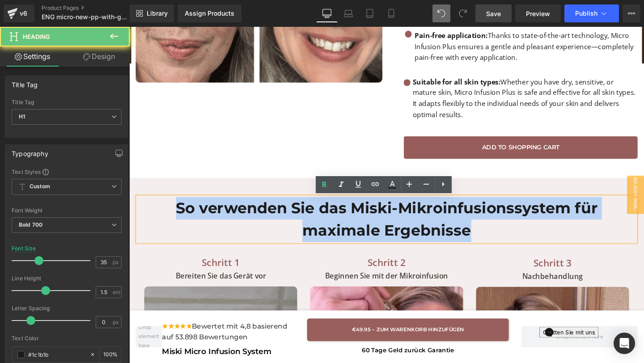
drag, startPoint x: 498, startPoint y: 243, endPoint x: 222, endPoint y: 198, distance: 279.7
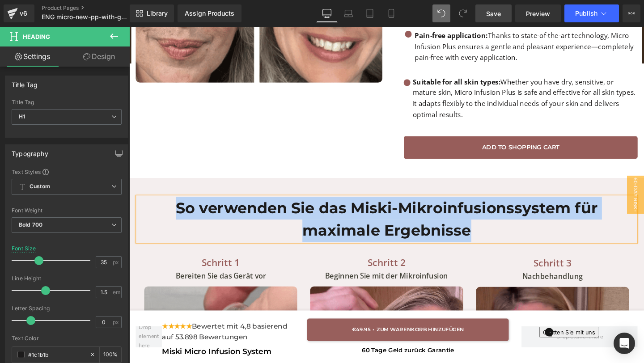
paste div
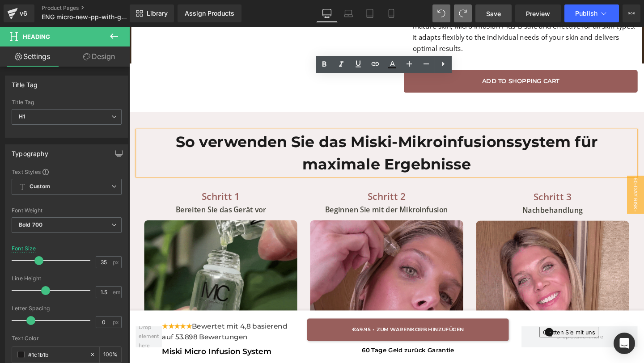
scroll to position [1793, 0]
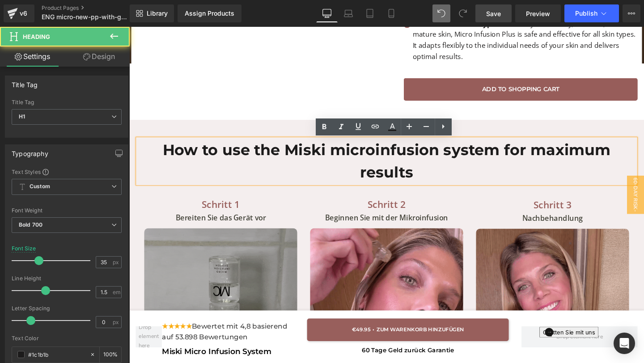
click at [553, 156] on h1 "How to use the Miski microinfusion system for maximum results" at bounding box center [399, 168] width 523 height 47
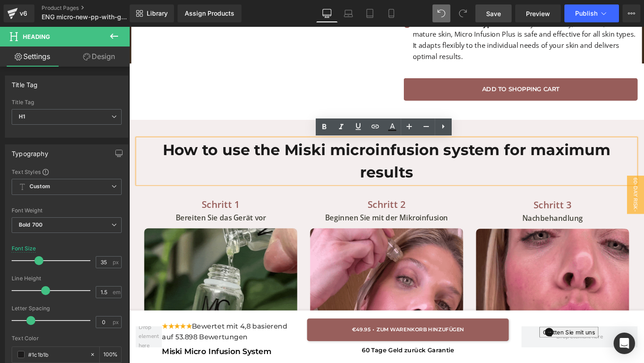
click at [549, 159] on h1 "How to use the Miski microinfusion system for maximum results" at bounding box center [399, 168] width 523 height 47
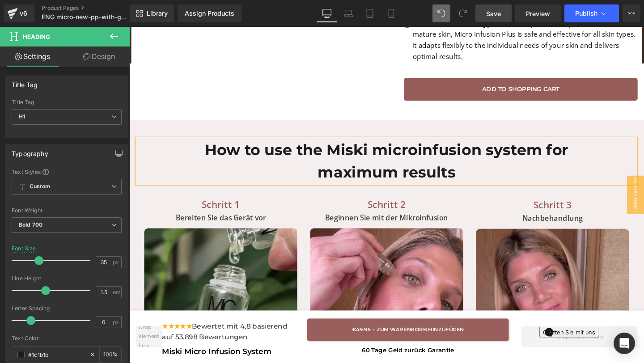
click at [393, 153] on h1 "How to use the Miski microinfusion system for" at bounding box center [399, 157] width 523 height 24
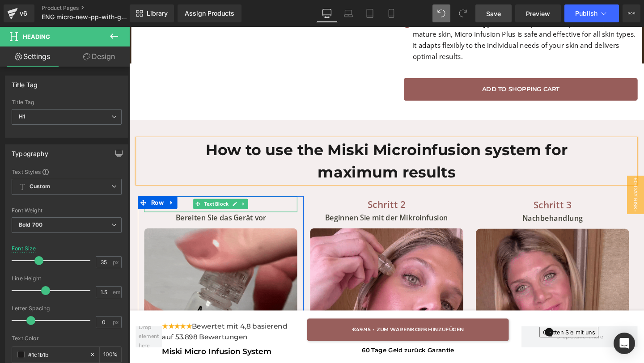
click at [265, 214] on p "Schritt 1" at bounding box center [225, 213] width 161 height 16
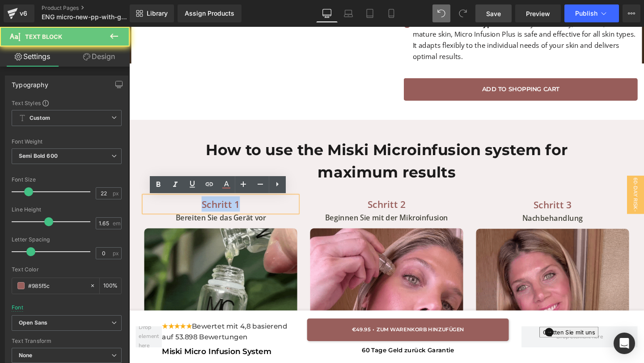
drag, startPoint x: 266, startPoint y: 214, endPoint x: 181, endPoint y: 216, distance: 85.0
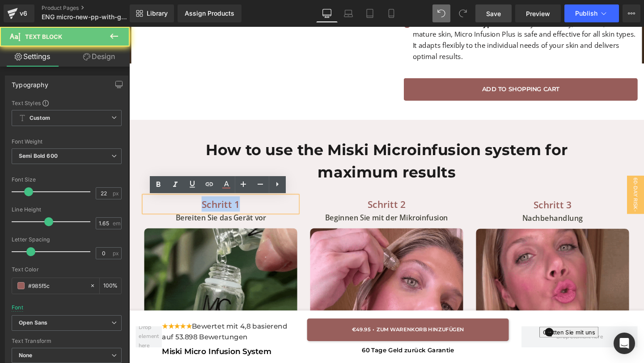
click at [181, 216] on p "Schritt 1" at bounding box center [225, 213] width 161 height 16
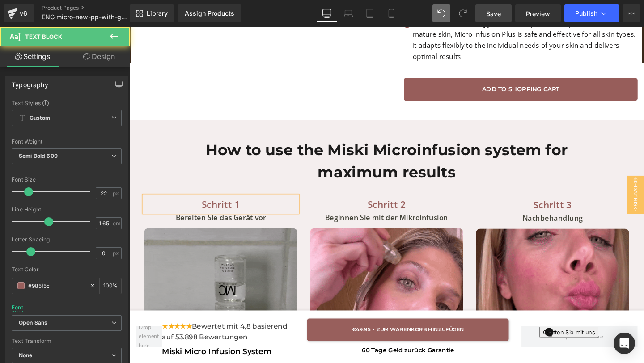
click at [239, 215] on p "Schritt 1" at bounding box center [225, 213] width 161 height 16
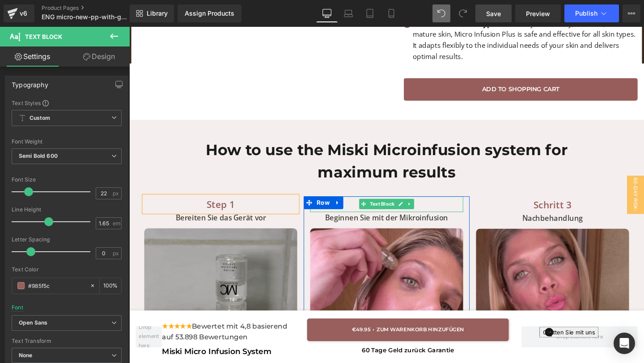
click at [413, 215] on icon at bounding box center [414, 214] width 4 height 4
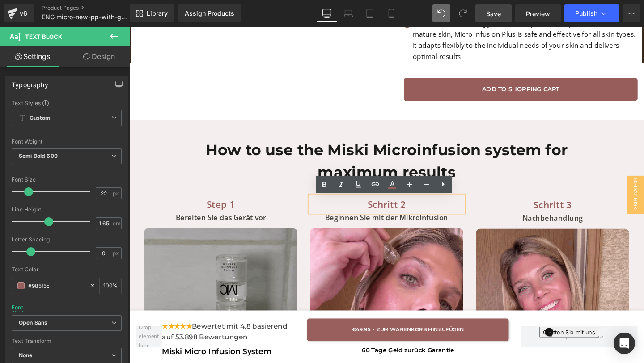
click at [408, 215] on p "Schritt 2" at bounding box center [399, 213] width 161 height 16
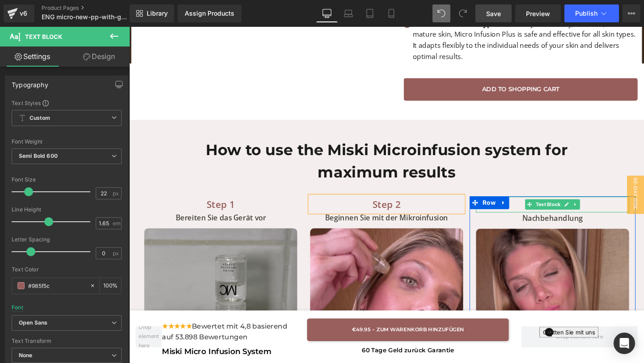
click at [587, 212] on icon at bounding box center [589, 213] width 5 height 5
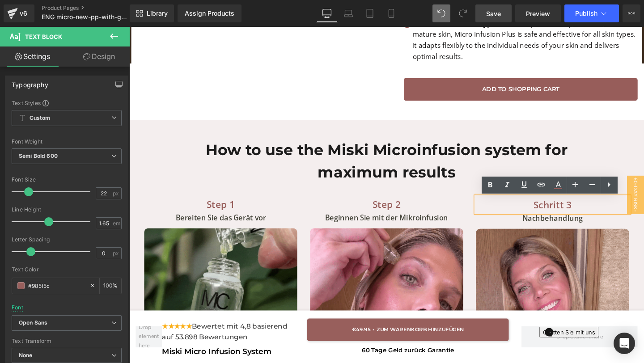
click at [586, 213] on p "Schritt 3" at bounding box center [574, 214] width 161 height 16
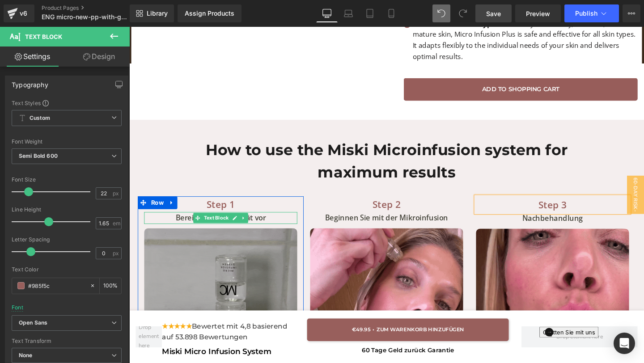
click at [179, 228] on p "Bereiten Sie das Gerät vor" at bounding box center [225, 228] width 161 height 13
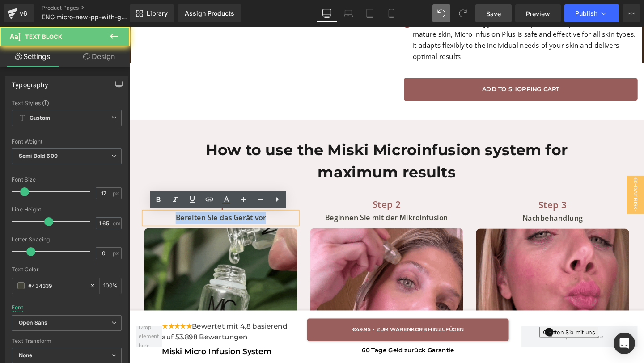
drag, startPoint x: 280, startPoint y: 230, endPoint x: 179, endPoint y: 218, distance: 101.7
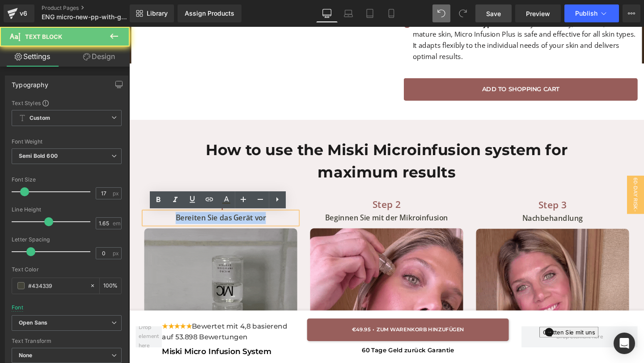
click at [180, 218] on div "Step 1 Text Block Bereiten Sie das Gerät vor Text Block Image Bereiten Sie das …" at bounding box center [225, 336] width 174 height 262
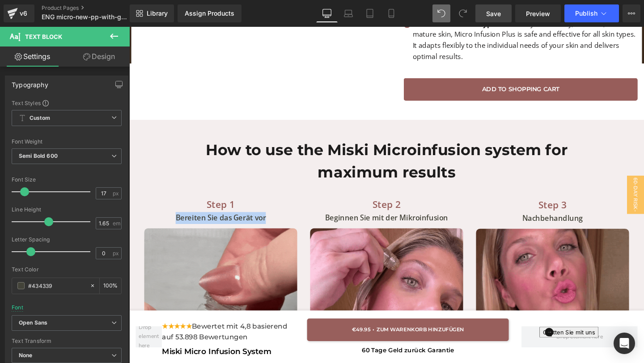
paste div
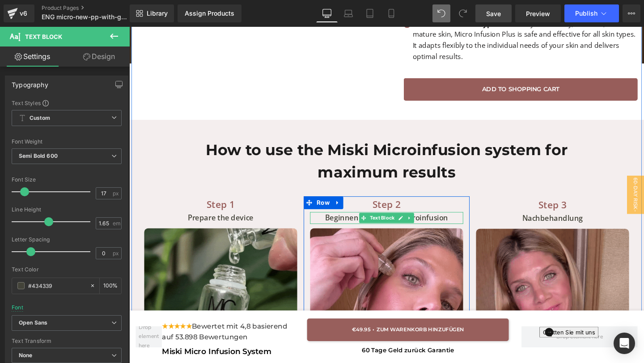
click at [470, 228] on p "Beginnen Sie mit der Mikroinfusion" at bounding box center [399, 228] width 161 height 13
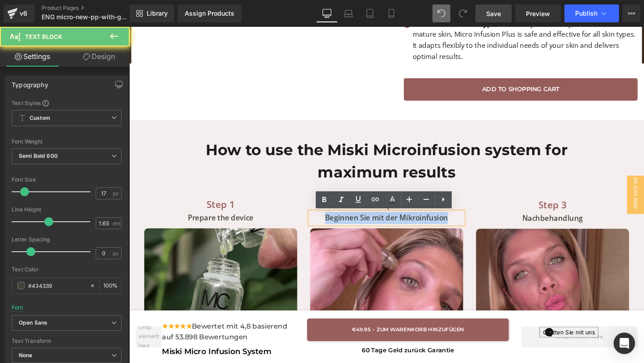
drag, startPoint x: 466, startPoint y: 228, endPoint x: 290, endPoint y: 221, distance: 176.4
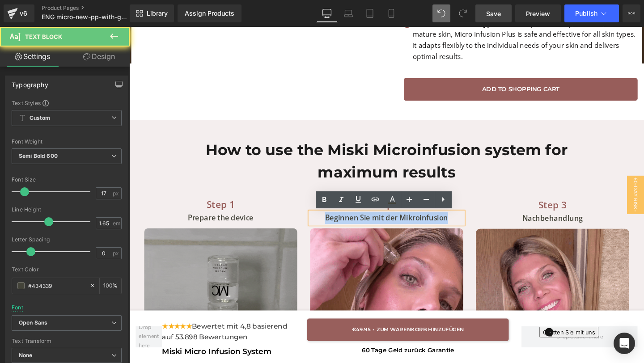
click at [291, 221] on div "Step 1 Text Block Prepare the device Text Block Image Bereiten Sie das Gerät vo…" at bounding box center [399, 332] width 523 height 281
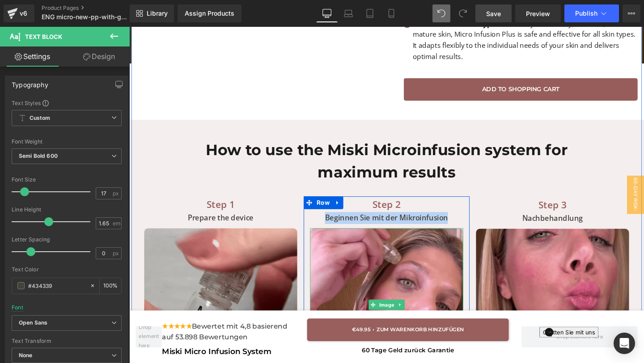
paste div "To enrich screen reader interactions, please activate Accessibility in Grammarl…"
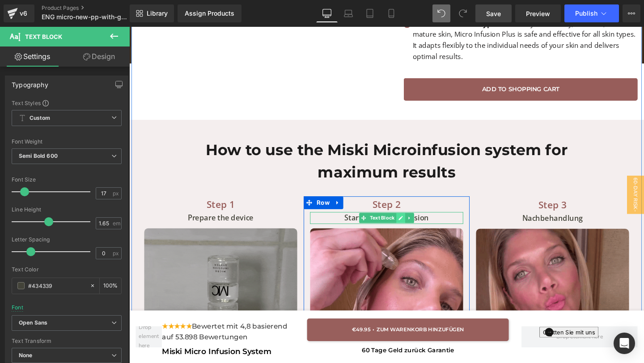
click at [417, 231] on link at bounding box center [414, 228] width 9 height 11
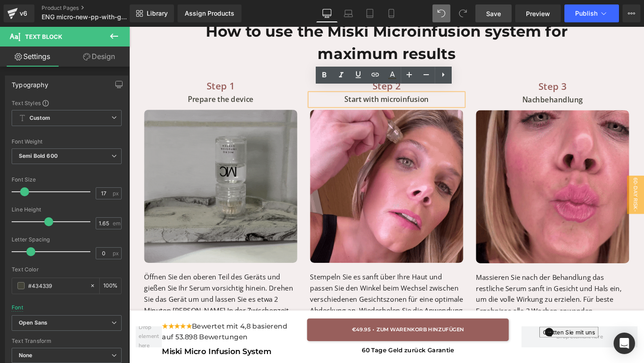
scroll to position [1904, 0]
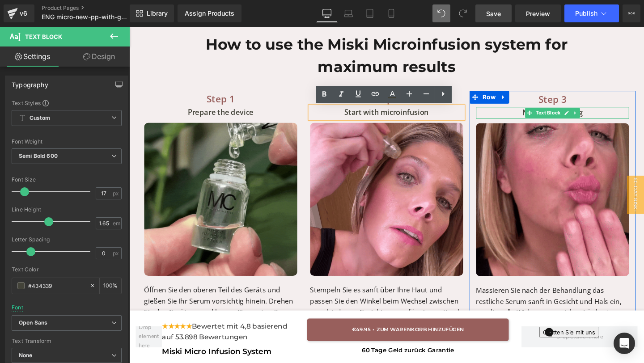
click at [623, 119] on p "Nachbehandlung" at bounding box center [574, 117] width 161 height 13
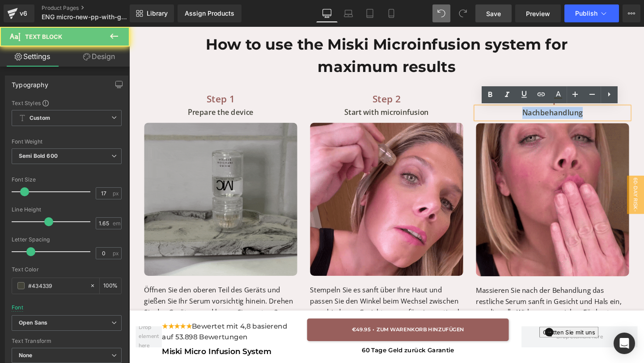
drag, startPoint x: 619, startPoint y: 116, endPoint x: 498, endPoint y: 113, distance: 120.4
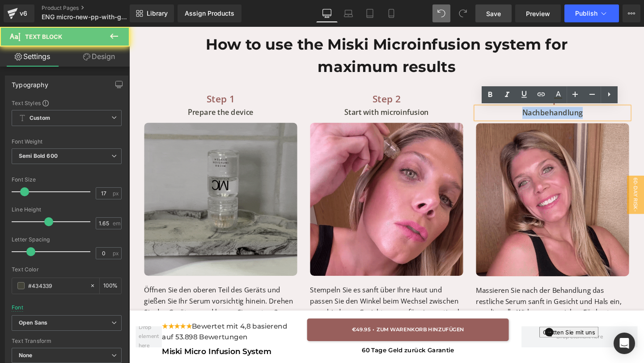
click at [498, 113] on p "Nachbehandlung" at bounding box center [574, 117] width 161 height 13
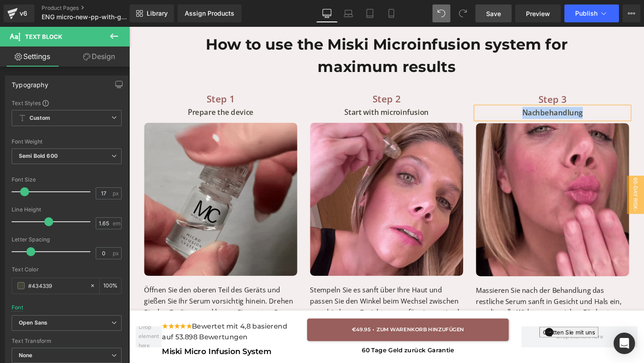
paste div
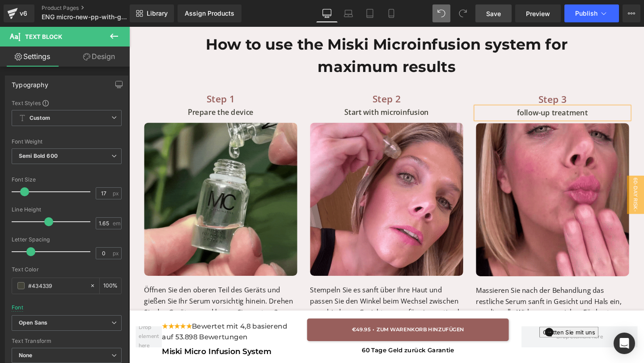
click at [540, 118] on p "follow-up treatment" at bounding box center [574, 117] width 161 height 13
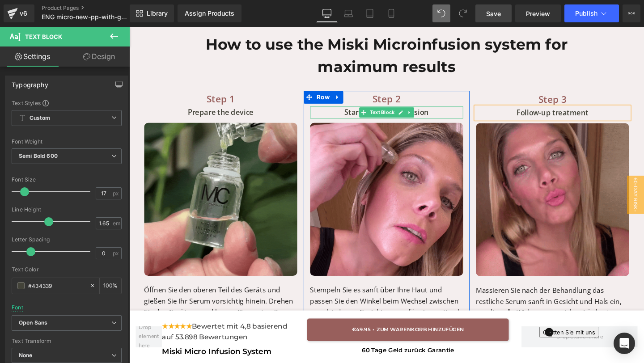
click at [449, 115] on p "Start with microinfusion" at bounding box center [399, 117] width 161 height 13
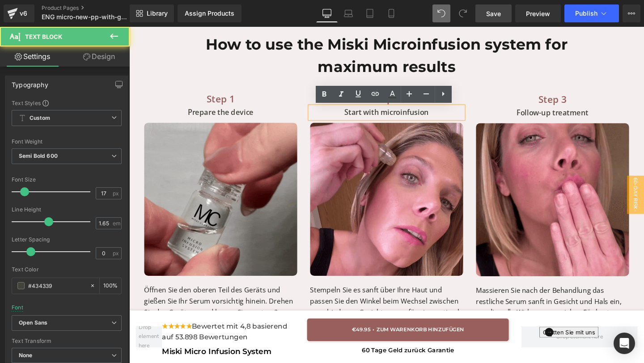
click at [391, 118] on p "Start with microinfusion" at bounding box center [399, 117] width 161 height 13
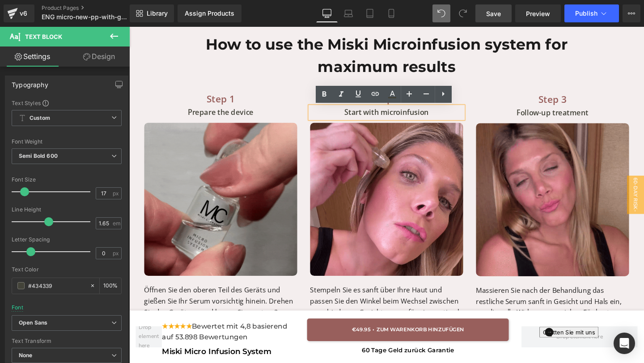
click at [397, 119] on p "Start with microinfusion" at bounding box center [399, 117] width 161 height 13
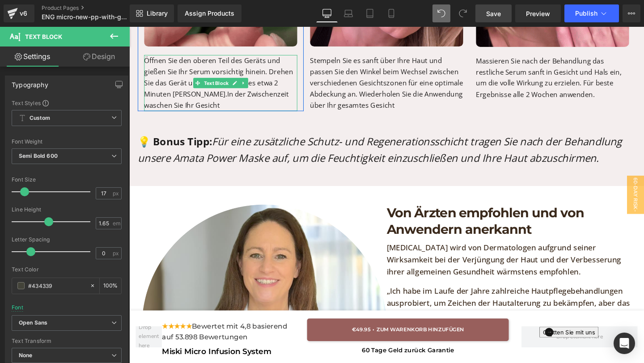
scroll to position [2175, 0]
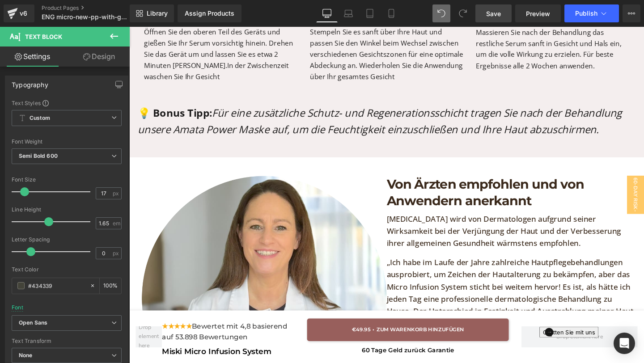
click at [504, 8] on link "Save" at bounding box center [494, 13] width 36 height 18
click at [493, 24] on div "Library Assign Products Product Preview No product match your search. Please tr…" at bounding box center [387, 13] width 514 height 27
drag, startPoint x: 493, startPoint y: 18, endPoint x: 217, endPoint y: 59, distance: 279.0
click at [493, 18] on link "Save" at bounding box center [494, 13] width 36 height 18
